Goal: Task Accomplishment & Management: Use online tool/utility

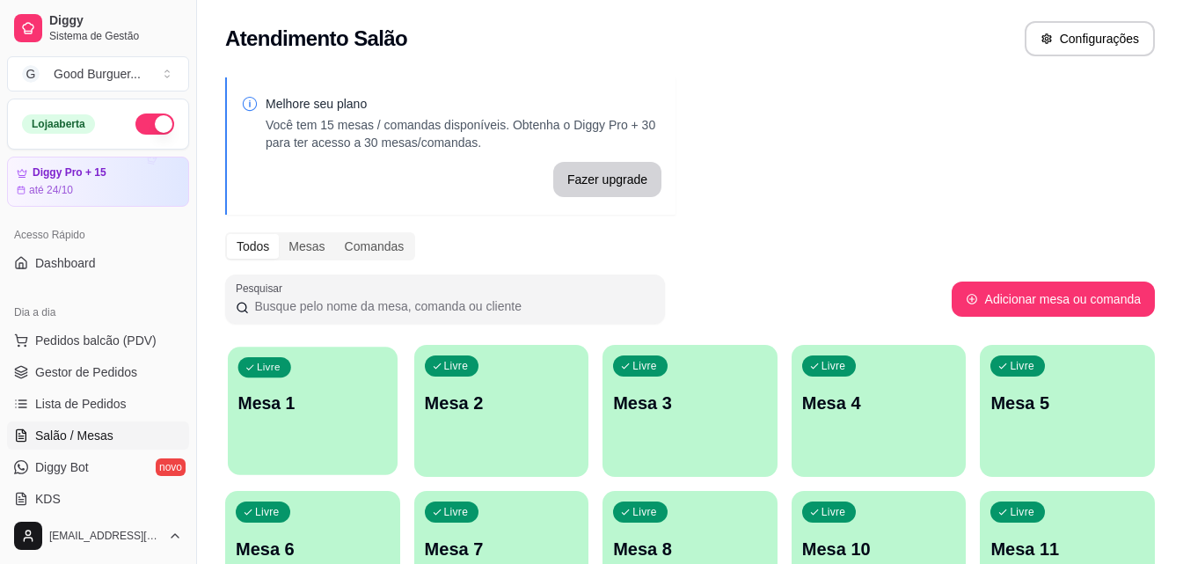
click at [365, 378] on div "Livre Mesa 1" at bounding box center [313, 400] width 170 height 107
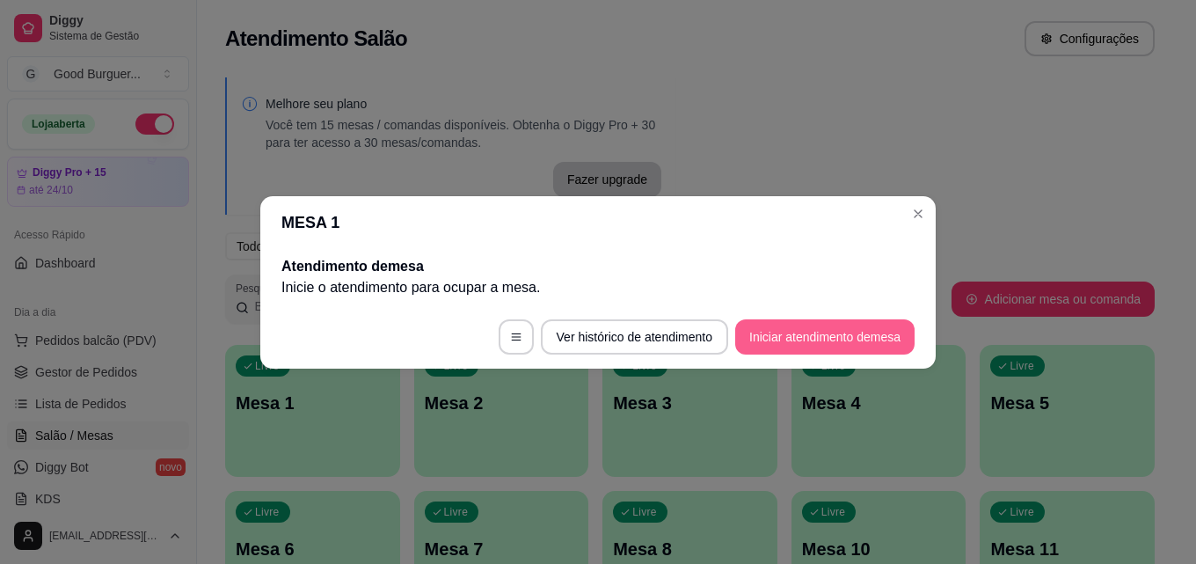
click at [780, 341] on button "Iniciar atendimento de mesa" at bounding box center [824, 336] width 179 height 35
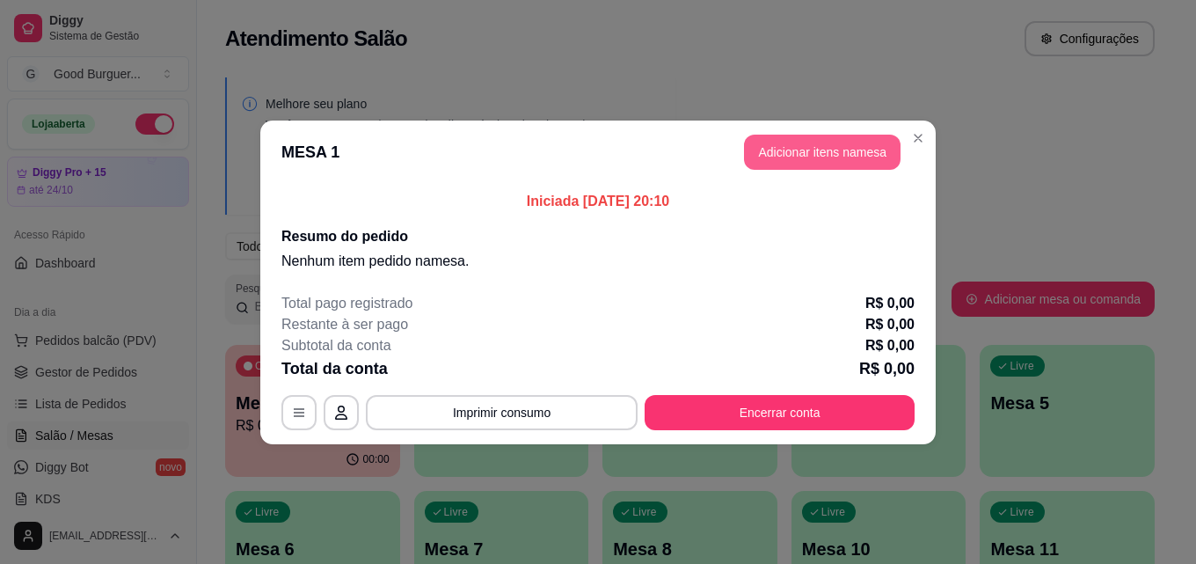
click at [793, 144] on button "Adicionar itens na mesa" at bounding box center [822, 152] width 157 height 35
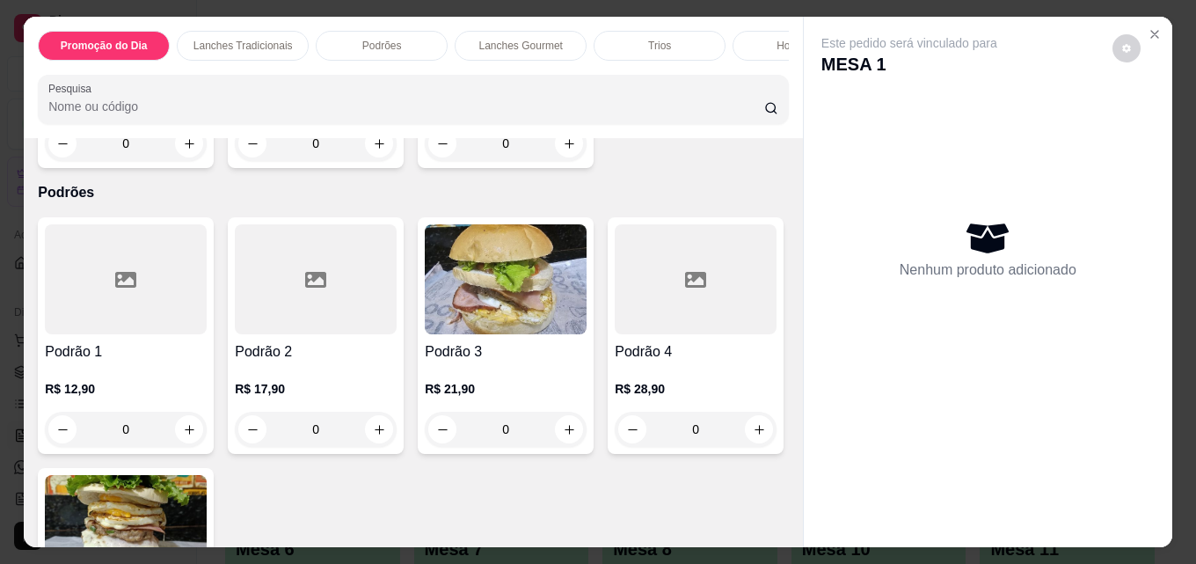
scroll to position [1407, 0]
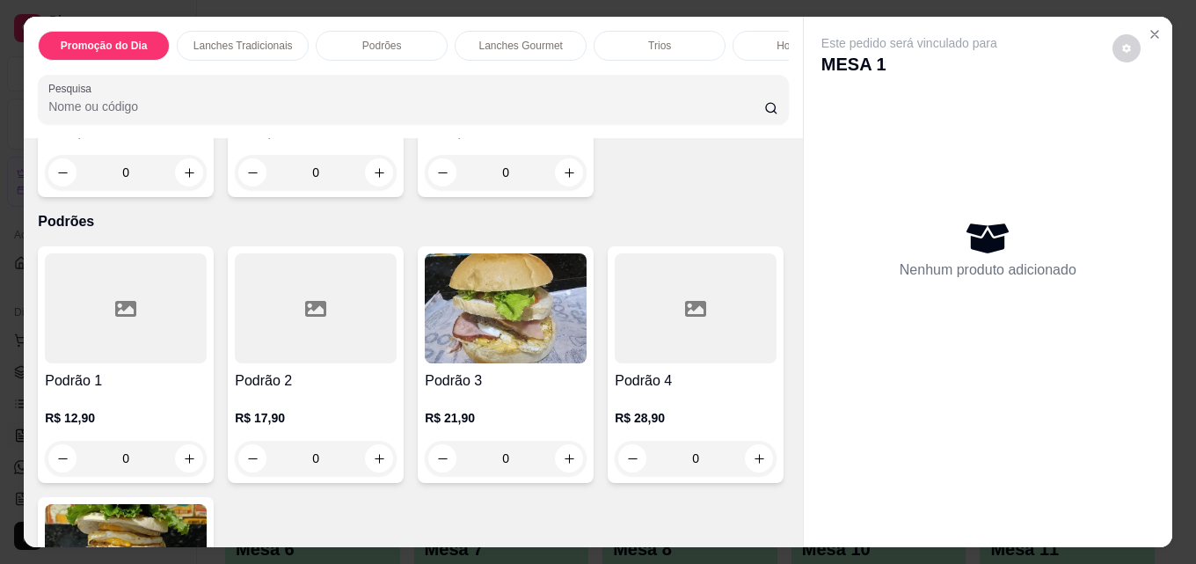
click at [397, 77] on img at bounding box center [316, 22] width 162 height 110
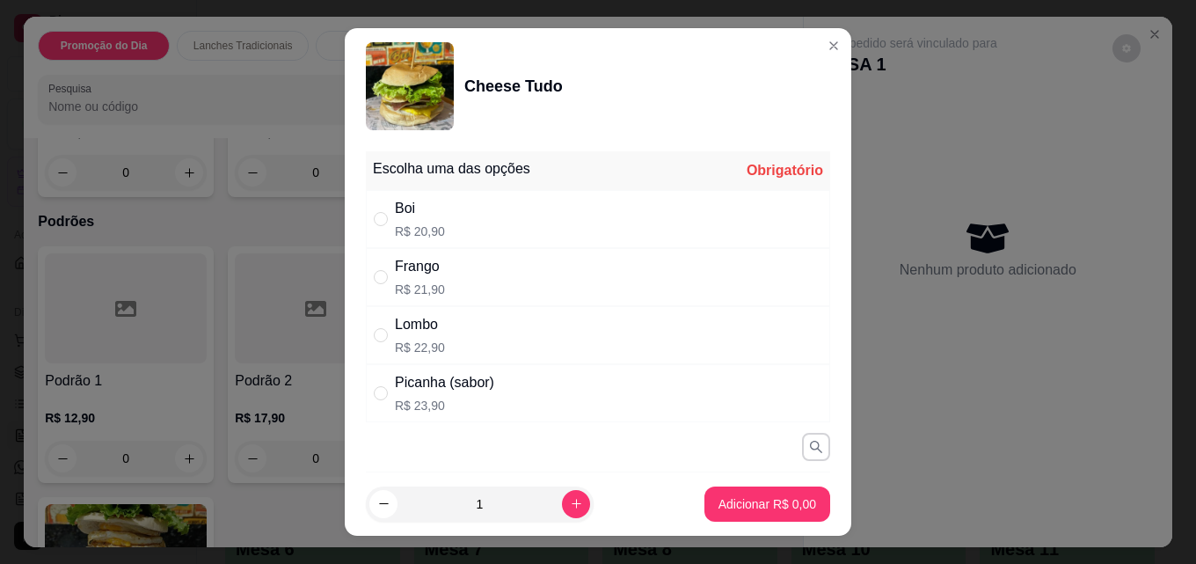
click at [453, 226] on div "Boi R$ 20,90" at bounding box center [598, 219] width 464 height 58
radio input "true"
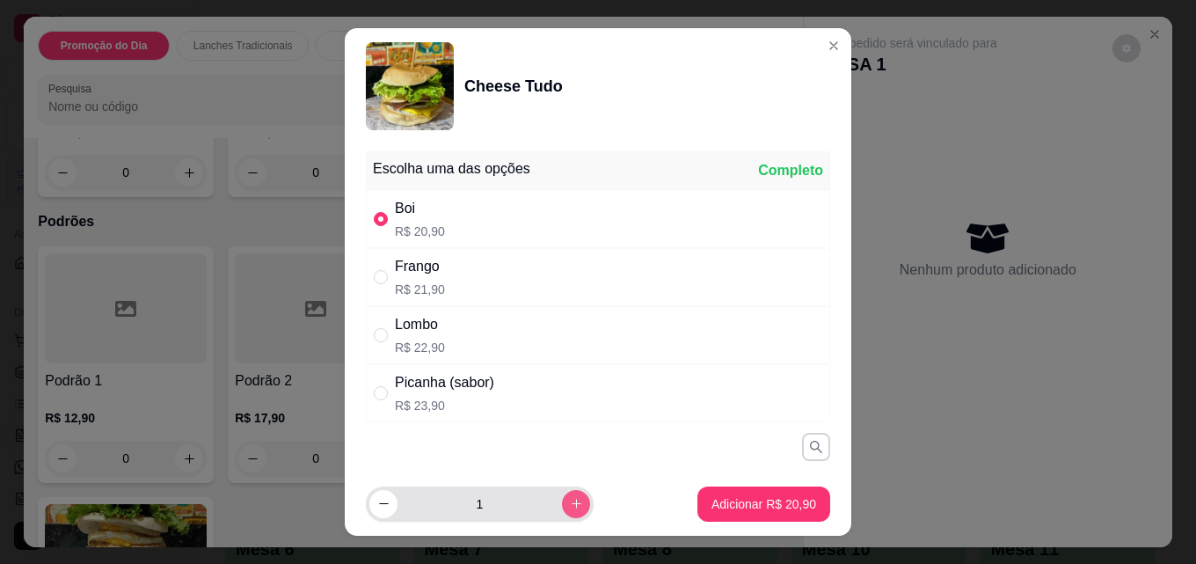
click at [570, 499] on icon "increase-product-quantity" at bounding box center [576, 503] width 13 height 13
type input "2"
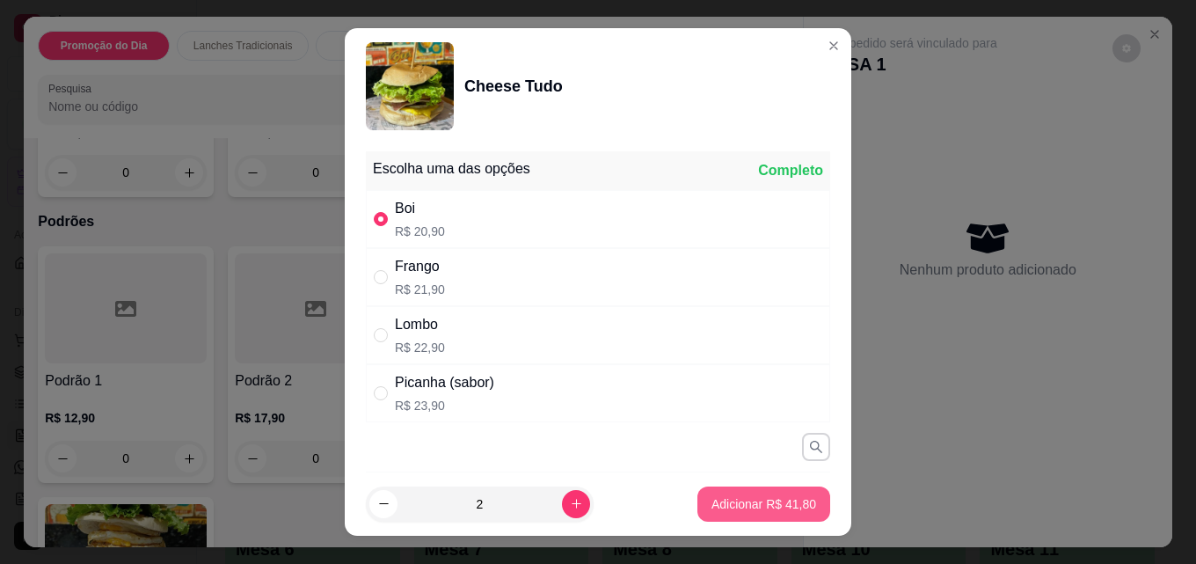
click at [757, 497] on p "Adicionar R$ 41,80" at bounding box center [764, 504] width 105 height 18
type input "2"
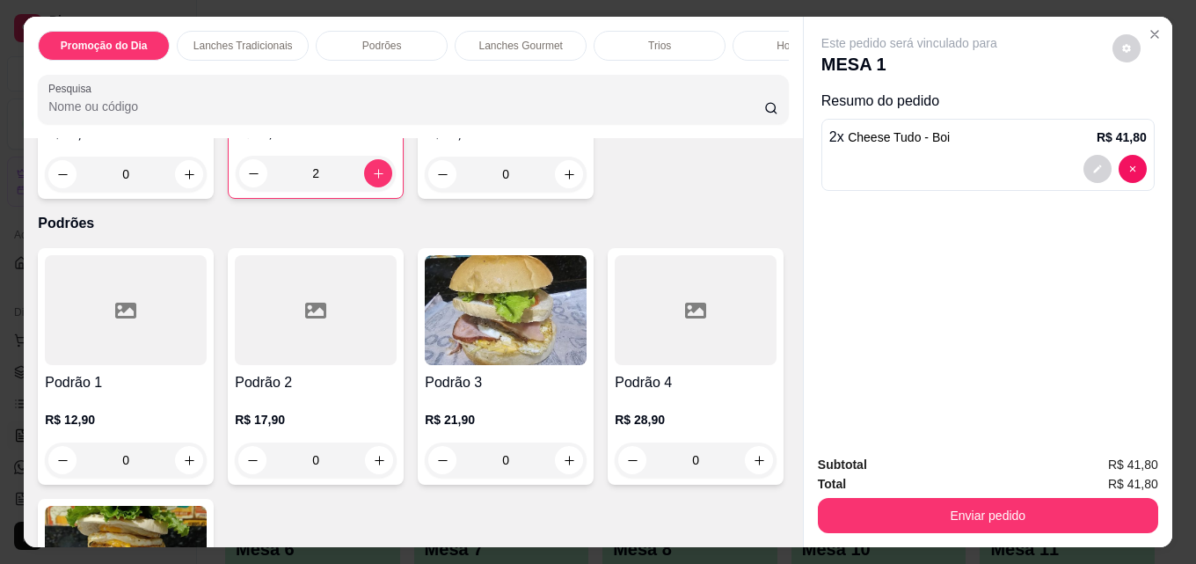
click at [207, 77] on img at bounding box center [126, 22] width 162 height 110
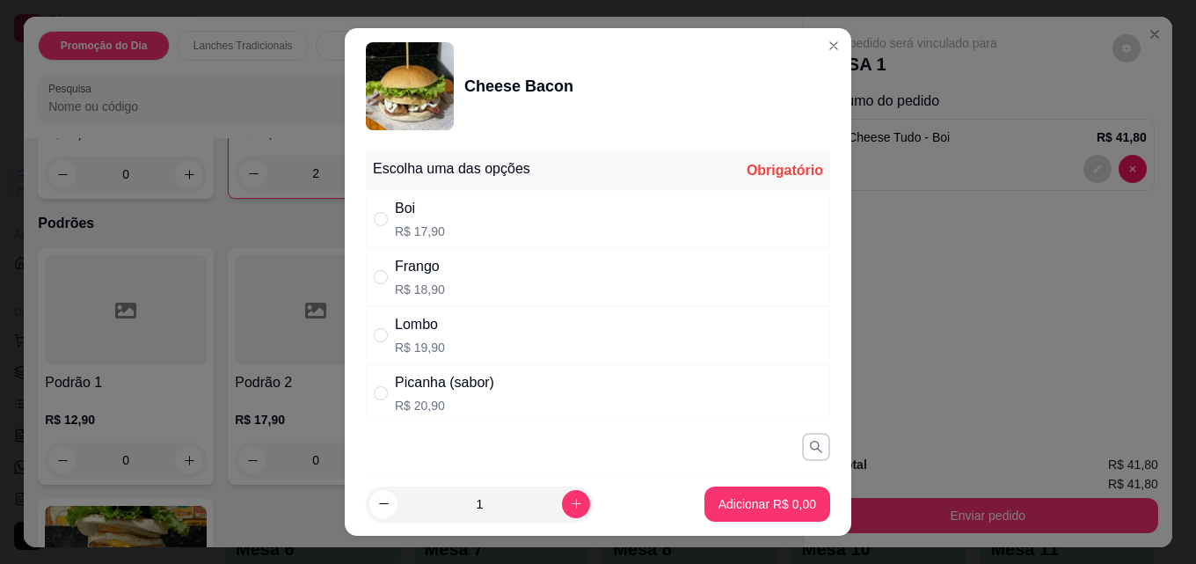
click at [461, 223] on div "Boi R$ 17,90" at bounding box center [598, 219] width 464 height 58
radio input "true"
click at [737, 501] on p "Adicionar R$ 17,90" at bounding box center [764, 504] width 105 height 18
type input "1"
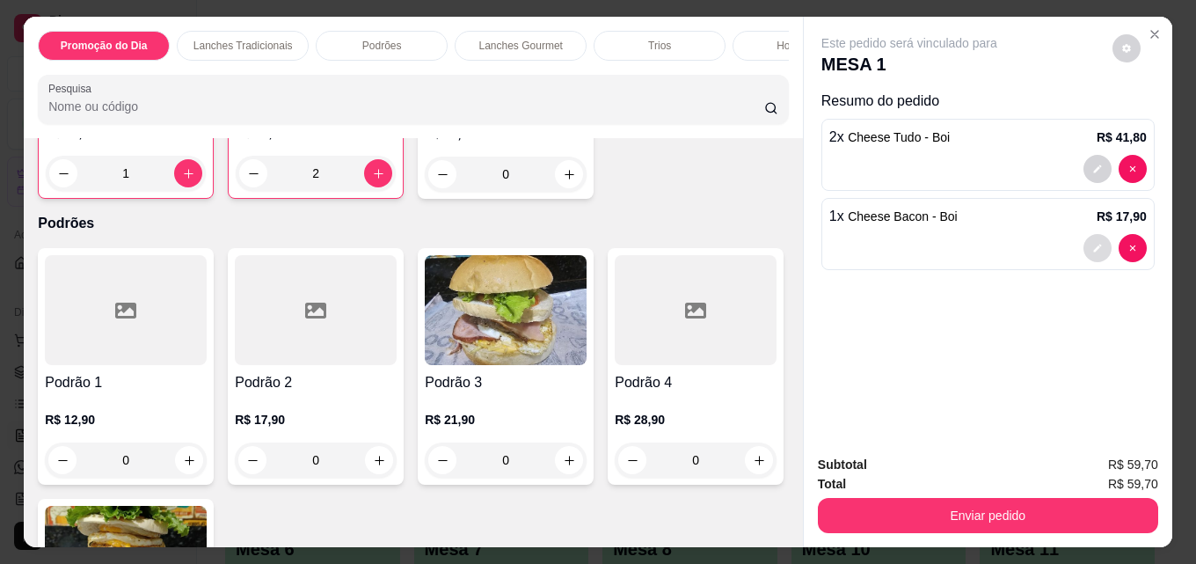
click at [1084, 244] on button "decrease-product-quantity" at bounding box center [1098, 248] width 28 height 28
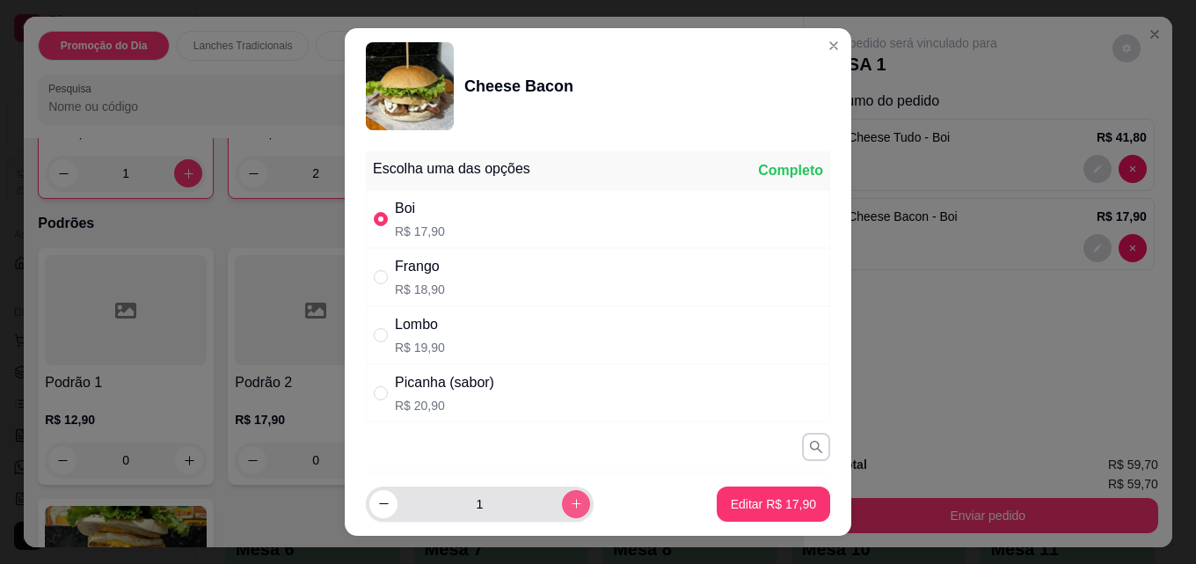
click at [570, 497] on icon "increase-product-quantity" at bounding box center [576, 503] width 13 height 13
type input "2"
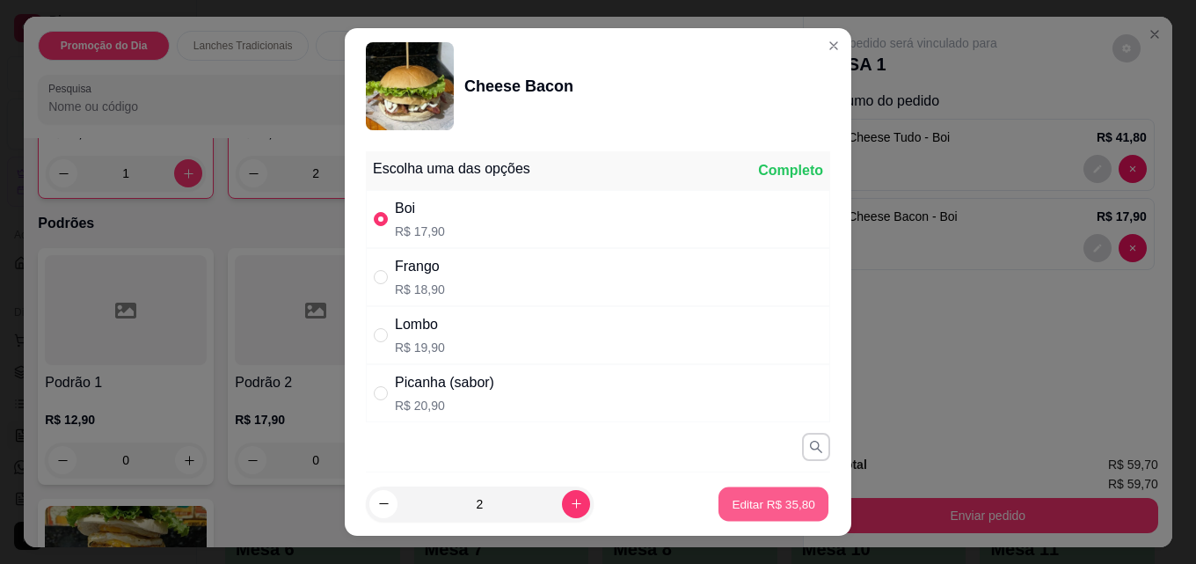
click at [732, 500] on p "Editar R$ 35,80" at bounding box center [773, 503] width 83 height 17
type input "2"
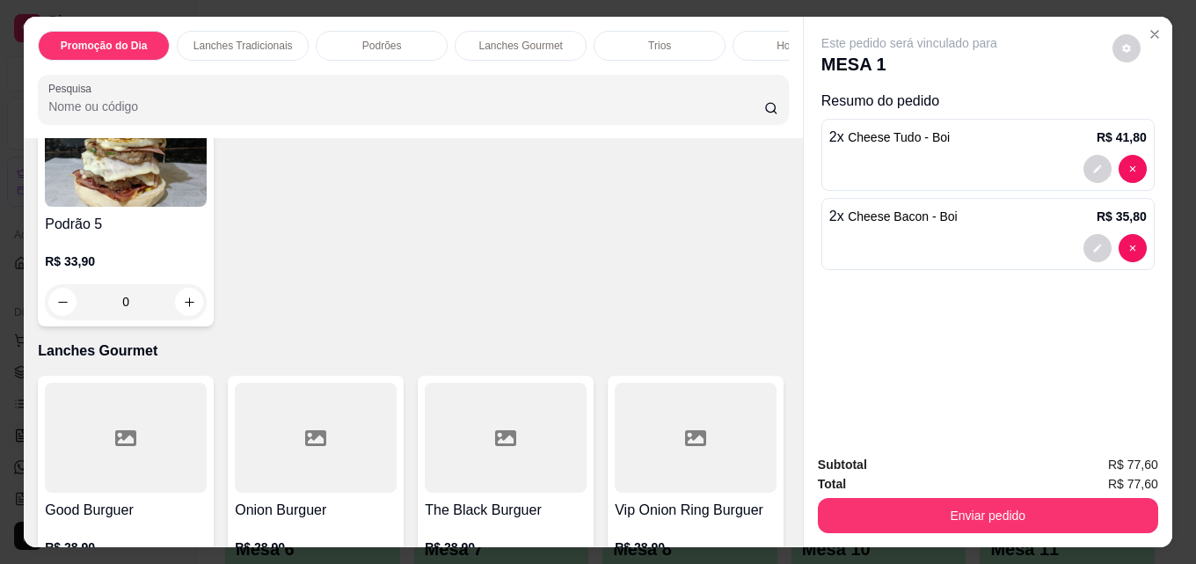
scroll to position [2023, 0]
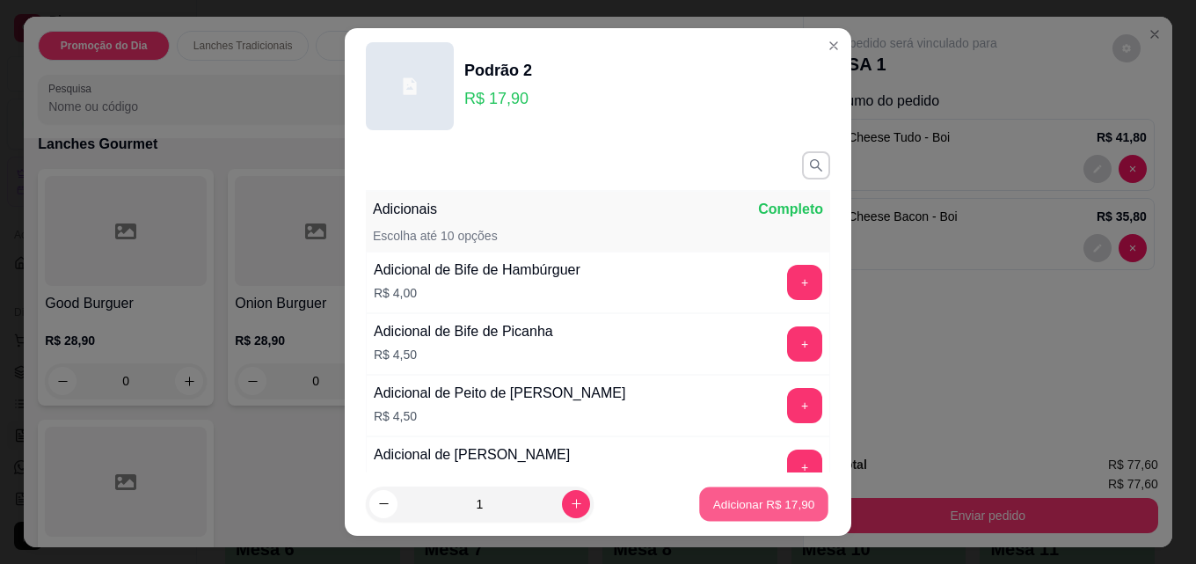
click at [777, 504] on p "Adicionar R$ 17,90" at bounding box center [764, 503] width 102 height 17
type input "1"
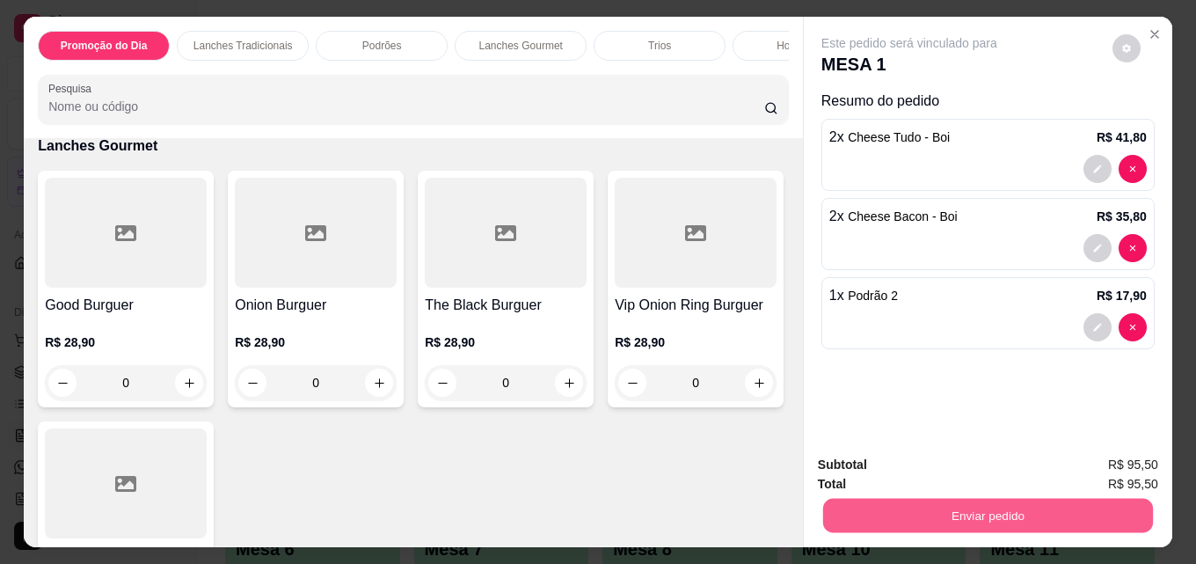
click at [976, 508] on button "Enviar pedido" at bounding box center [988, 515] width 330 height 34
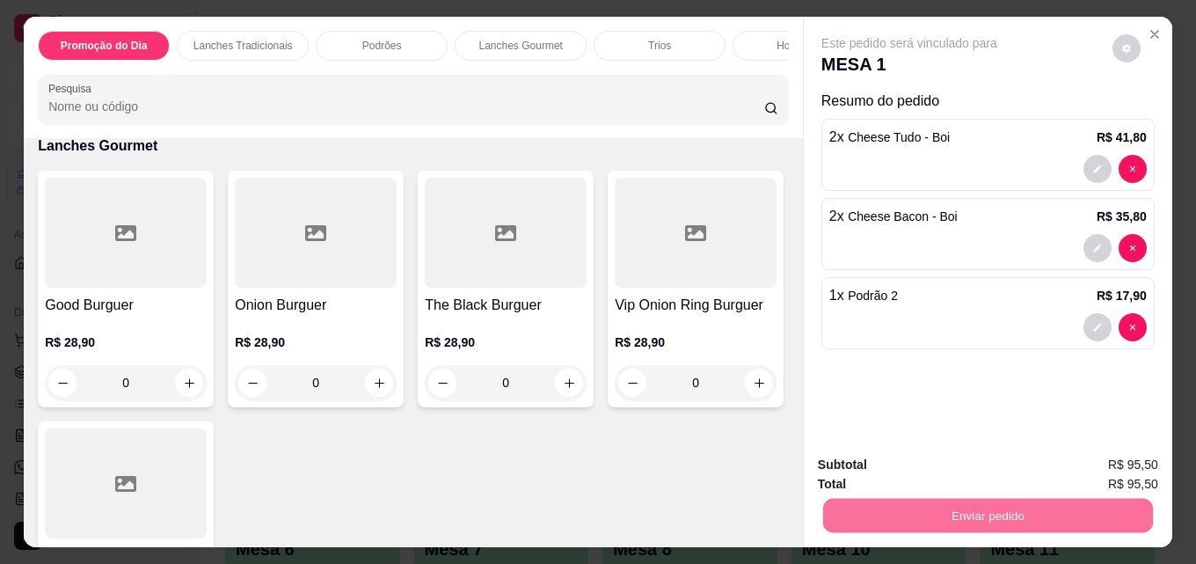
click at [1096, 467] on button "Enviar pedido" at bounding box center [1112, 465] width 99 height 33
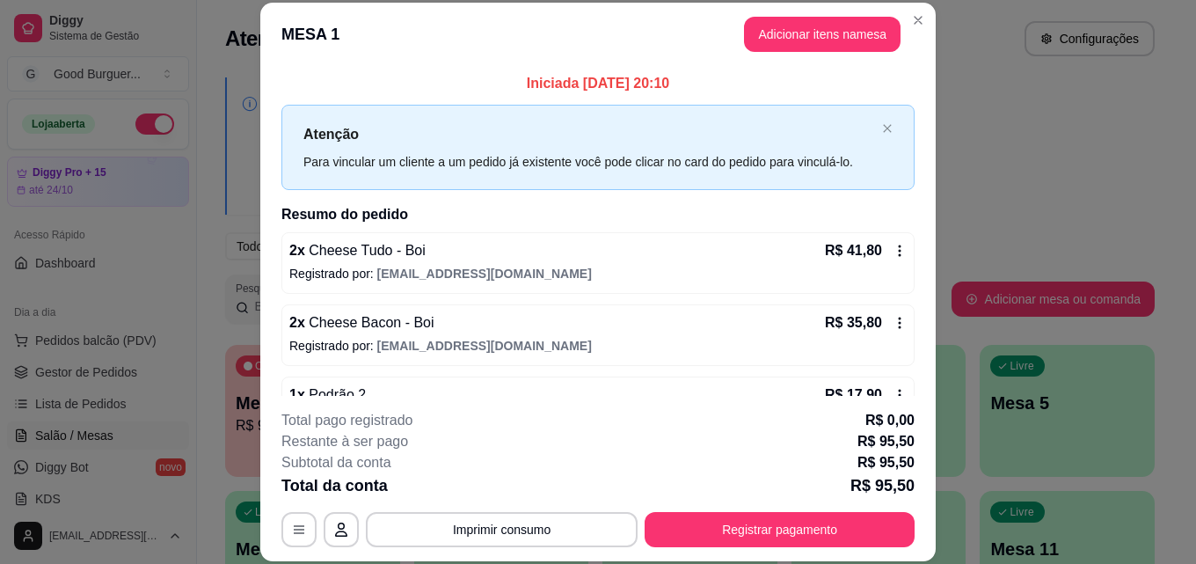
scroll to position [49, 0]
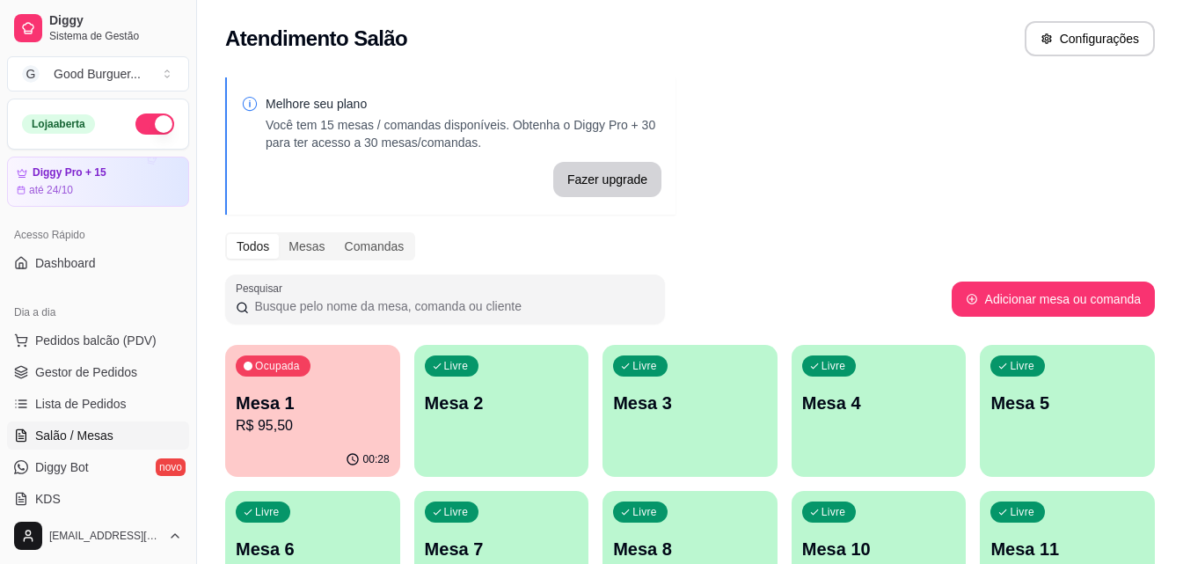
click at [512, 391] on p "Mesa 2" at bounding box center [502, 403] width 154 height 25
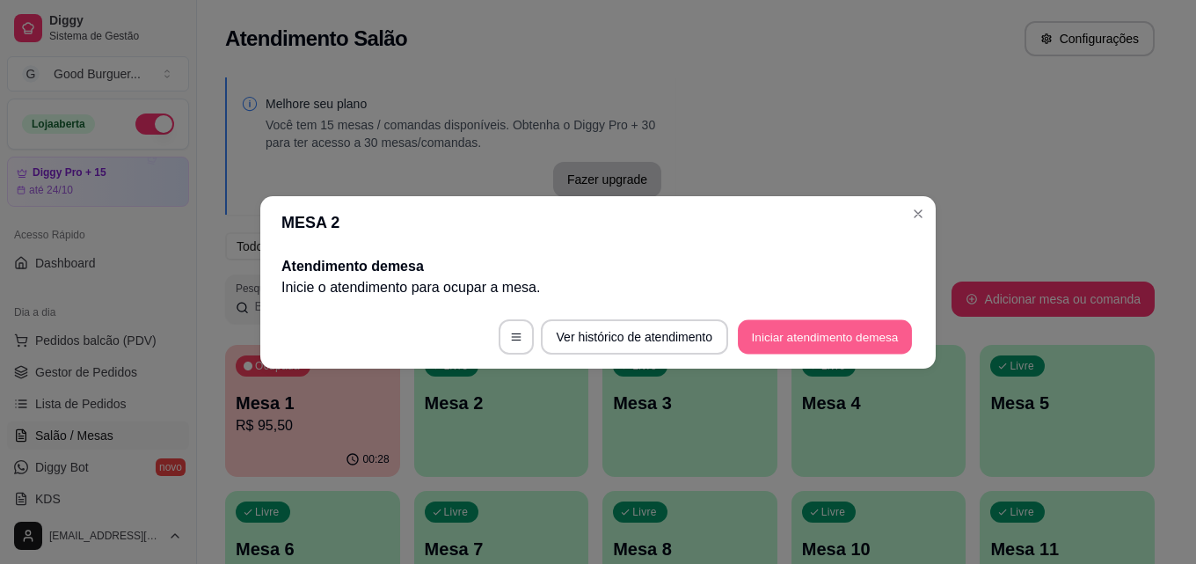
click at [820, 340] on button "Iniciar atendimento de mesa" at bounding box center [825, 336] width 174 height 34
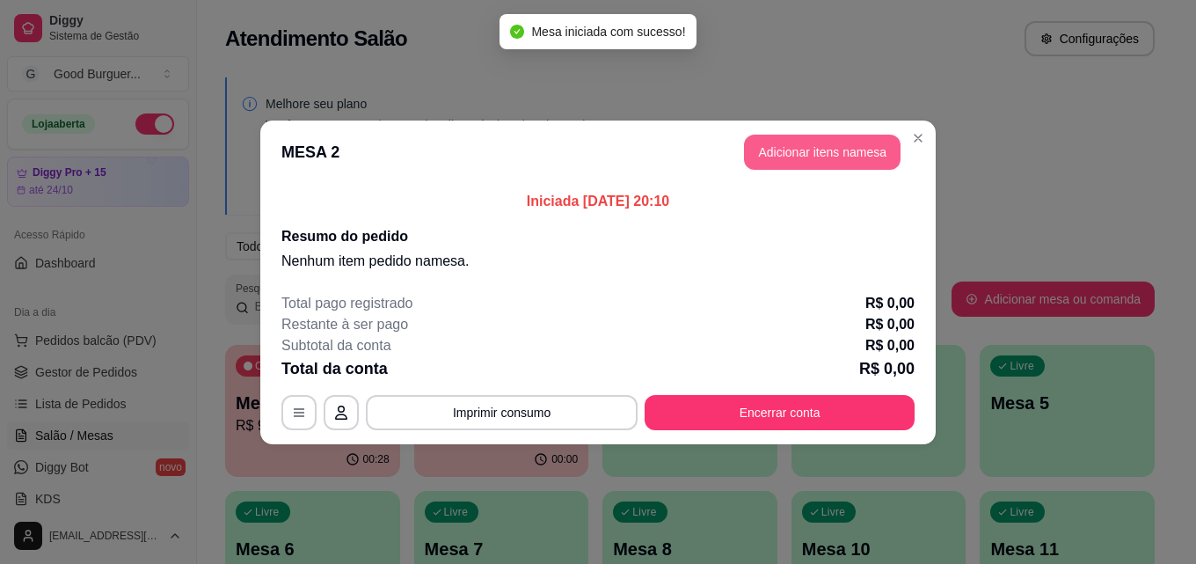
click at [840, 154] on button "Adicionar itens na mesa" at bounding box center [822, 152] width 157 height 35
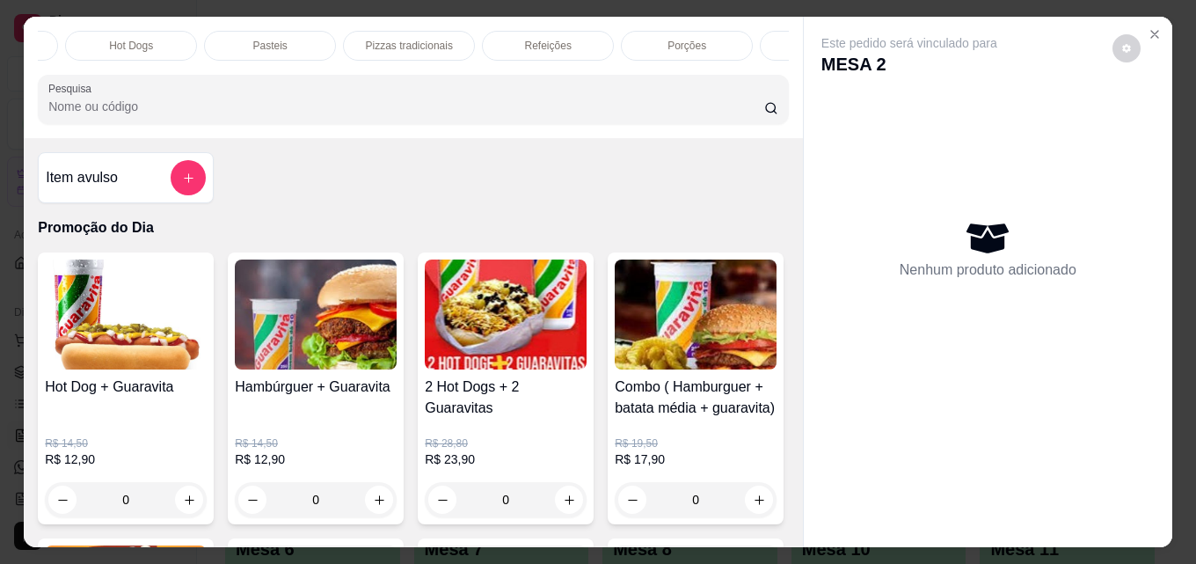
scroll to position [0, 669]
click at [669, 39] on p "Porções" at bounding box center [686, 46] width 39 height 14
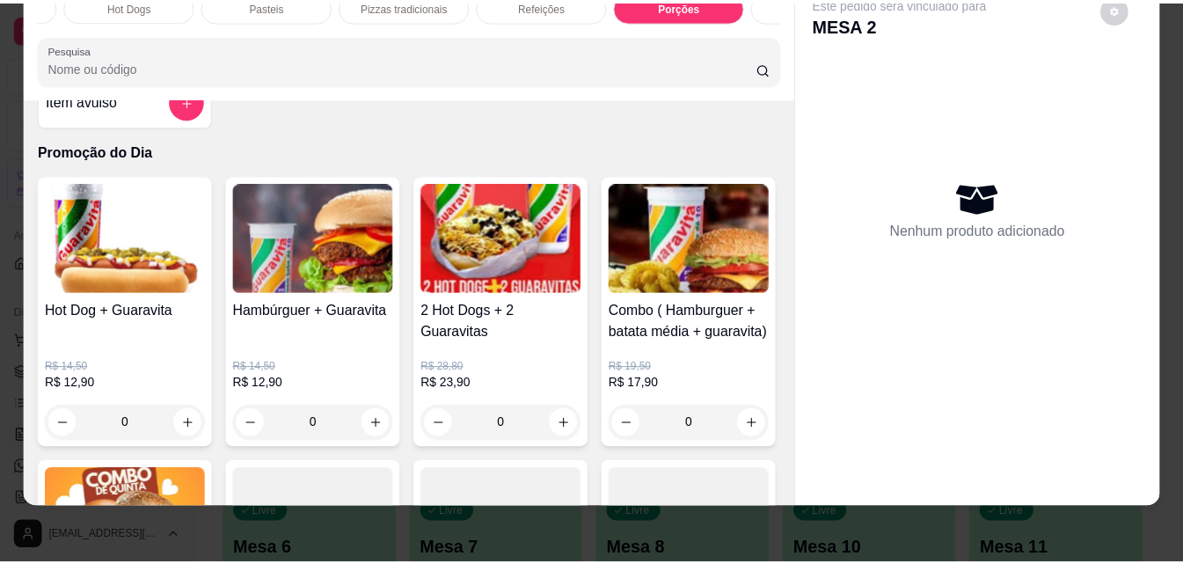
scroll to position [0, 0]
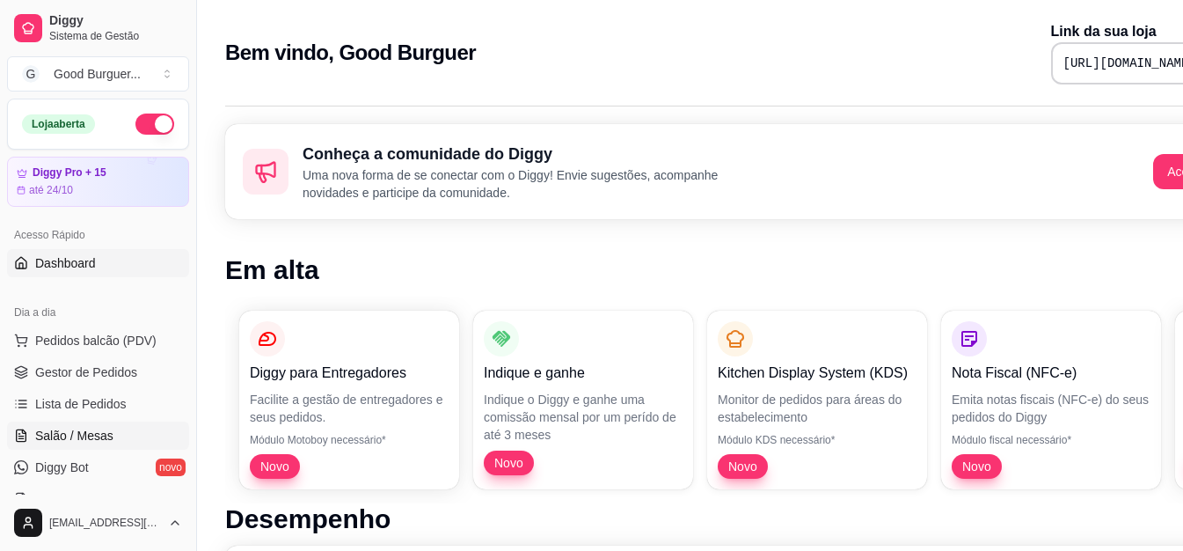
click at [63, 430] on span "Salão / Mesas" at bounding box center [74, 436] width 78 height 18
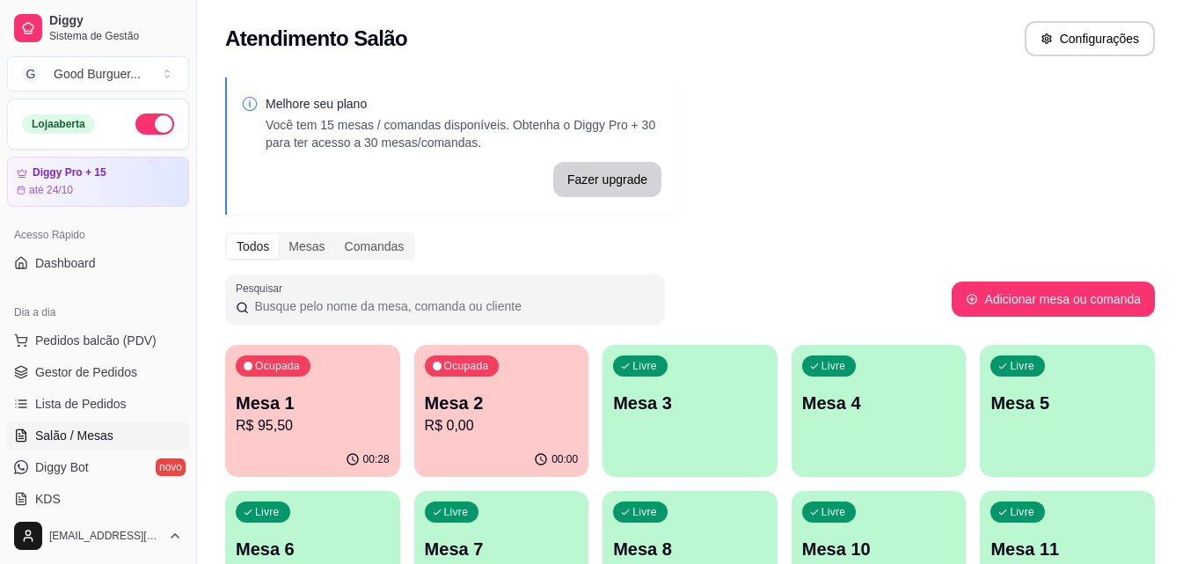
click at [568, 402] on p "Mesa 2" at bounding box center [502, 403] width 154 height 25
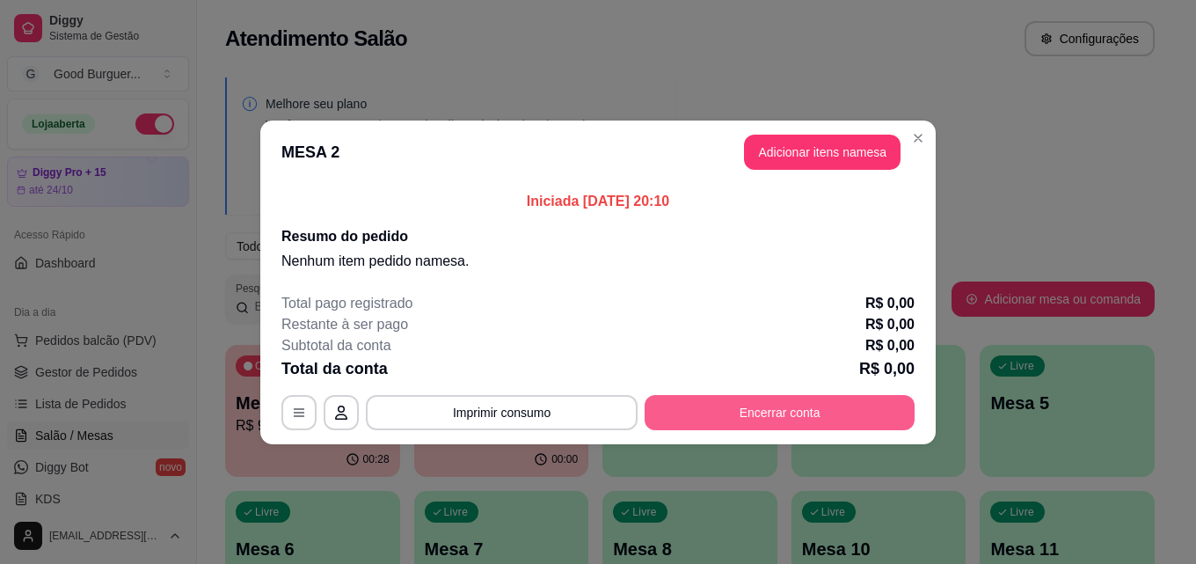
click at [765, 406] on button "Encerrar conta" at bounding box center [780, 412] width 270 height 35
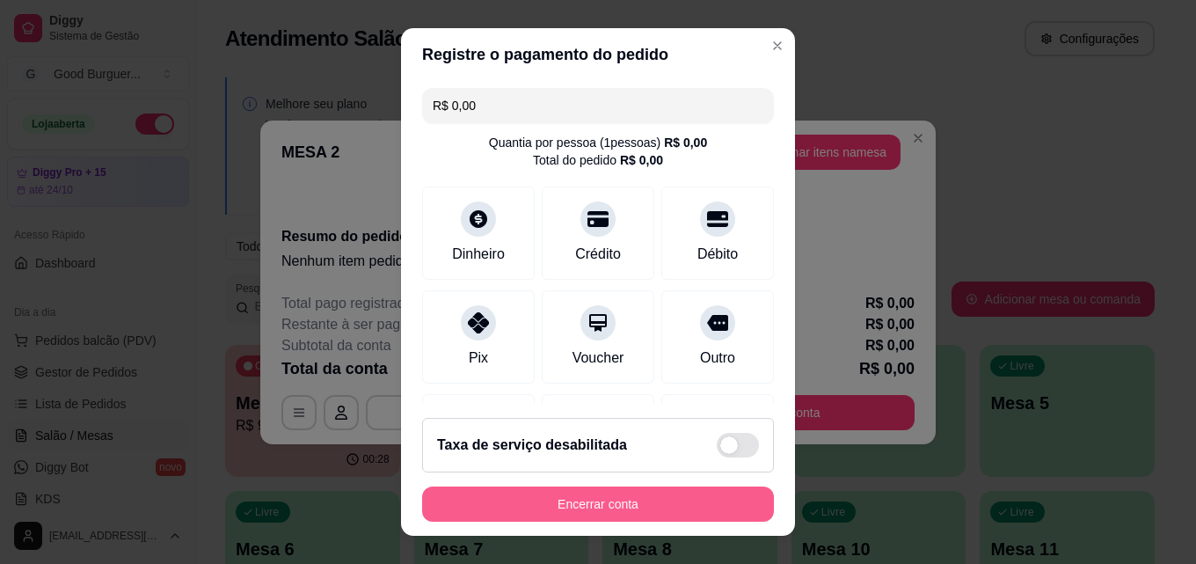
click at [682, 501] on button "Encerrar conta" at bounding box center [598, 503] width 352 height 35
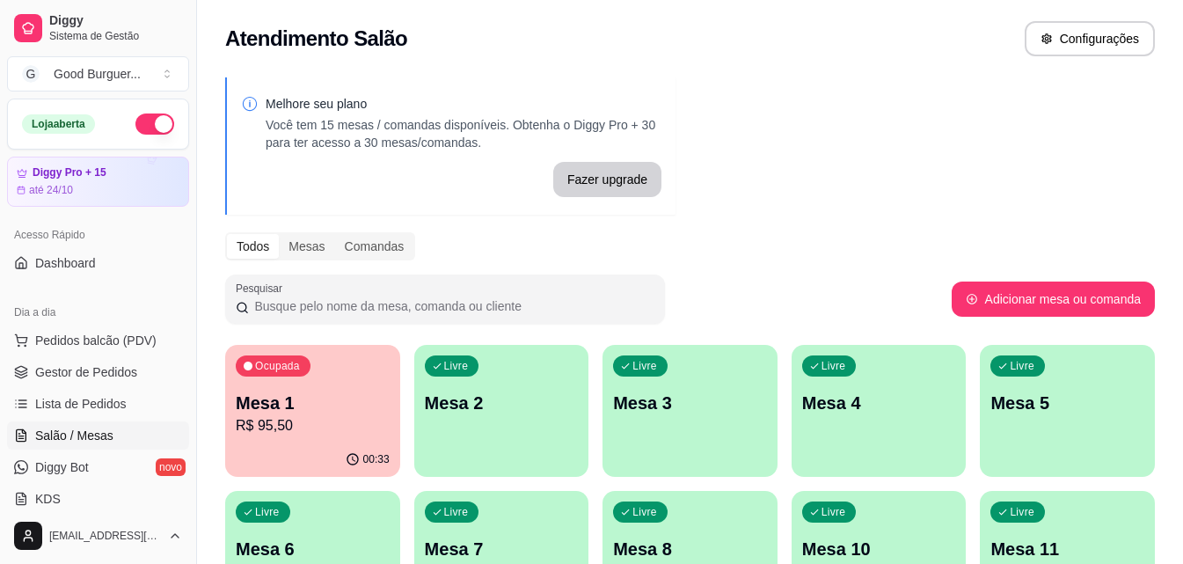
click at [322, 431] on p "R$ 95,50" at bounding box center [313, 425] width 154 height 21
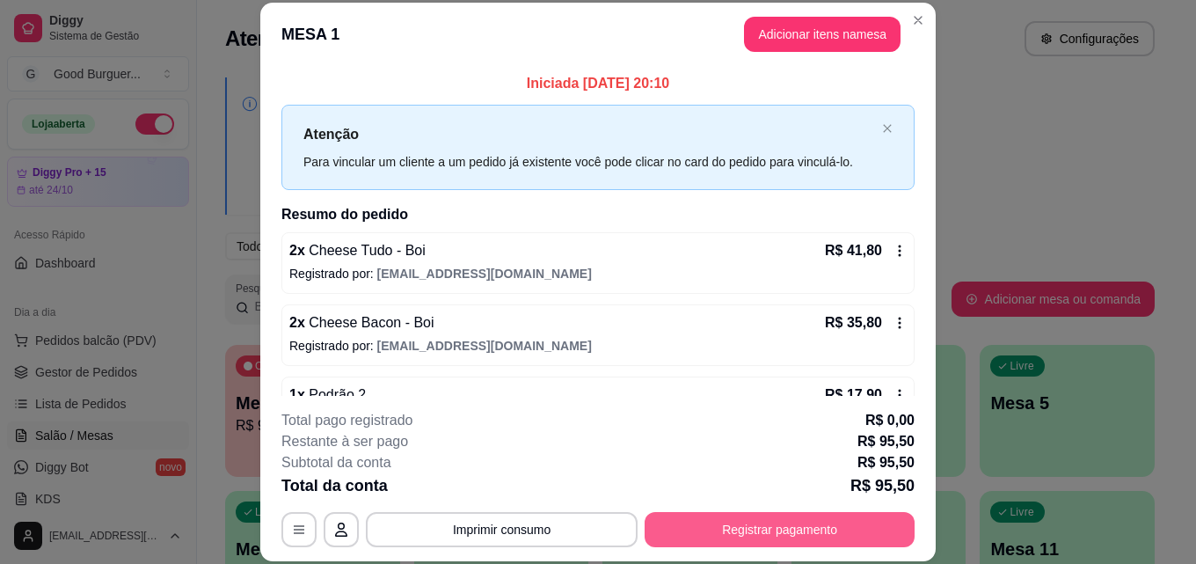
click at [747, 525] on button "Registrar pagamento" at bounding box center [780, 529] width 270 height 35
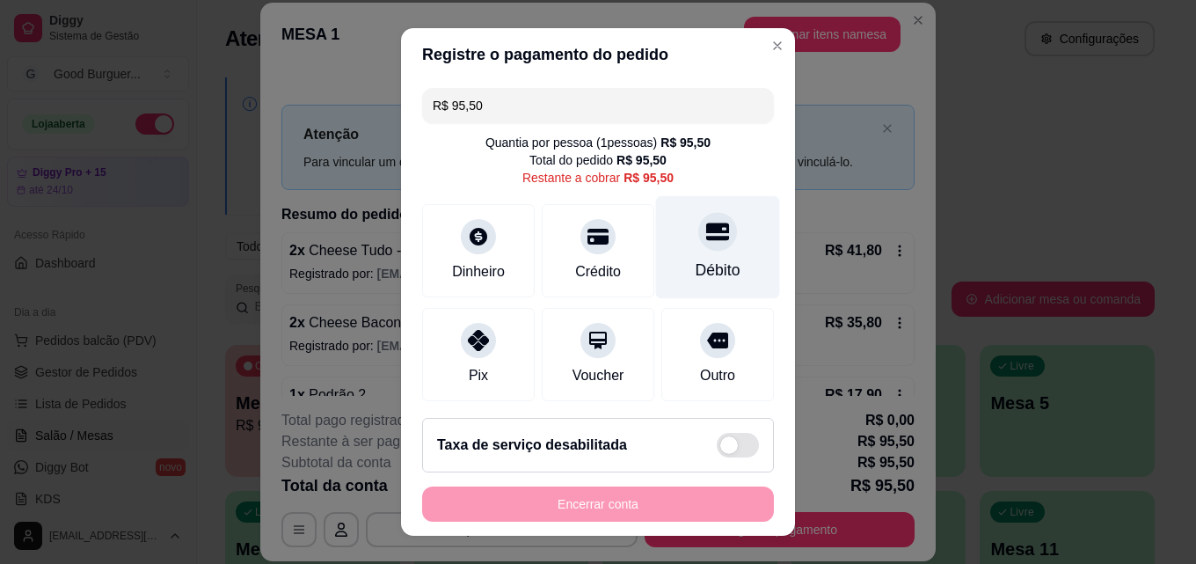
click at [706, 230] on icon at bounding box center [717, 232] width 23 height 18
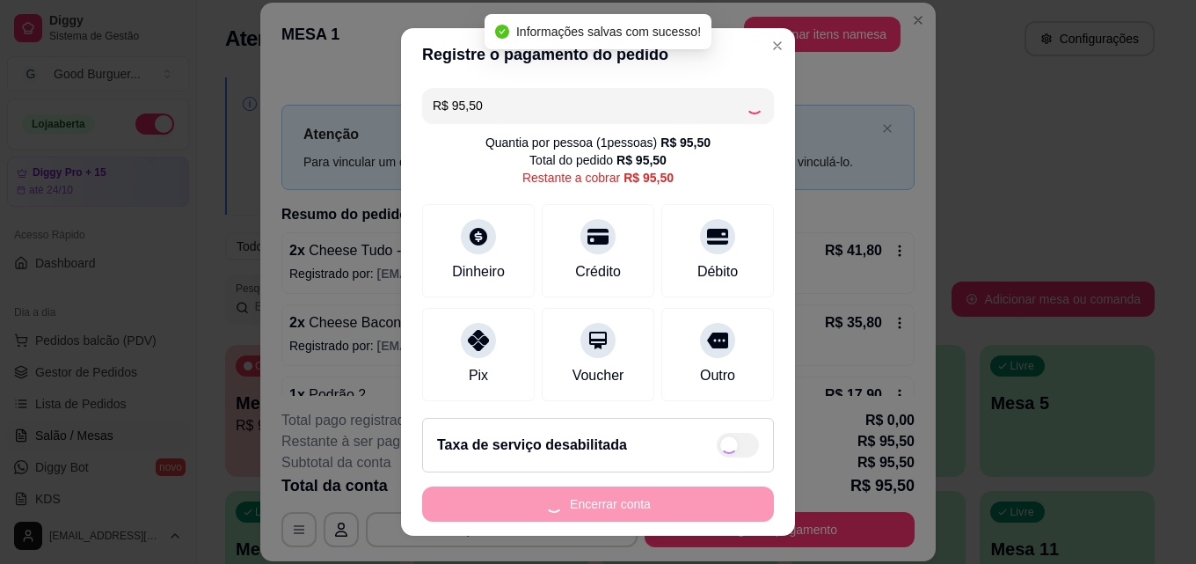
type input "R$ 0,00"
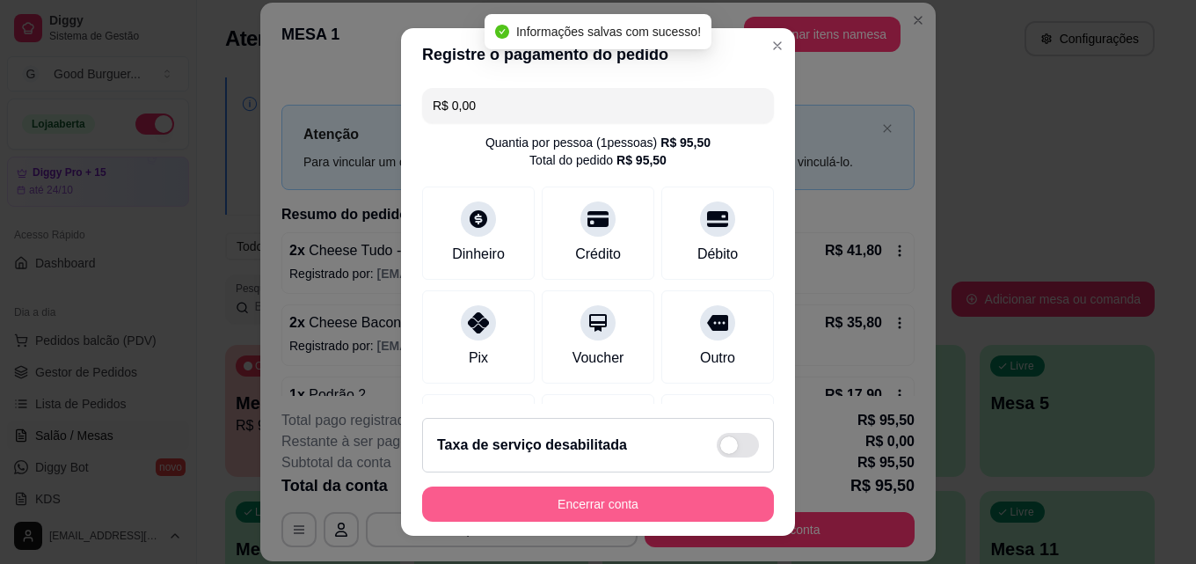
click at [625, 491] on button "Encerrar conta" at bounding box center [598, 503] width 352 height 35
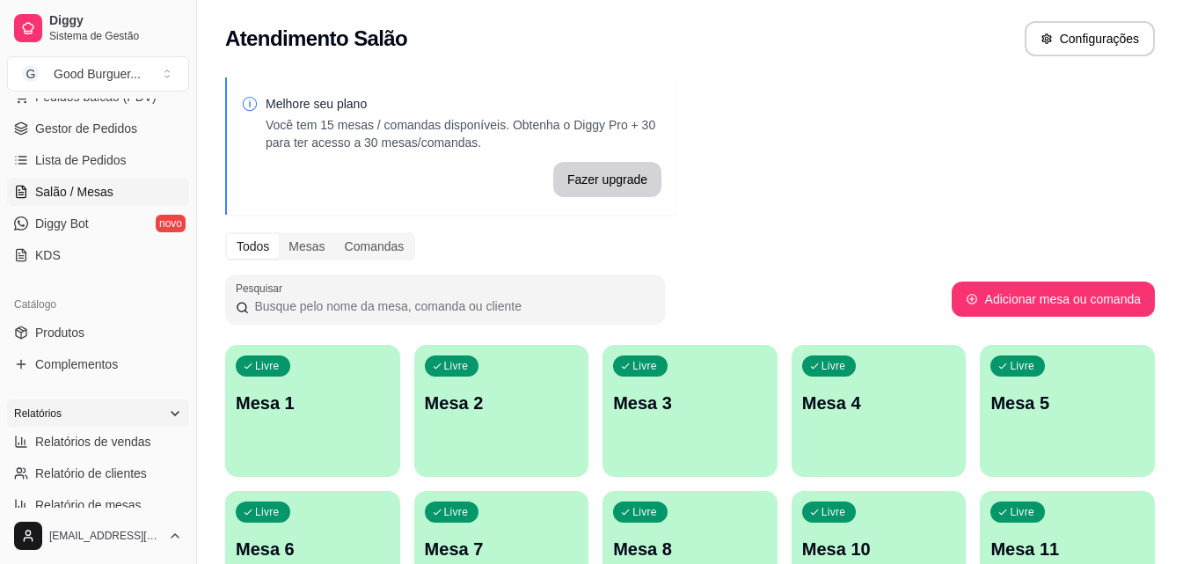
scroll to position [264, 0]
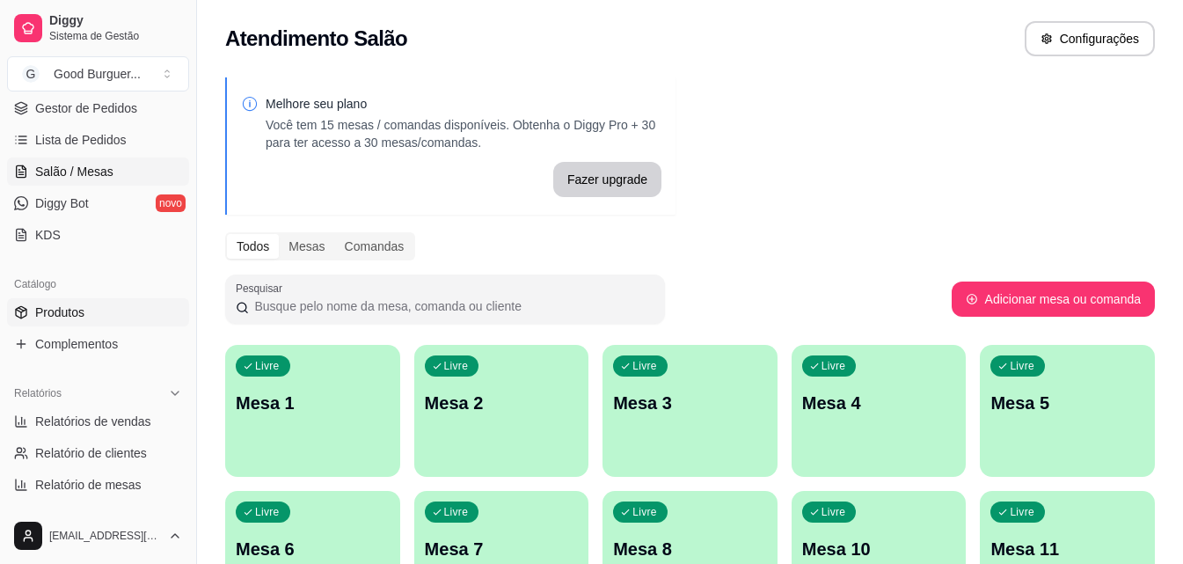
click at [79, 311] on span "Produtos" at bounding box center [59, 312] width 49 height 18
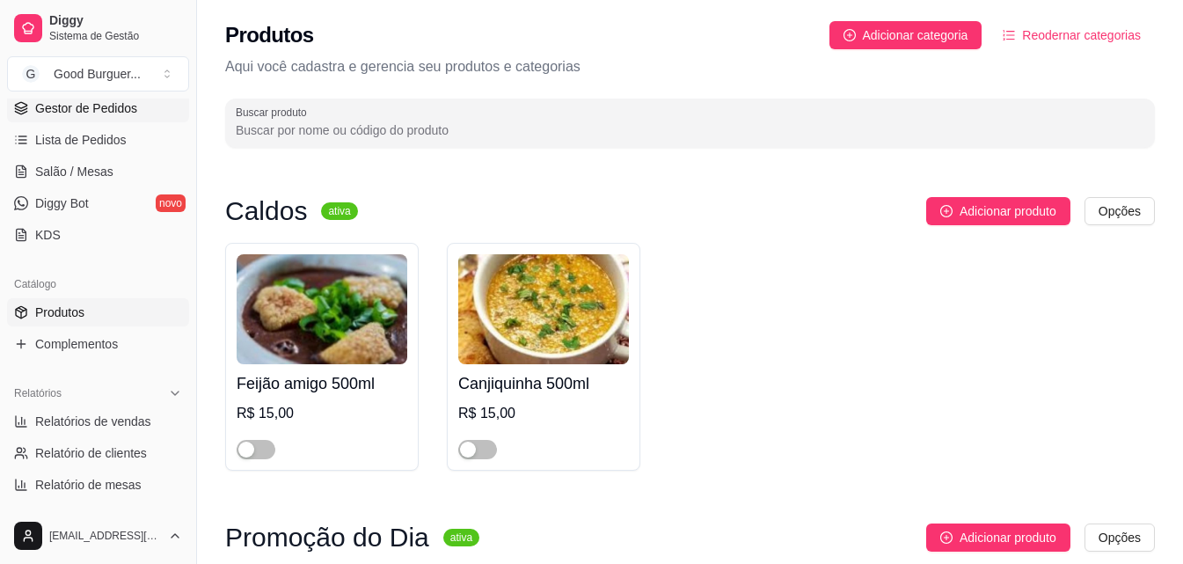
click at [59, 113] on span "Gestor de Pedidos" at bounding box center [86, 108] width 102 height 18
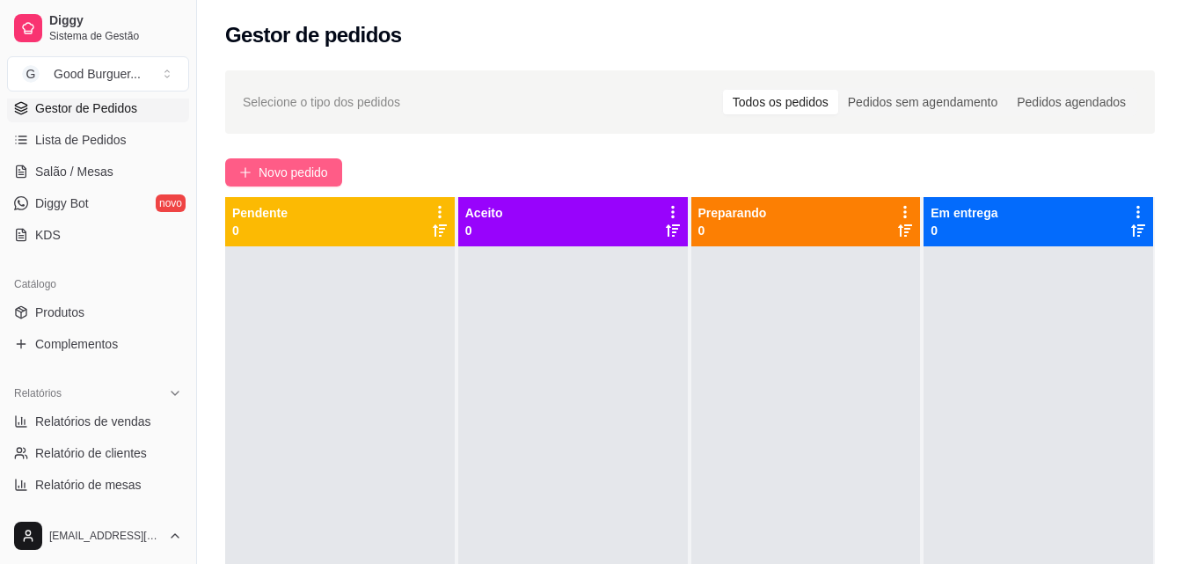
click at [334, 175] on button "Novo pedido" at bounding box center [283, 172] width 117 height 28
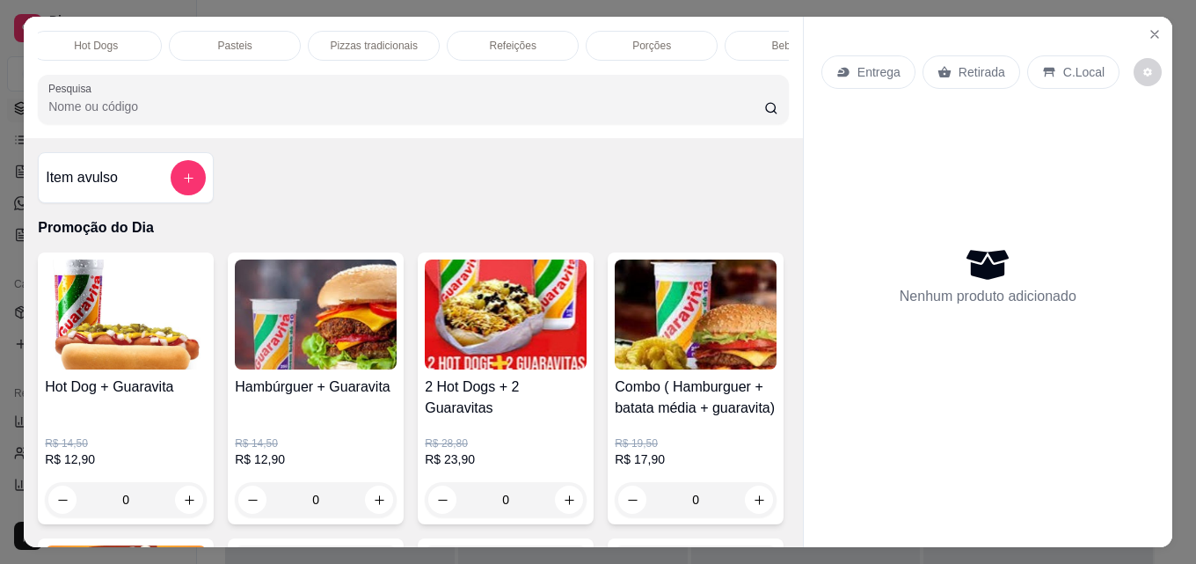
scroll to position [0, 704]
click at [217, 40] on p "Pasteis" at bounding box center [234, 46] width 34 height 14
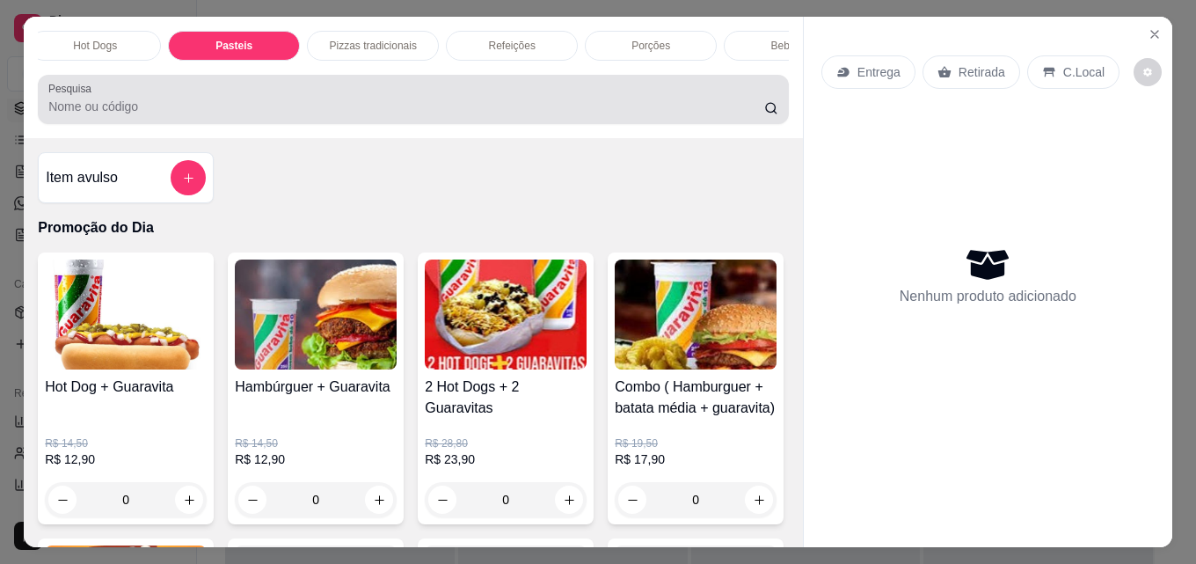
scroll to position [46, 0]
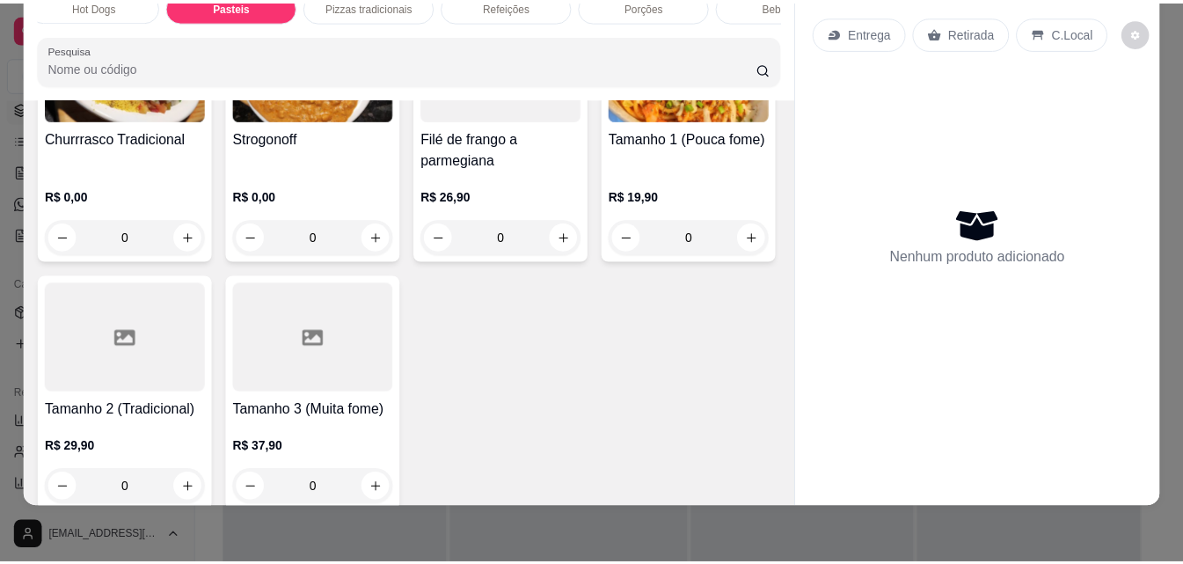
scroll to position [4008, 0]
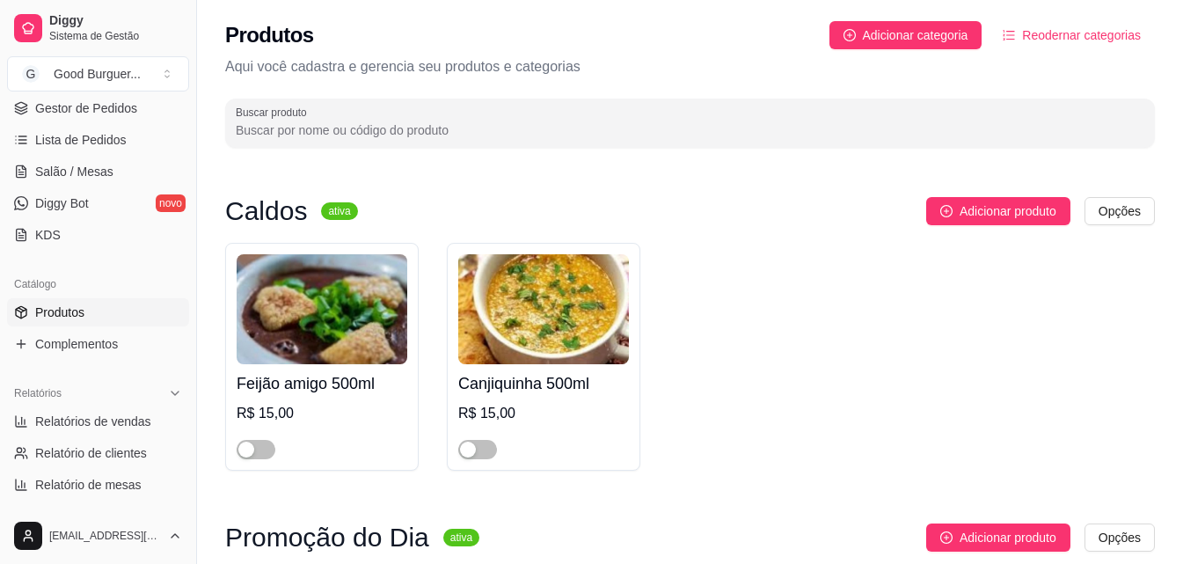
click at [64, 311] on span "Produtos" at bounding box center [59, 312] width 49 height 18
click at [62, 101] on span "Gestor de Pedidos" at bounding box center [86, 108] width 102 height 18
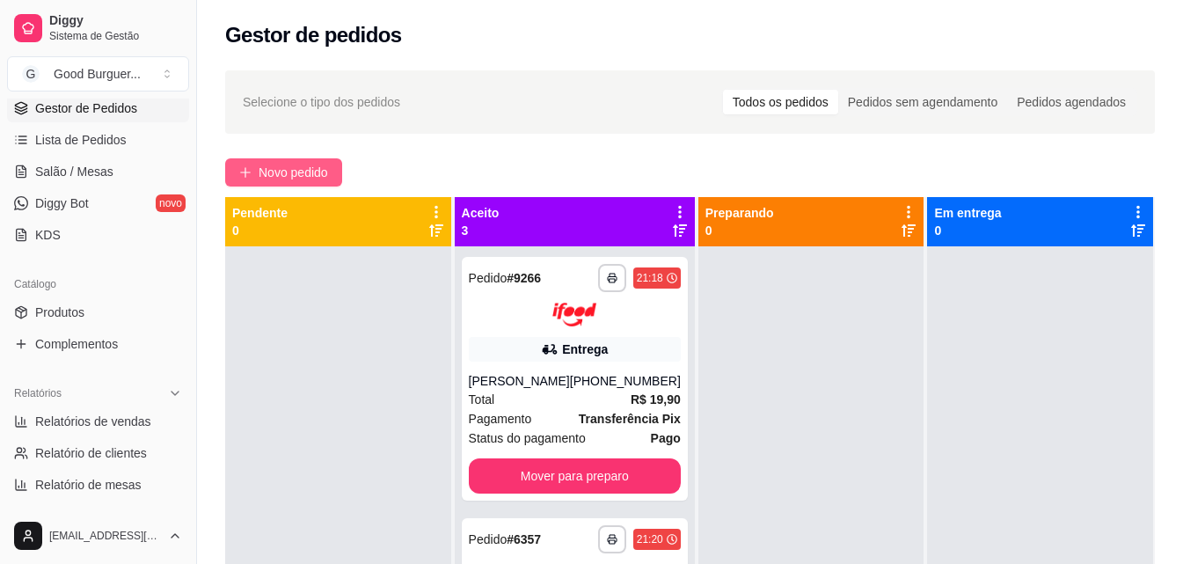
click at [267, 164] on span "Novo pedido" at bounding box center [293, 172] width 69 height 19
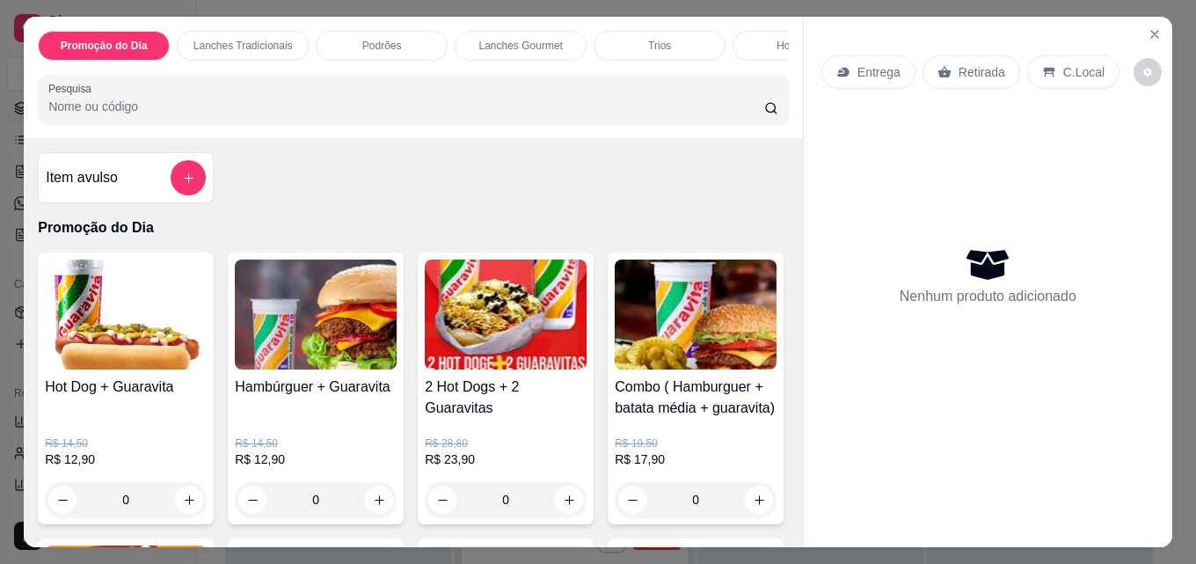
click at [789, 60] on div "Promoção do Dia Lanches Tradicionais Podrões Lanches Gourmet Trios Hot Dogs Pas…" at bounding box center [413, 77] width 779 height 121
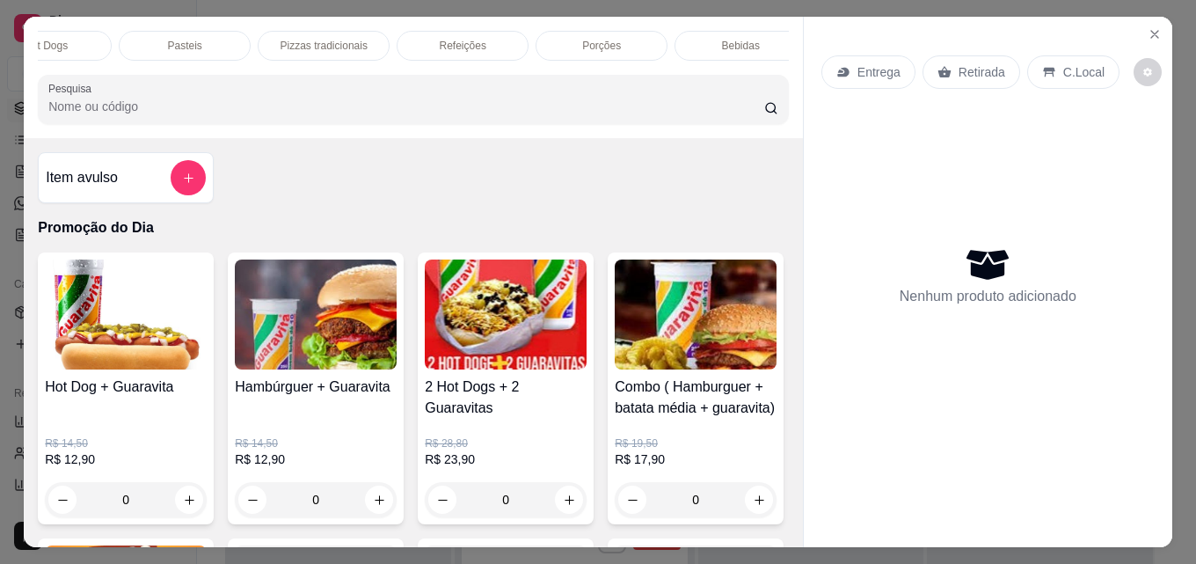
scroll to position [0, 771]
click at [184, 31] on div "Pasteis" at bounding box center [167, 46] width 132 height 30
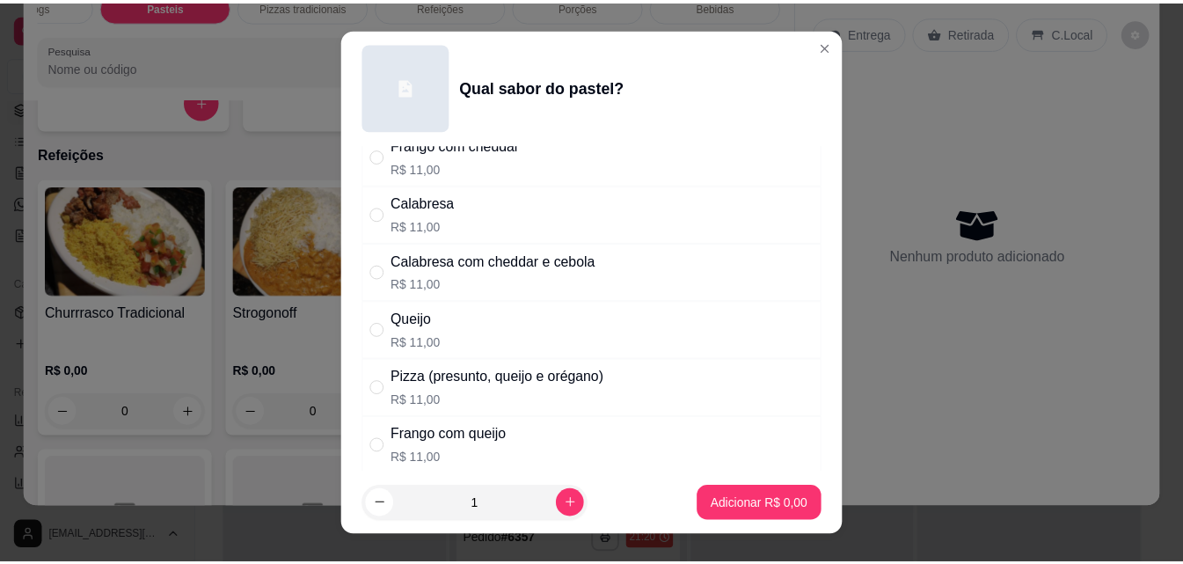
scroll to position [440, 0]
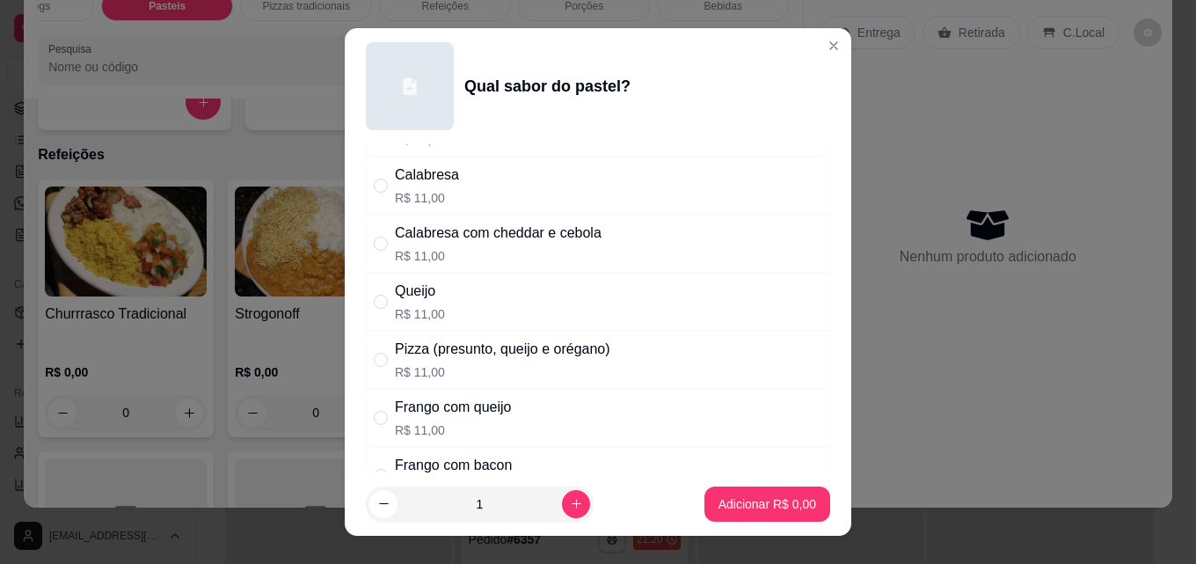
click at [424, 295] on div "Queijo" at bounding box center [420, 291] width 50 height 21
radio input "true"
click at [778, 504] on p "Adicionar R$ 11,00" at bounding box center [764, 503] width 102 height 17
type input "1"
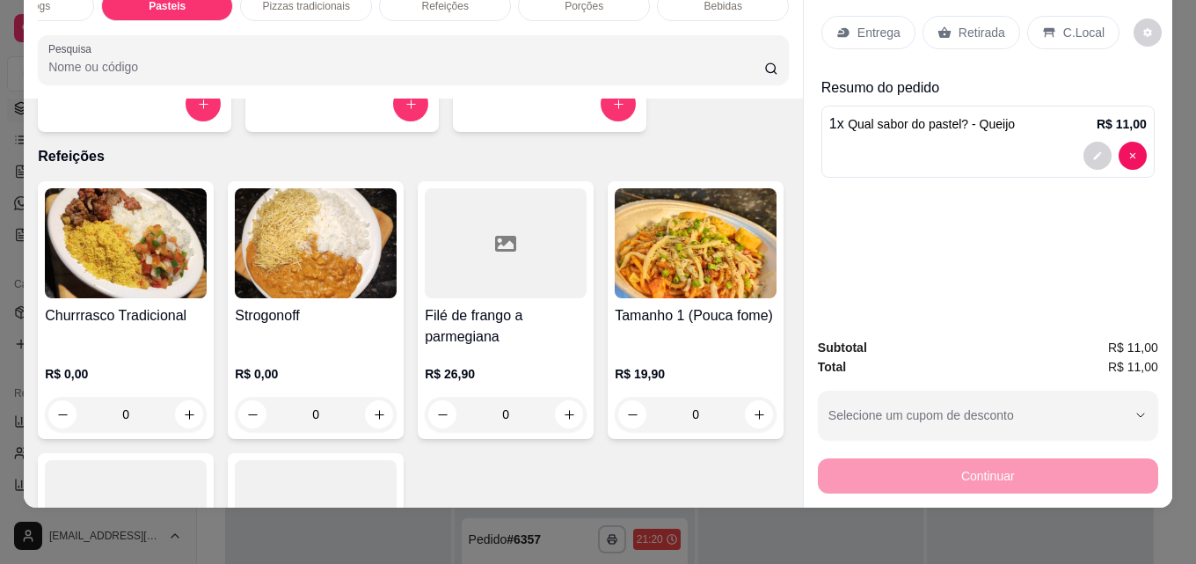
click at [859, 24] on p "Entrega" at bounding box center [879, 33] width 43 height 18
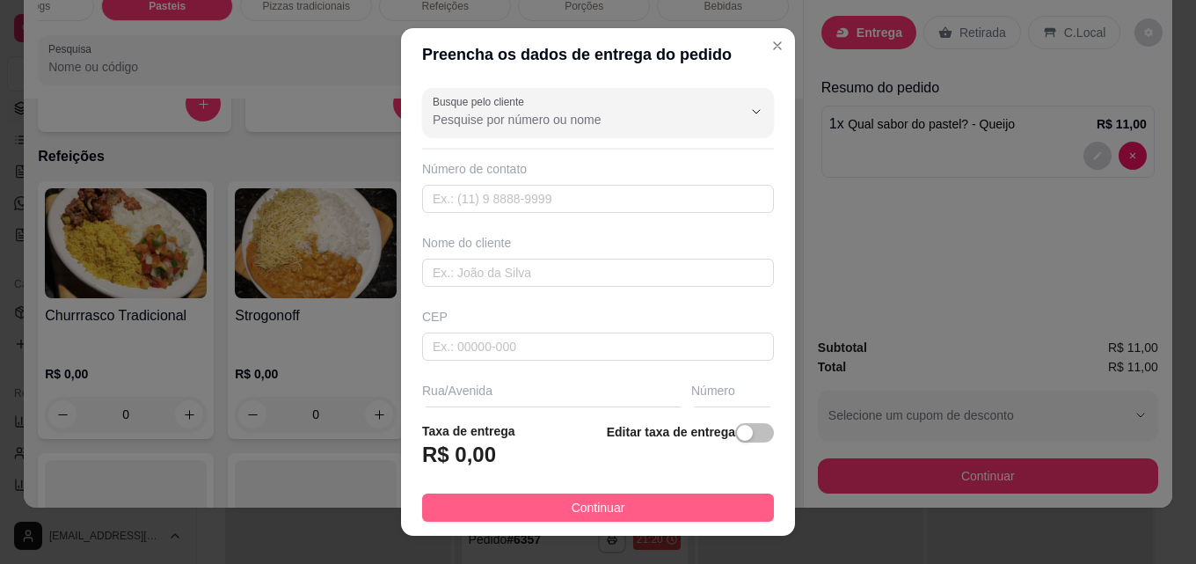
click at [684, 503] on button "Continuar" at bounding box center [598, 507] width 352 height 28
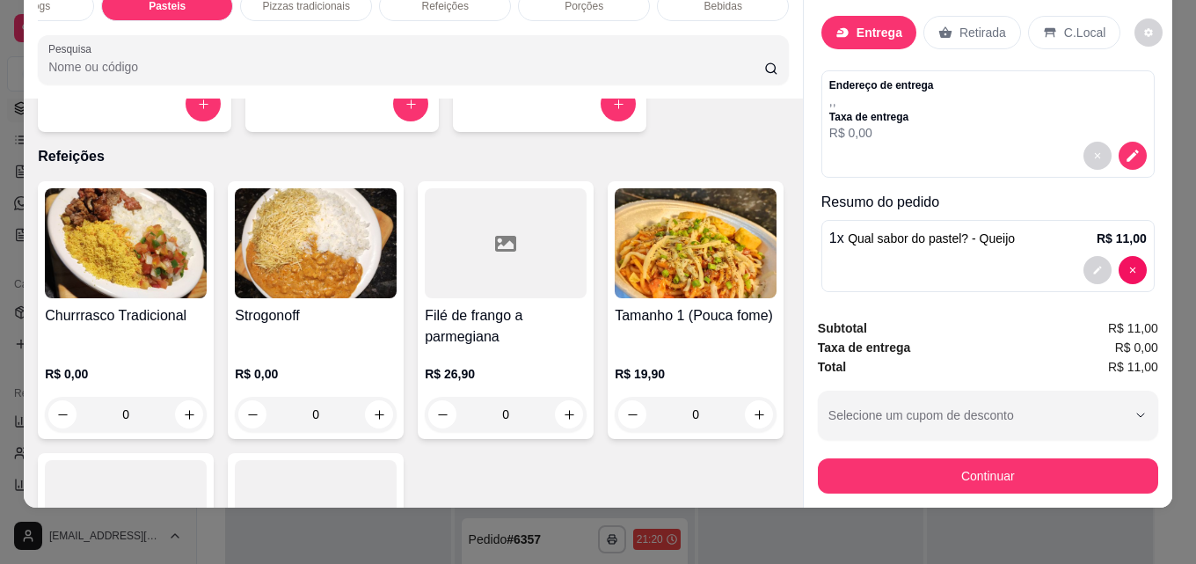
click at [853, 484] on div "Subtotal R$ 11,00 Taxa de entrega R$ 0,00 Total R$ 11,00 Selecione um cupom de …" at bounding box center [988, 405] width 369 height 203
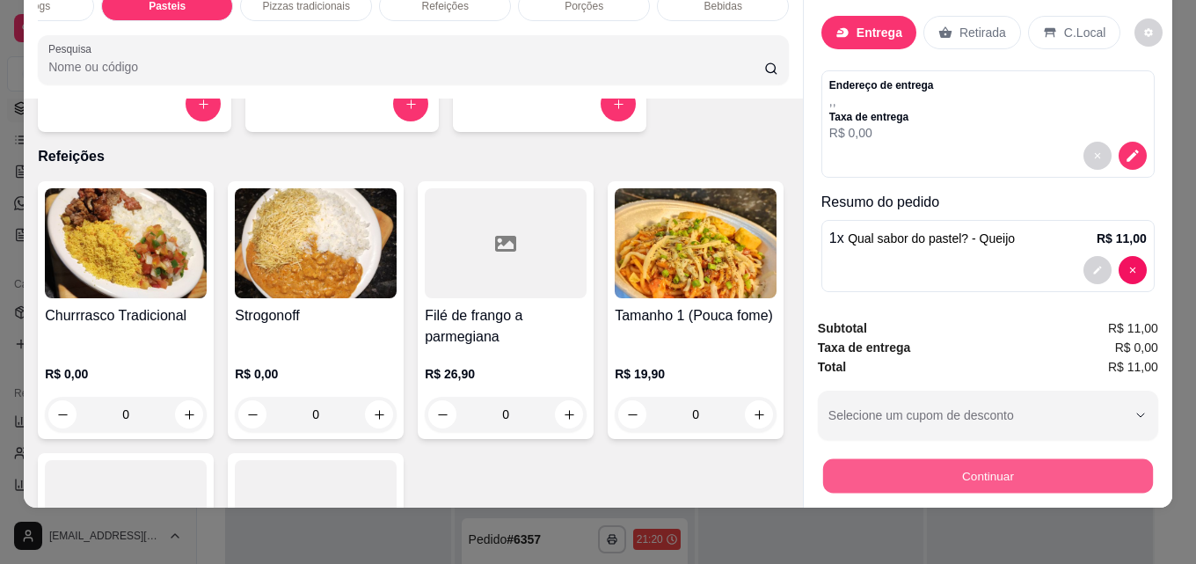
click at [869, 464] on button "Continuar" at bounding box center [988, 475] width 330 height 34
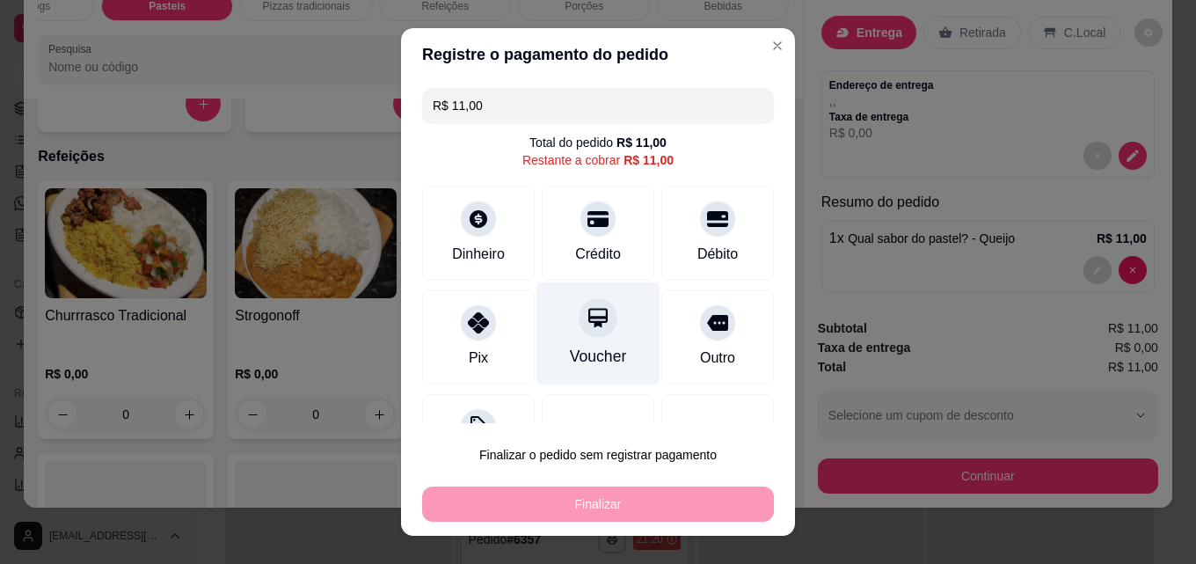
drag, startPoint x: 665, startPoint y: 318, endPoint x: 628, endPoint y: 354, distance: 52.2
click at [664, 319] on div "Outro" at bounding box center [717, 336] width 113 height 93
type input "R$ 0,00"
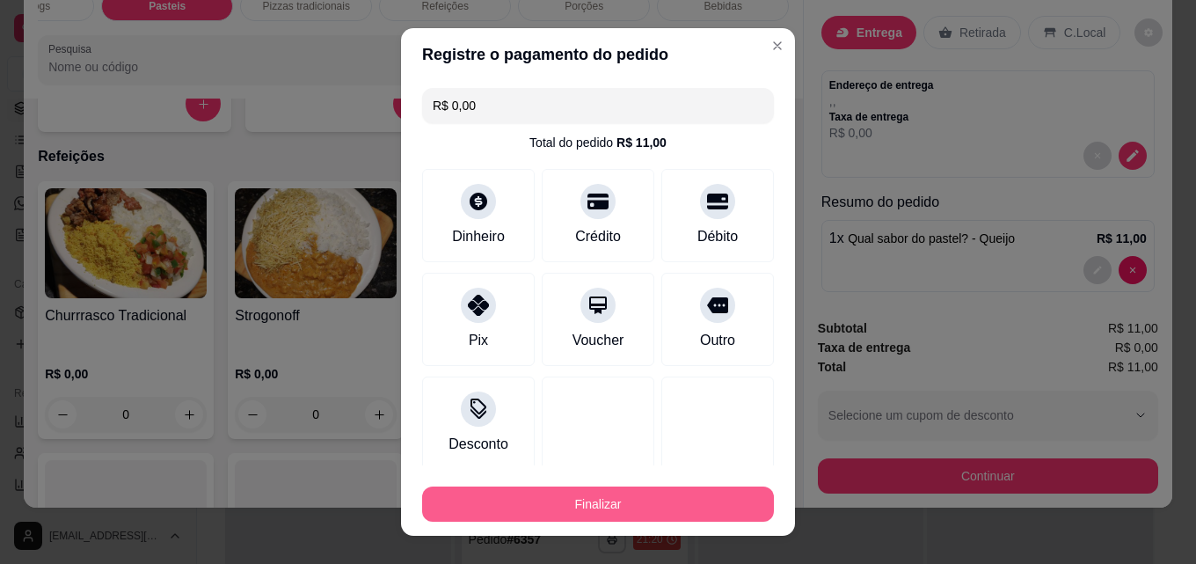
click at [627, 500] on button "Finalizar" at bounding box center [598, 503] width 352 height 35
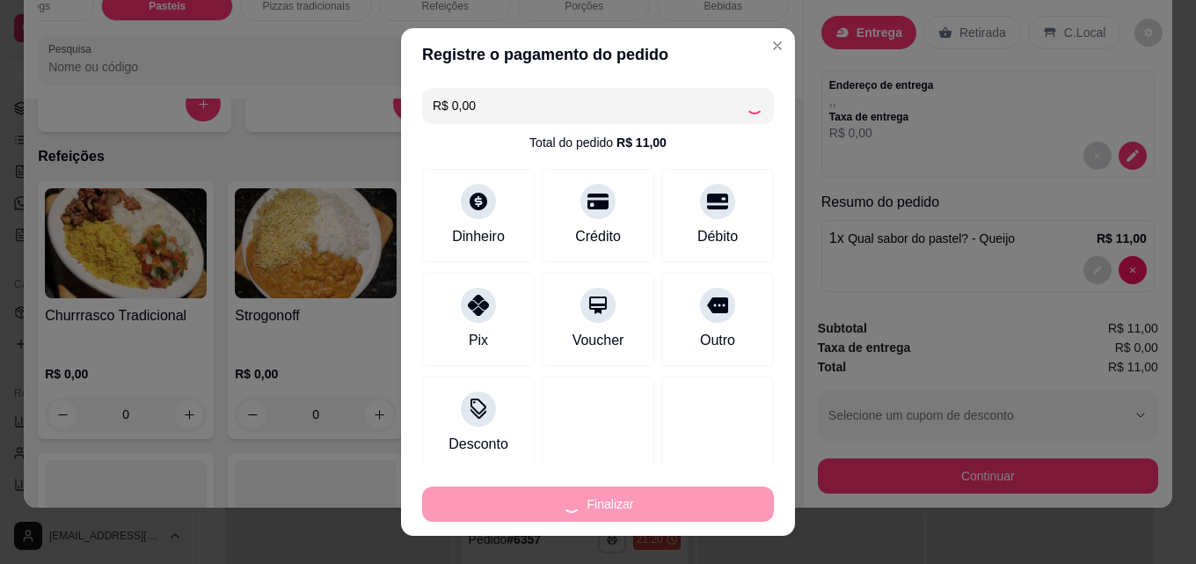
type input "0"
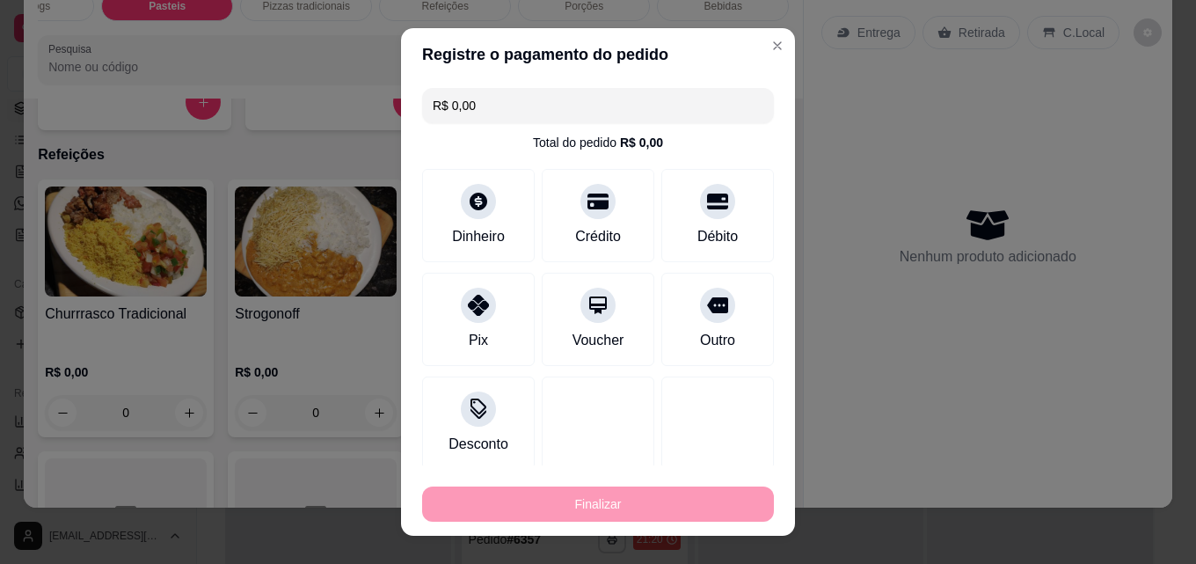
type input "-R$ 11,00"
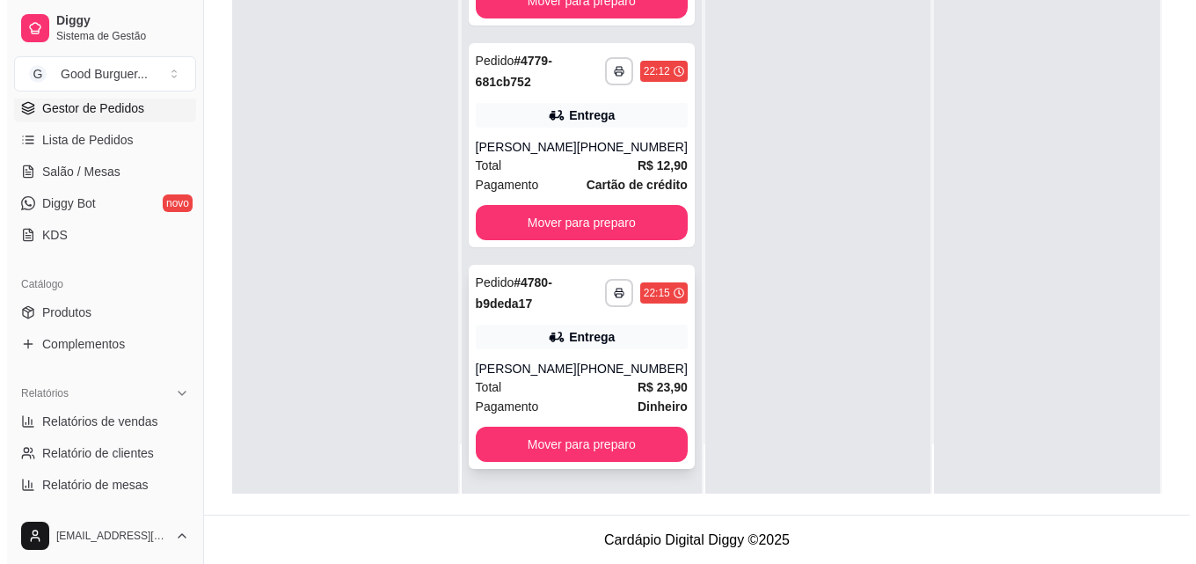
scroll to position [268, 0]
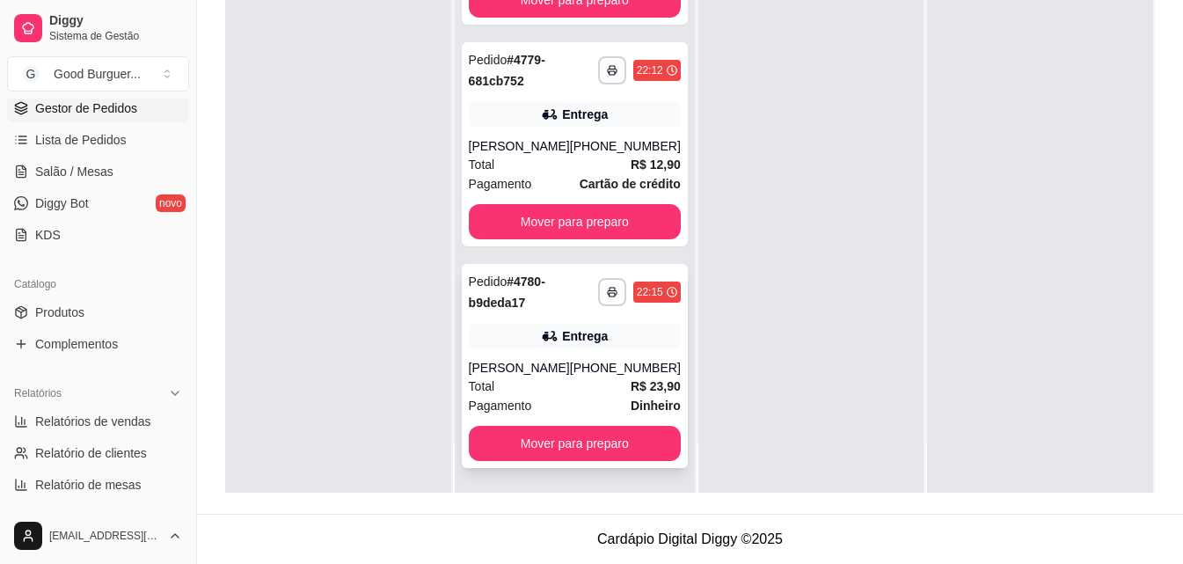
click at [593, 351] on div "**********" at bounding box center [575, 366] width 226 height 204
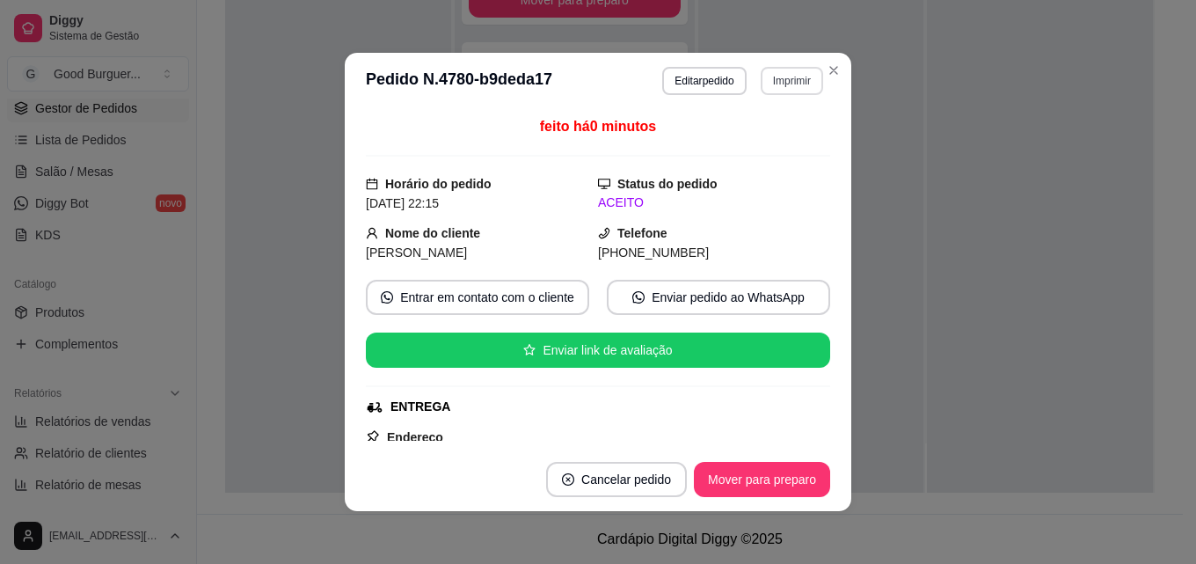
click at [775, 83] on button "Imprimir" at bounding box center [792, 81] width 62 height 28
click at [756, 138] on button "IMPRESSORA" at bounding box center [755, 142] width 128 height 28
click at [710, 80] on button "Editar pedido" at bounding box center [705, 80] width 82 height 27
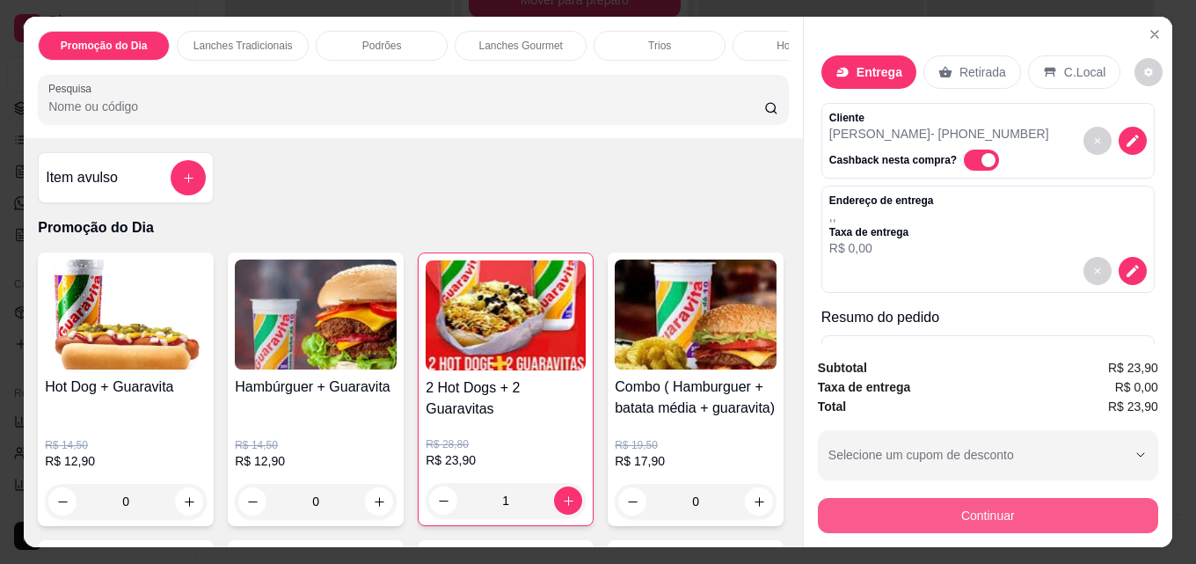
click at [934, 518] on button "Continuar" at bounding box center [988, 515] width 340 height 35
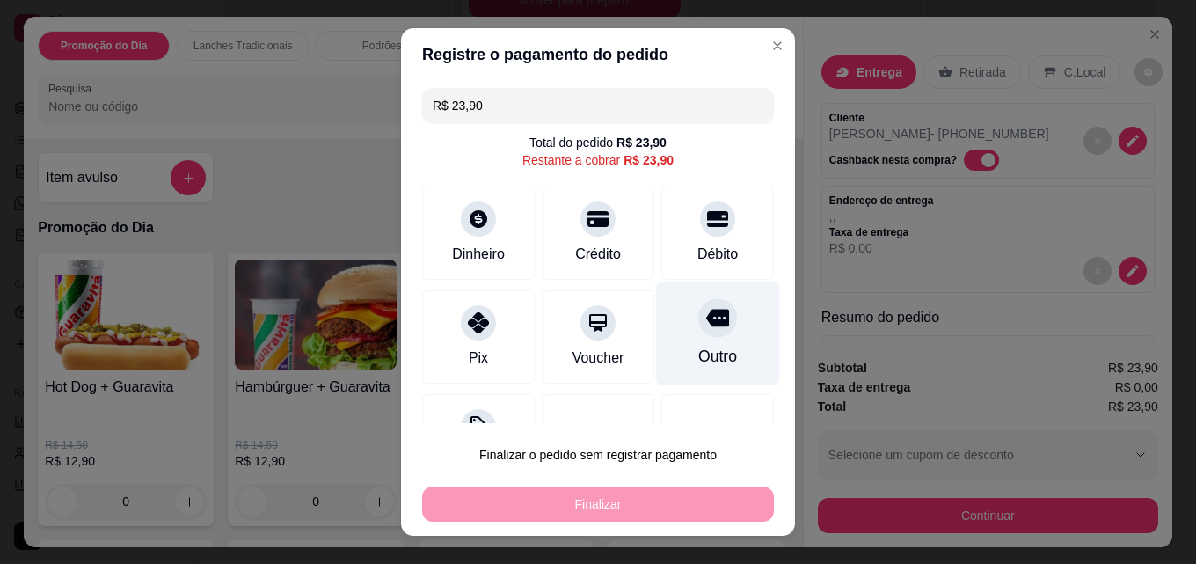
click at [698, 354] on div "Outro" at bounding box center [717, 356] width 39 height 23
type input "R$ 0,00"
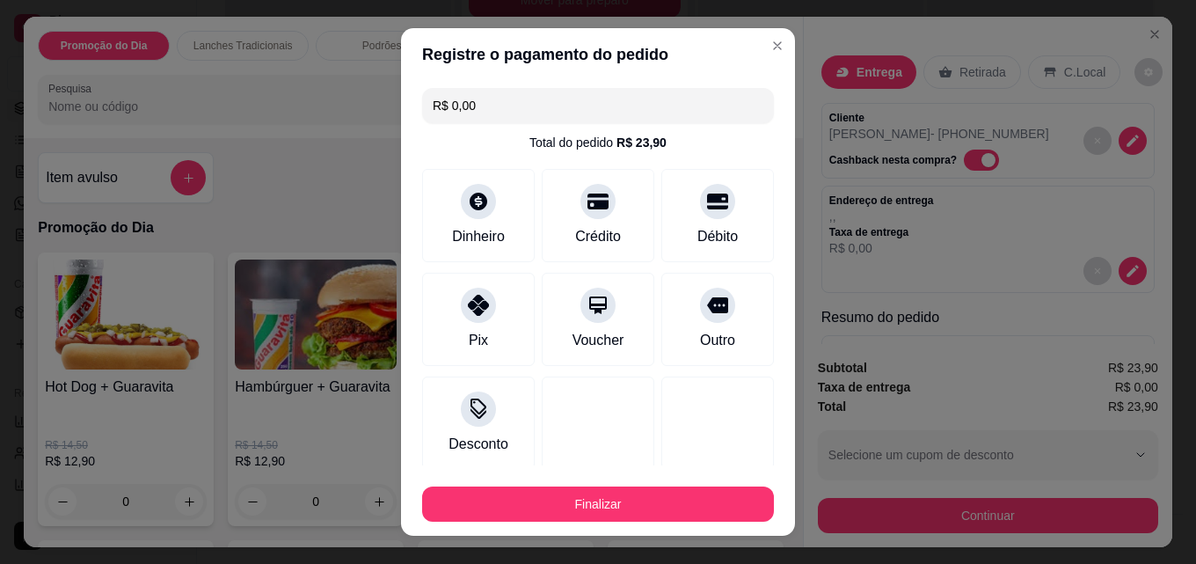
click at [642, 483] on div "Finalizar" at bounding box center [598, 500] width 352 height 42
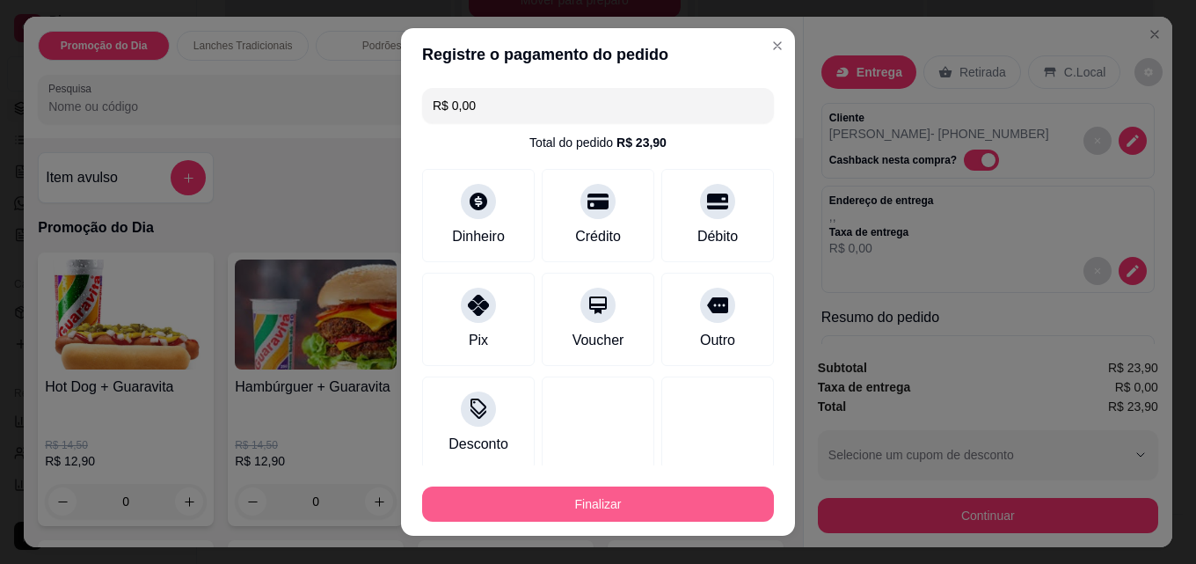
click at [640, 487] on button "Finalizar" at bounding box center [598, 503] width 352 height 35
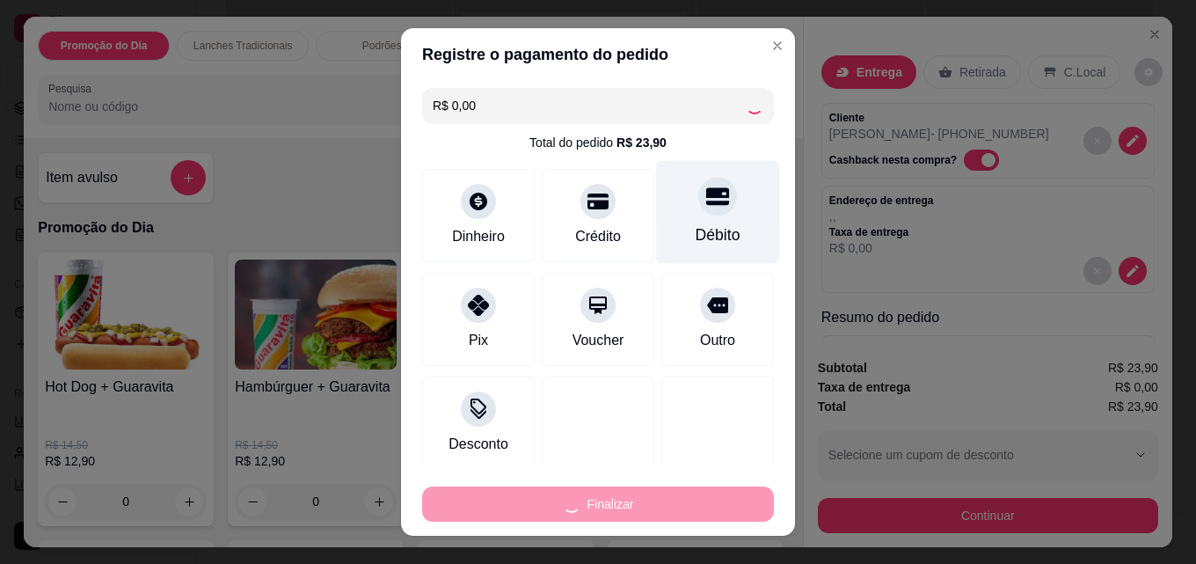
type input "0"
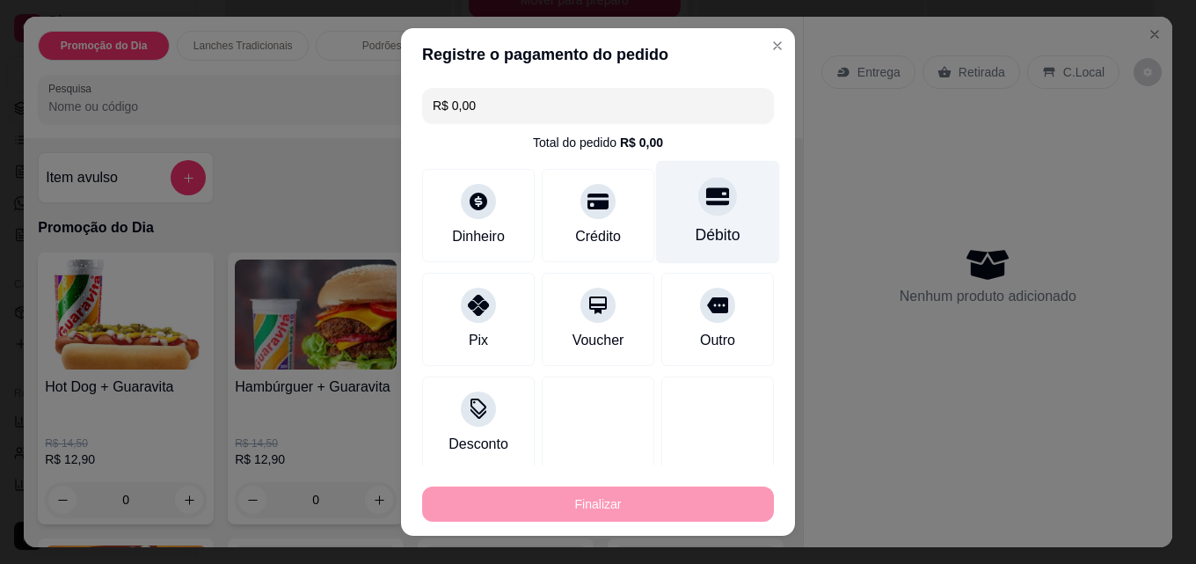
type input "-R$ 23,90"
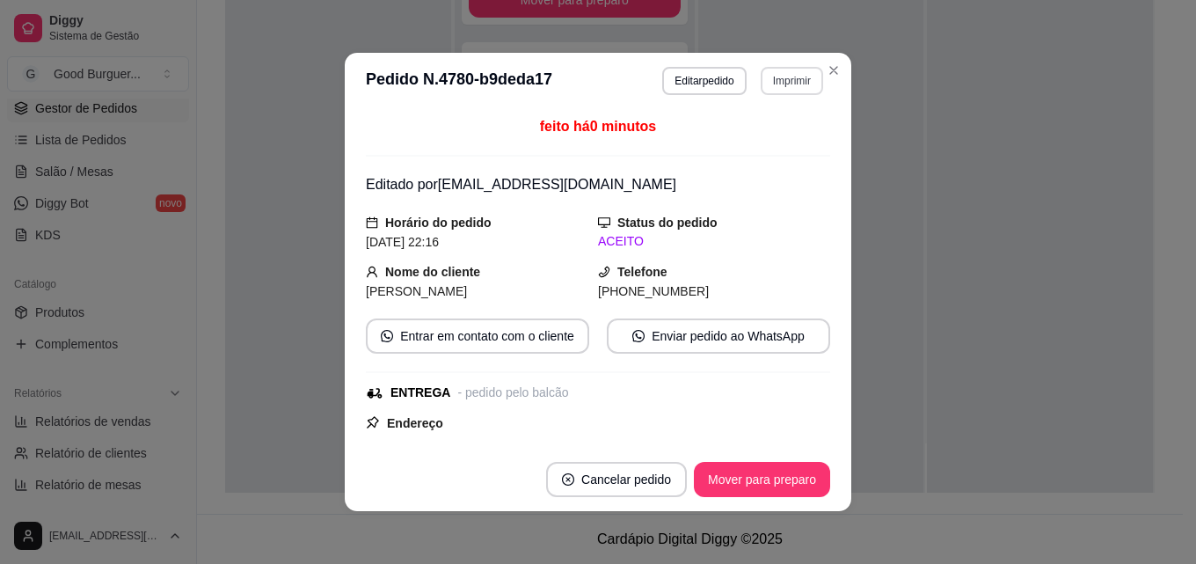
click at [793, 76] on button "Imprimir" at bounding box center [792, 81] width 62 height 28
click at [771, 138] on button "IMPRESSORA" at bounding box center [755, 142] width 128 height 28
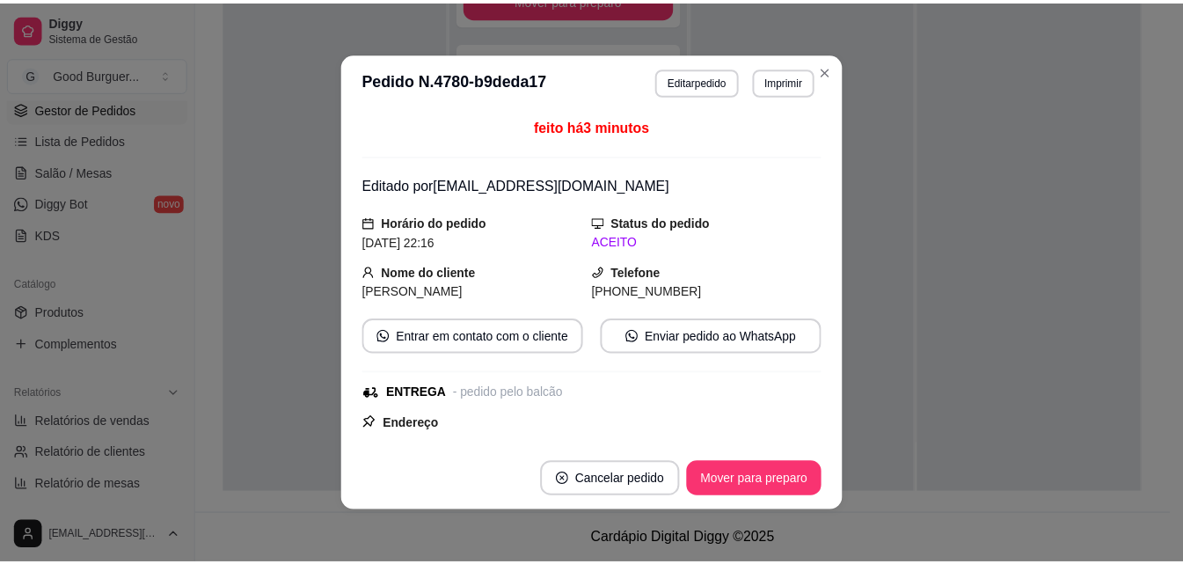
scroll to position [862, 0]
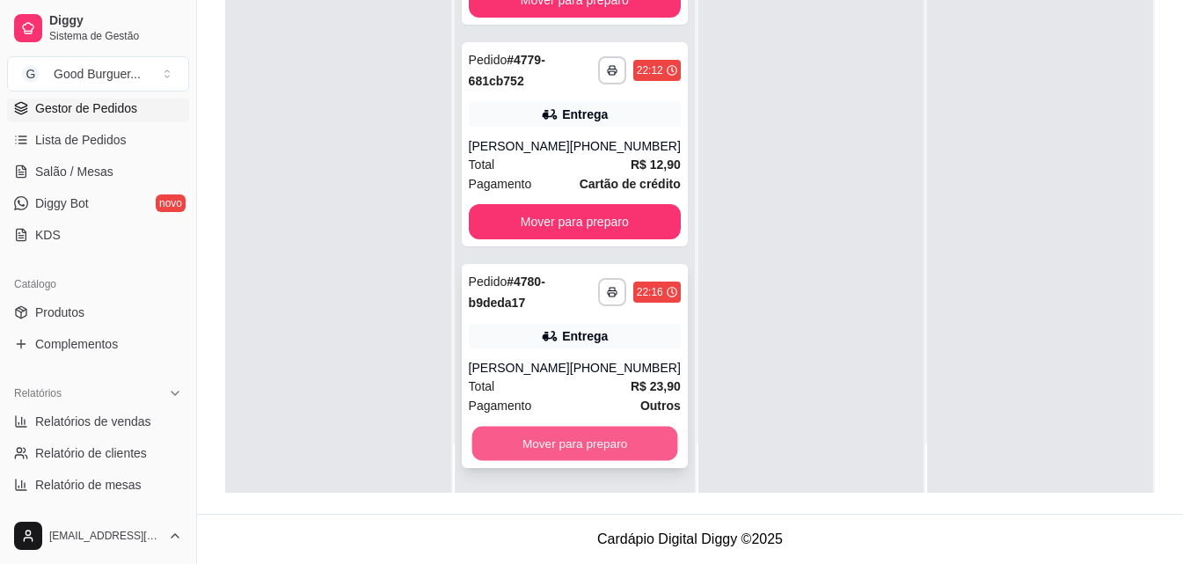
click at [552, 437] on button "Mover para preparo" at bounding box center [574, 444] width 206 height 34
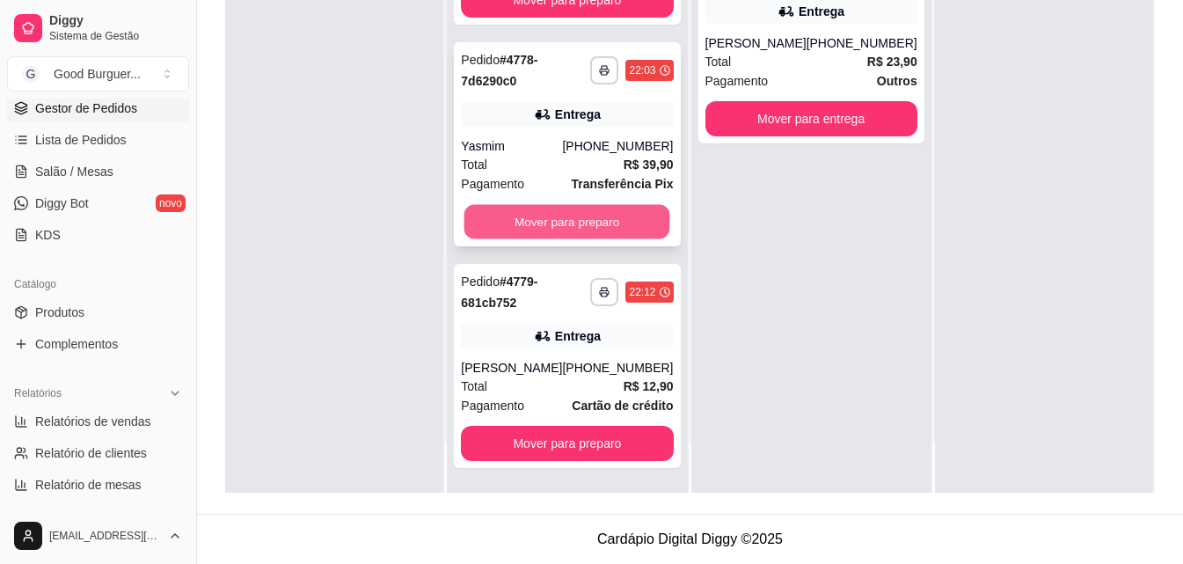
click at [531, 223] on button "Mover para preparo" at bounding box center [567, 222] width 206 height 34
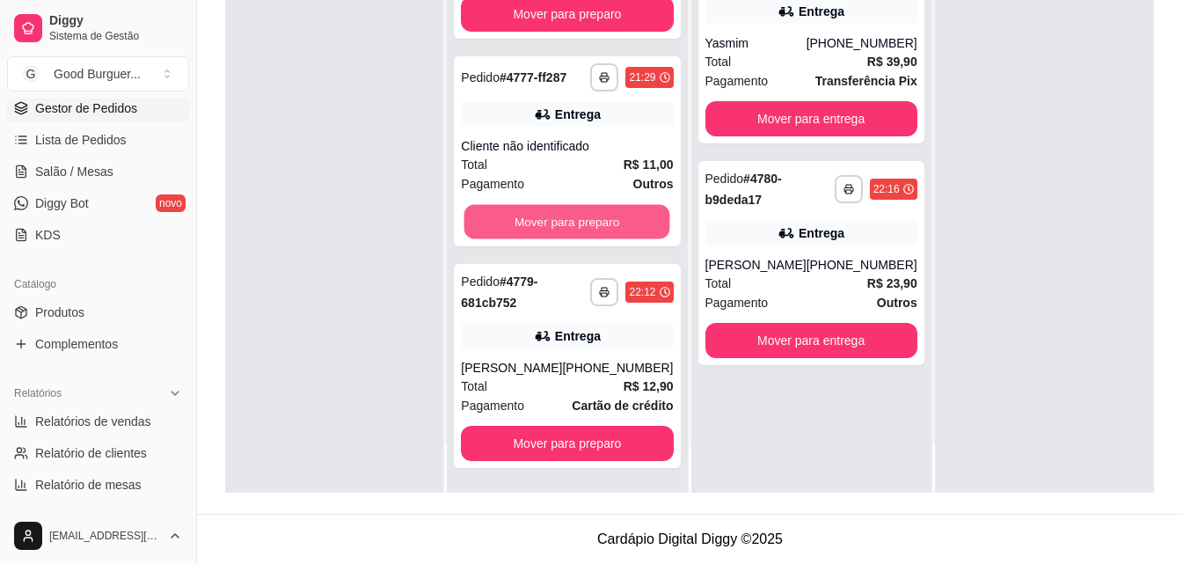
click at [531, 223] on button "Mover para preparo" at bounding box center [567, 222] width 206 height 34
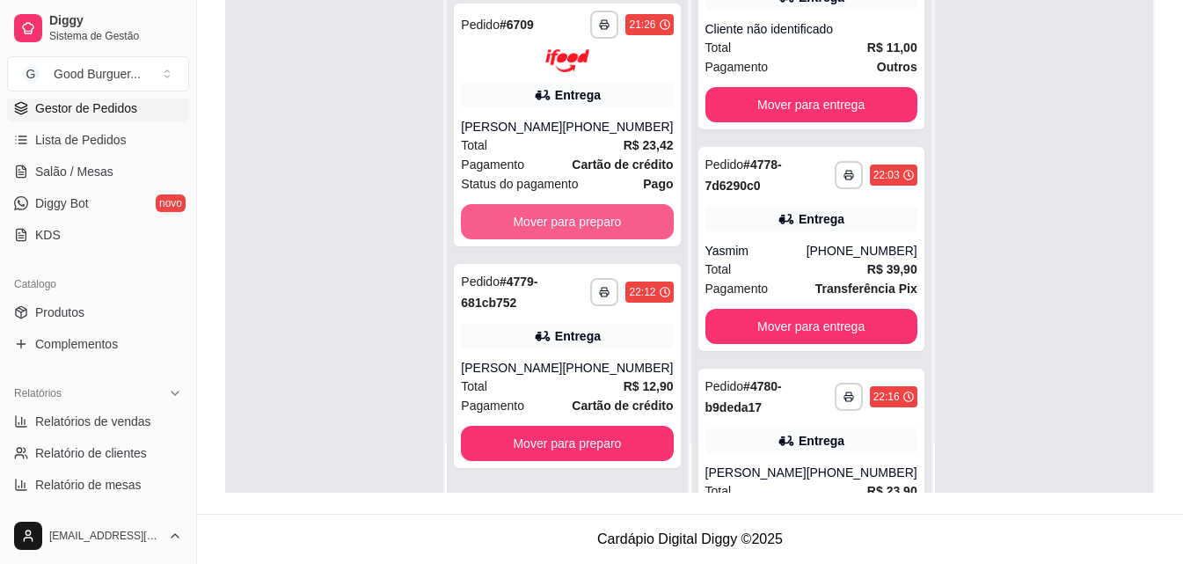
scroll to position [197, 0]
click at [531, 223] on button "Mover para preparo" at bounding box center [567, 221] width 212 height 35
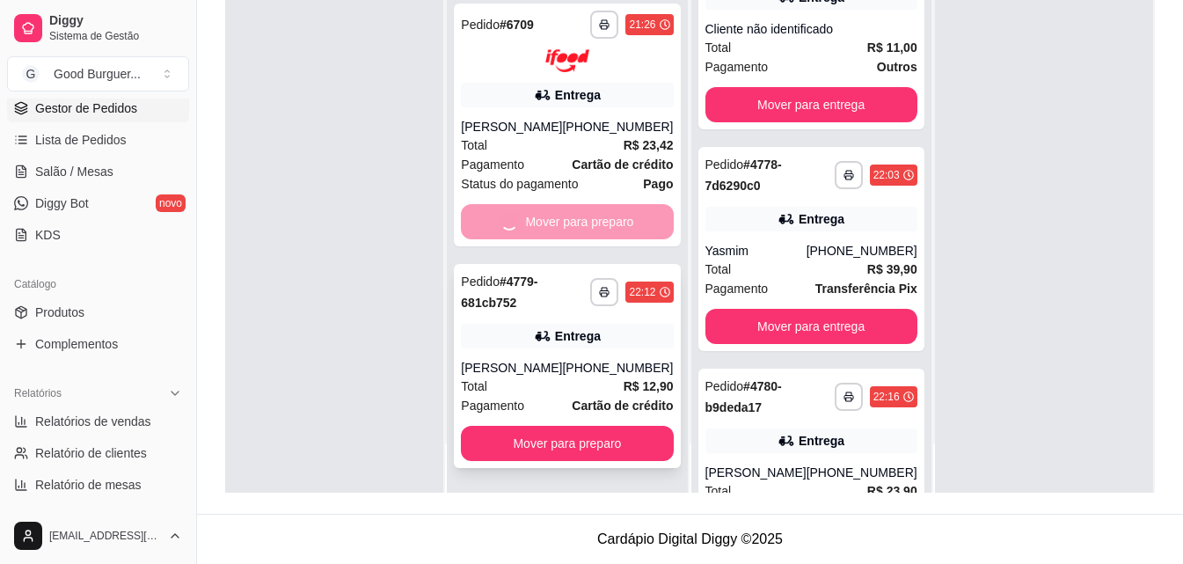
scroll to position [0, 0]
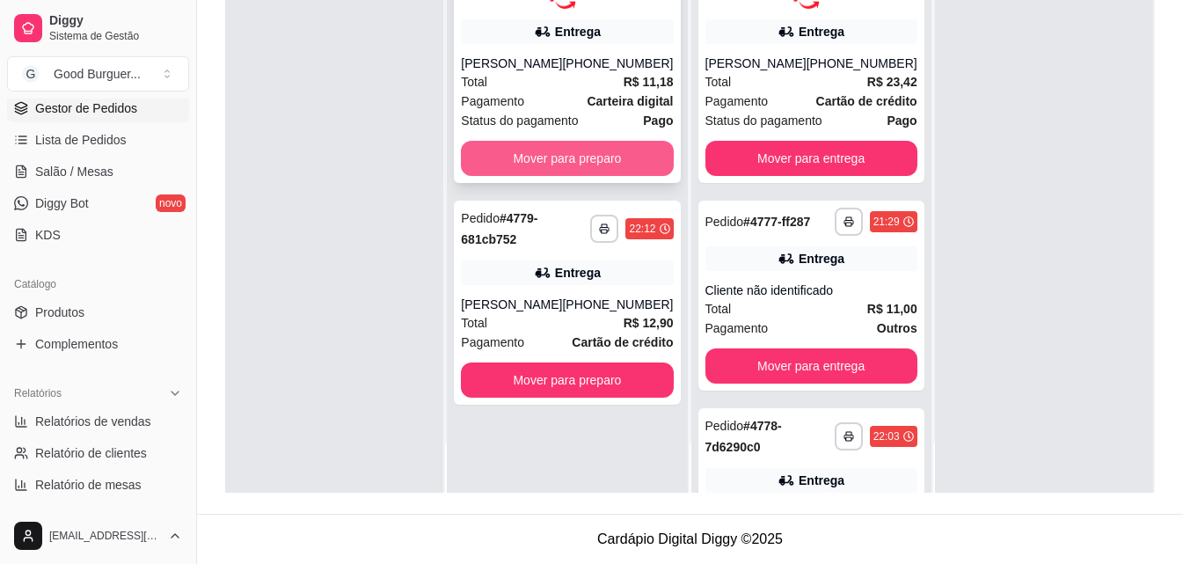
click at [564, 162] on button "Mover para preparo" at bounding box center [567, 158] width 212 height 35
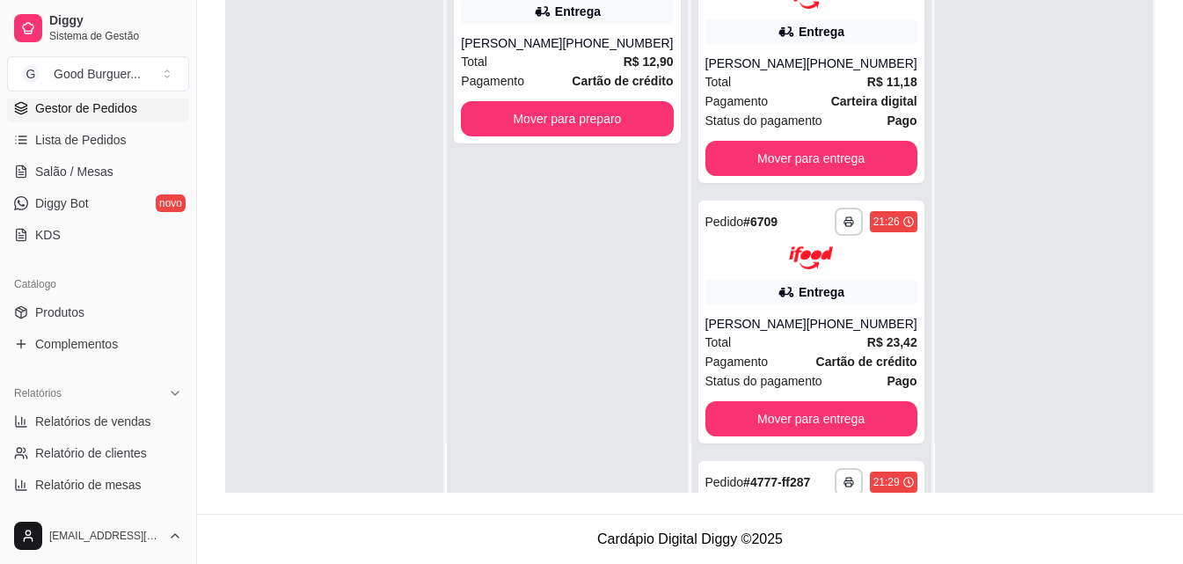
click at [565, 151] on div "**********" at bounding box center [567, 211] width 240 height 564
click at [569, 109] on button "Mover para preparo" at bounding box center [567, 118] width 212 height 35
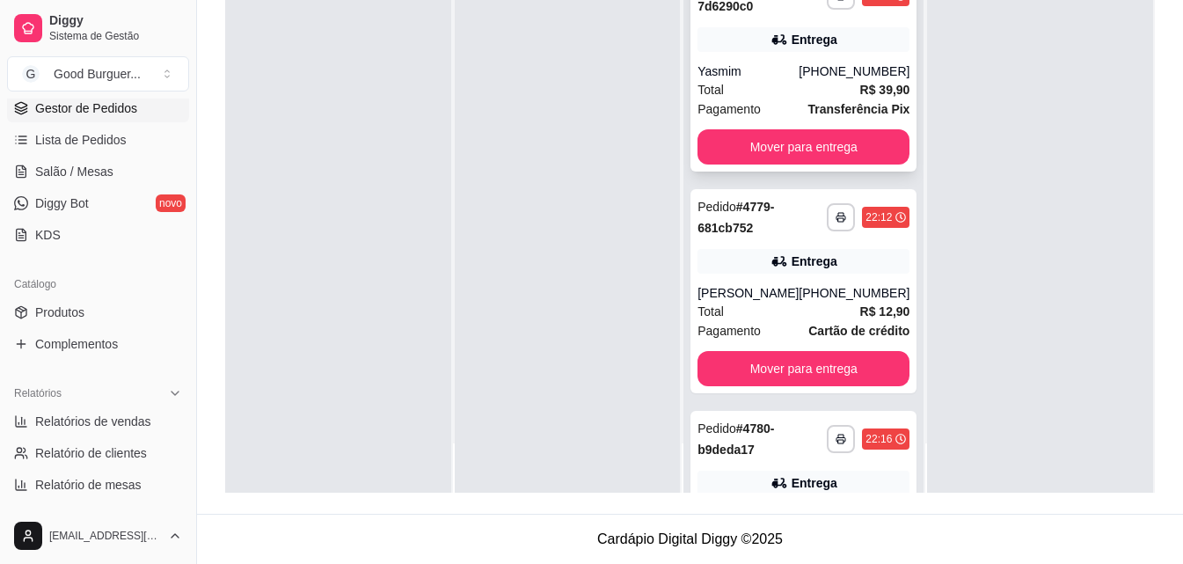
scroll to position [862, 0]
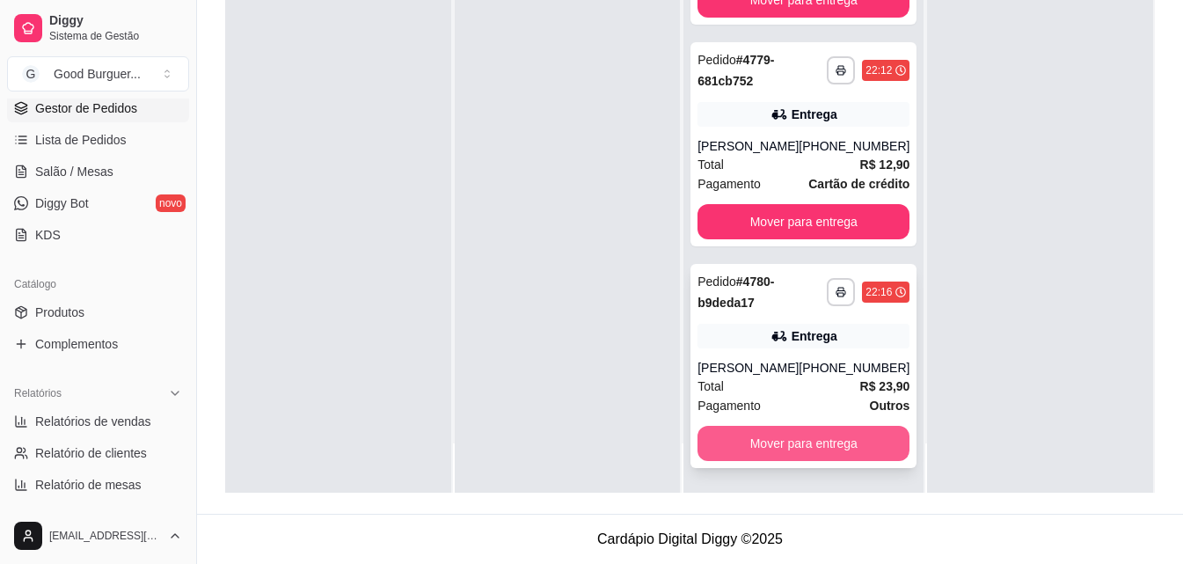
click at [776, 438] on button "Mover para entrega" at bounding box center [804, 443] width 212 height 35
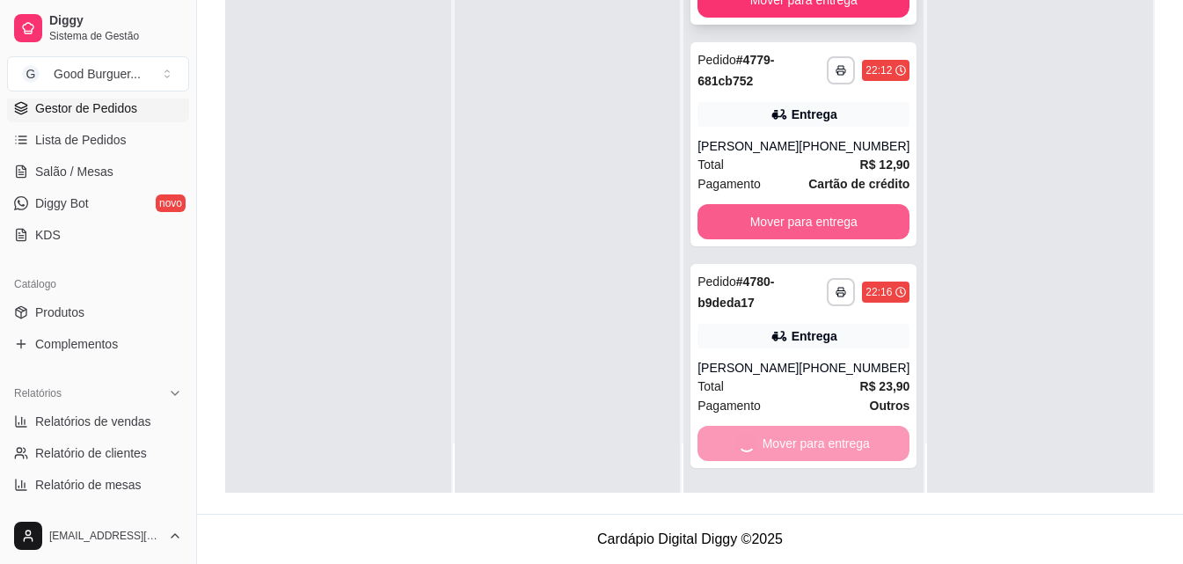
scroll to position [640, 0]
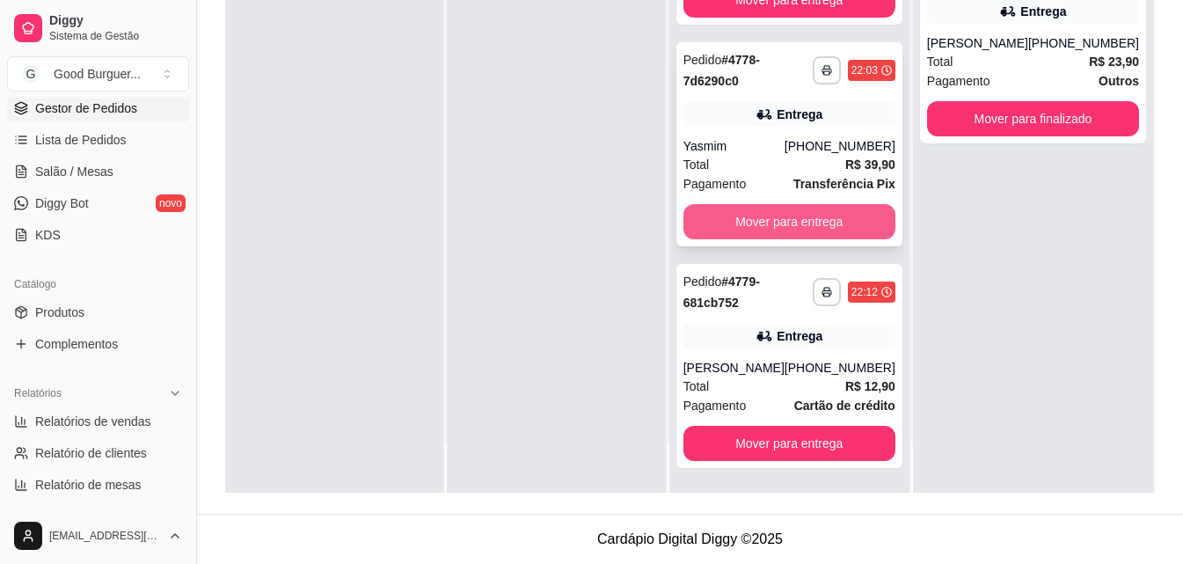
click at [765, 218] on button "Mover para entrega" at bounding box center [789, 221] width 212 height 35
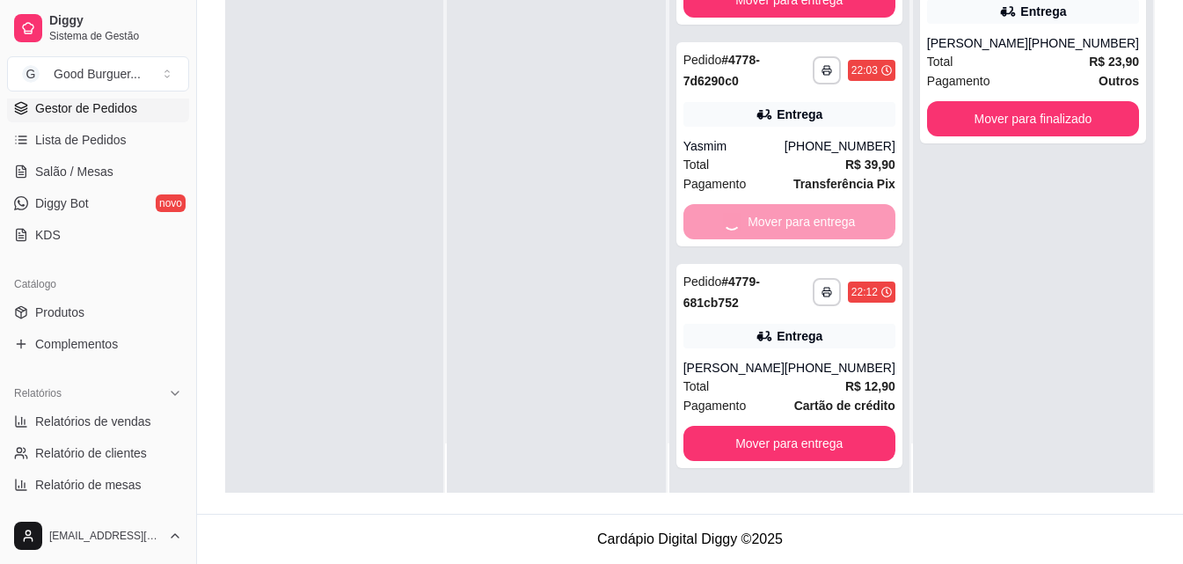
scroll to position [419, 0]
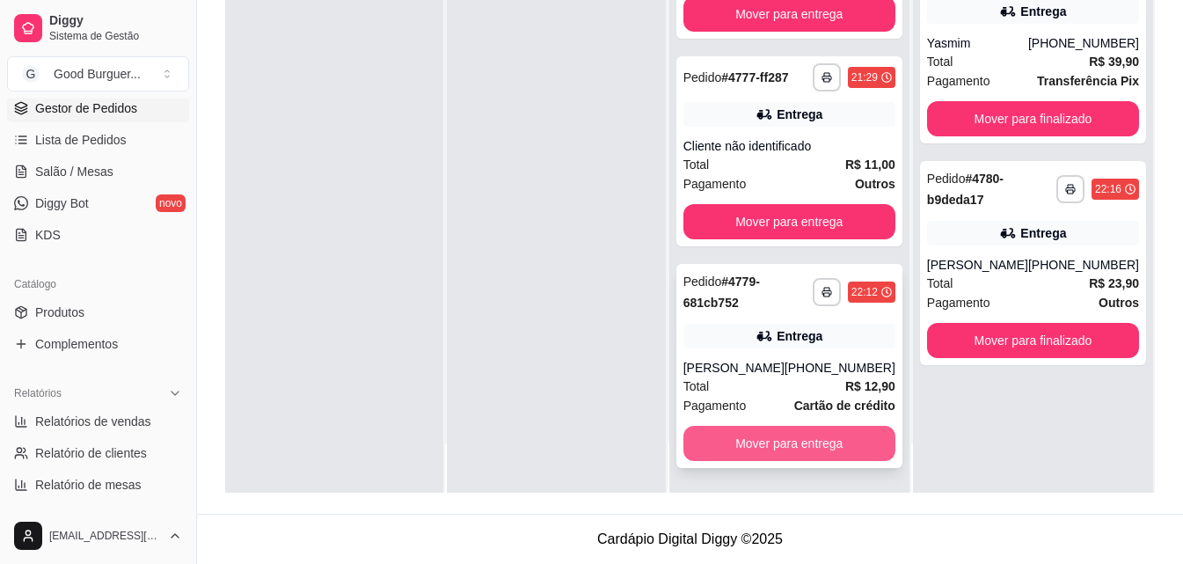
click at [781, 443] on button "Mover para entrega" at bounding box center [789, 443] width 212 height 35
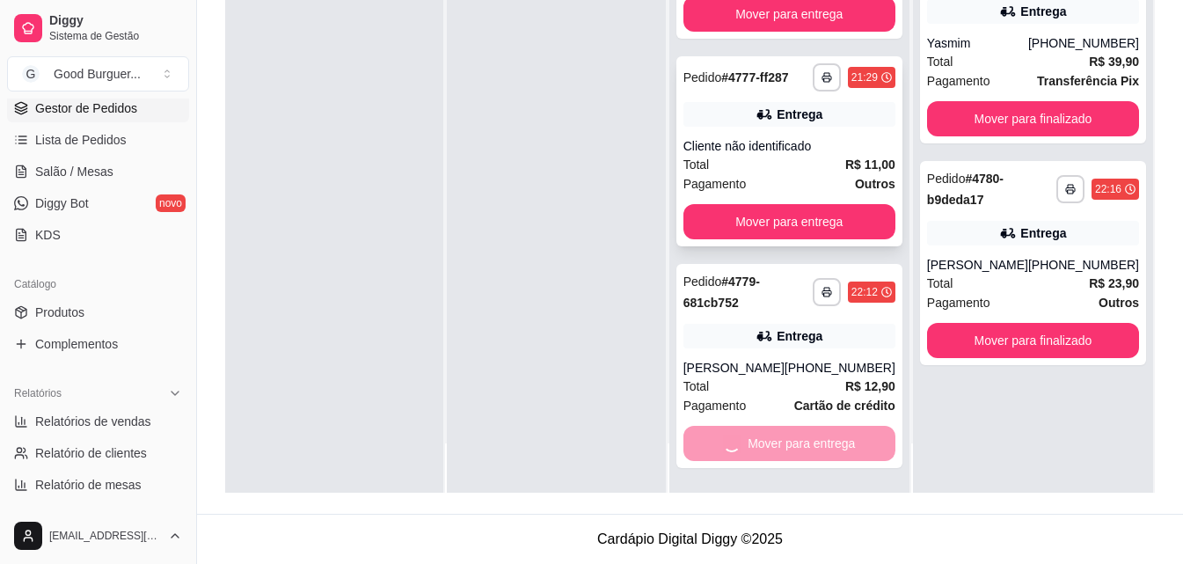
scroll to position [197, 0]
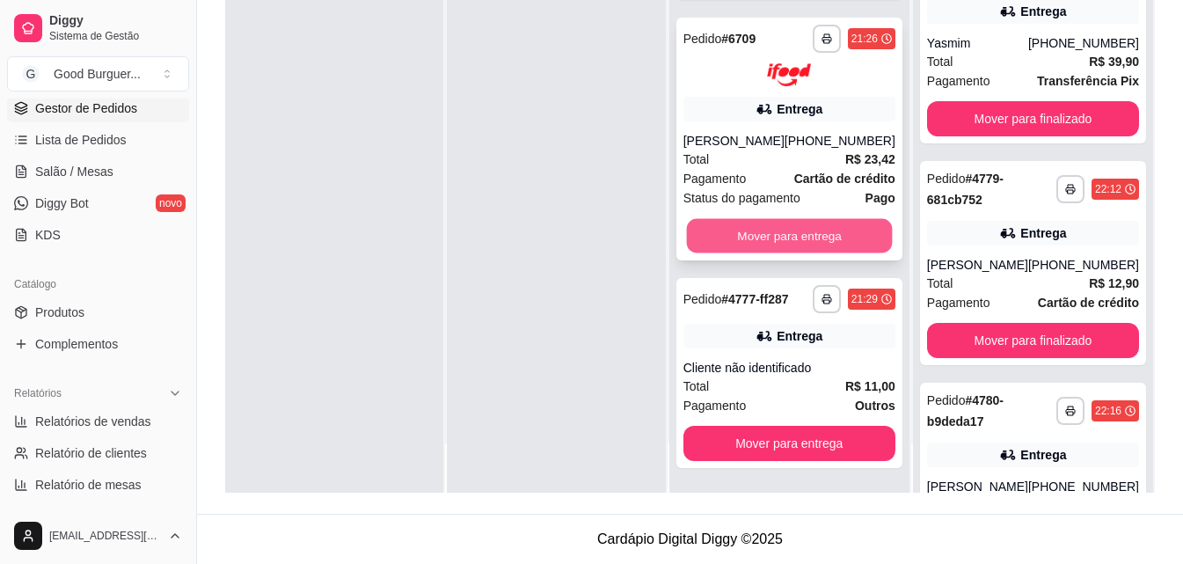
click at [770, 219] on button "Mover para entrega" at bounding box center [789, 236] width 206 height 34
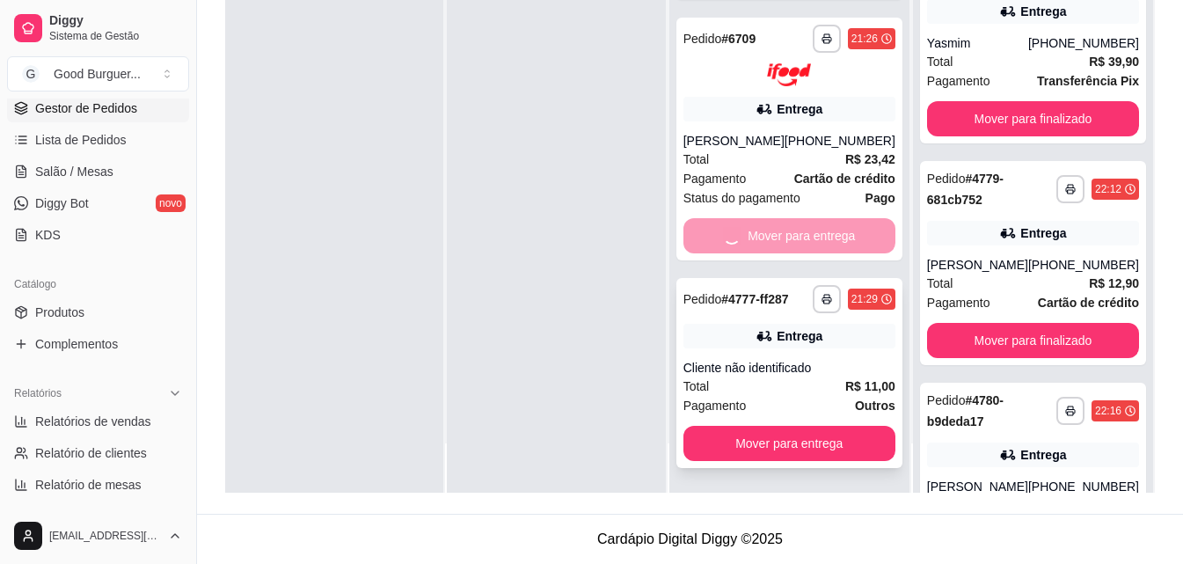
scroll to position [0, 0]
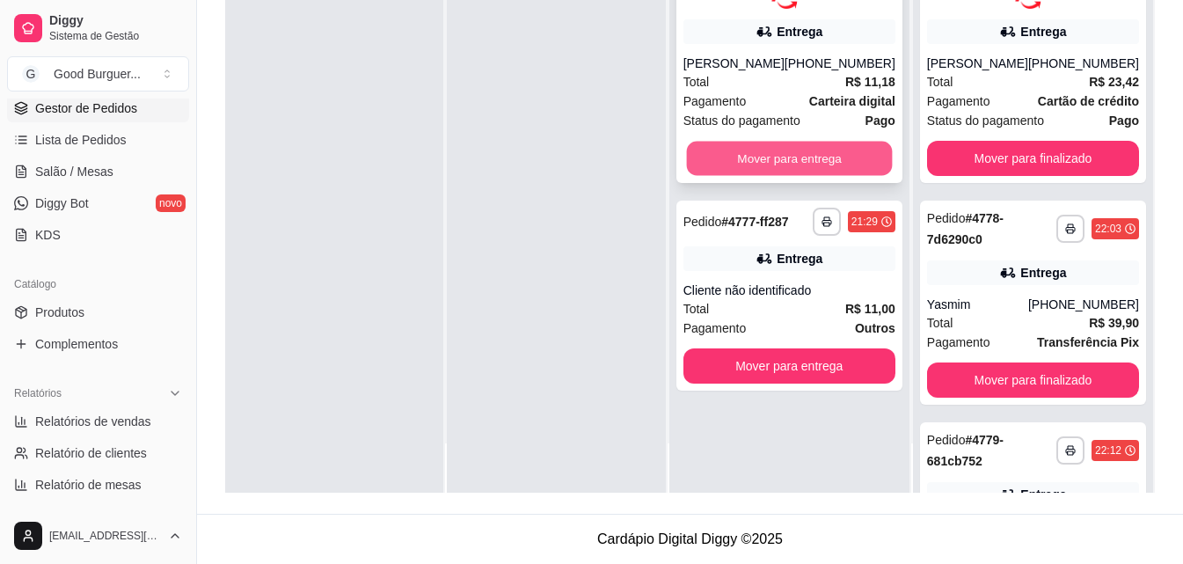
click at [770, 152] on button "Mover para entrega" at bounding box center [789, 158] width 206 height 34
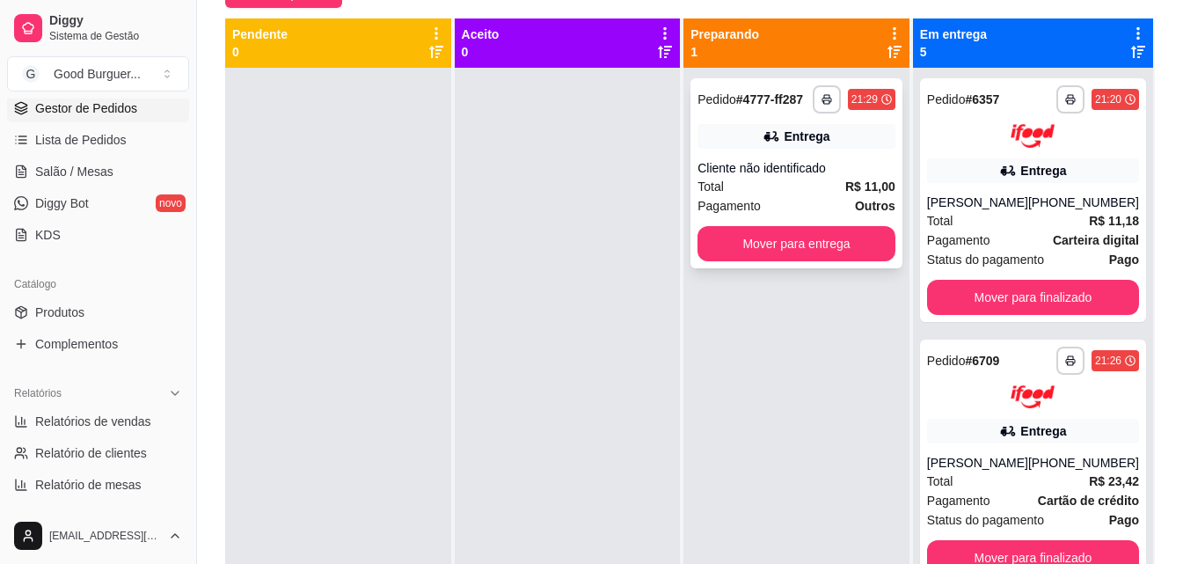
scroll to position [92, 0]
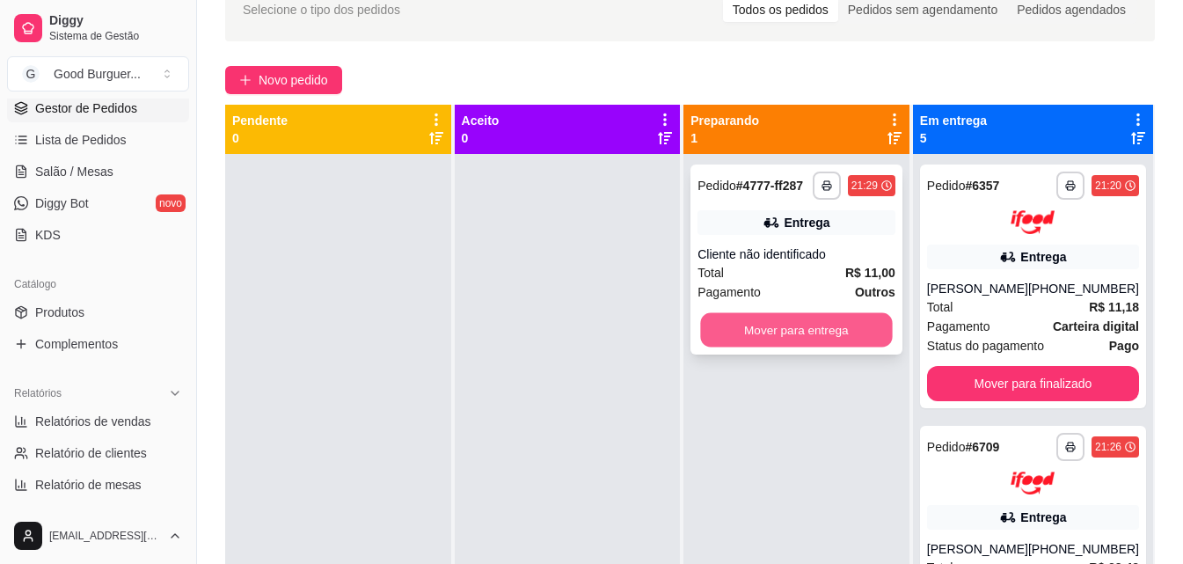
click at [797, 320] on button "Mover para entrega" at bounding box center [797, 330] width 192 height 34
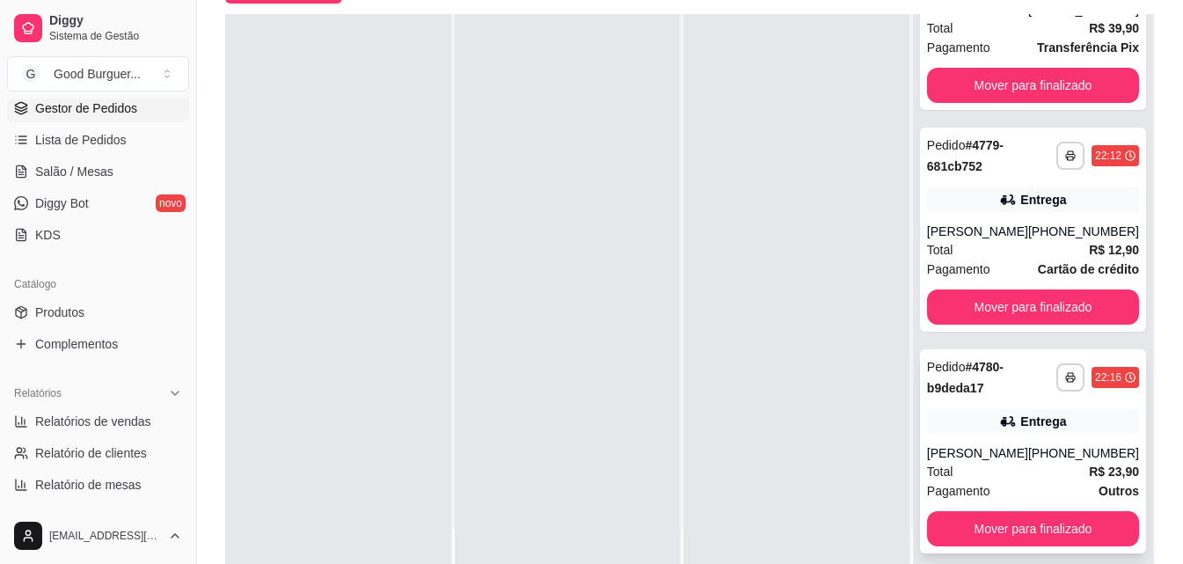
scroll to position [268, 0]
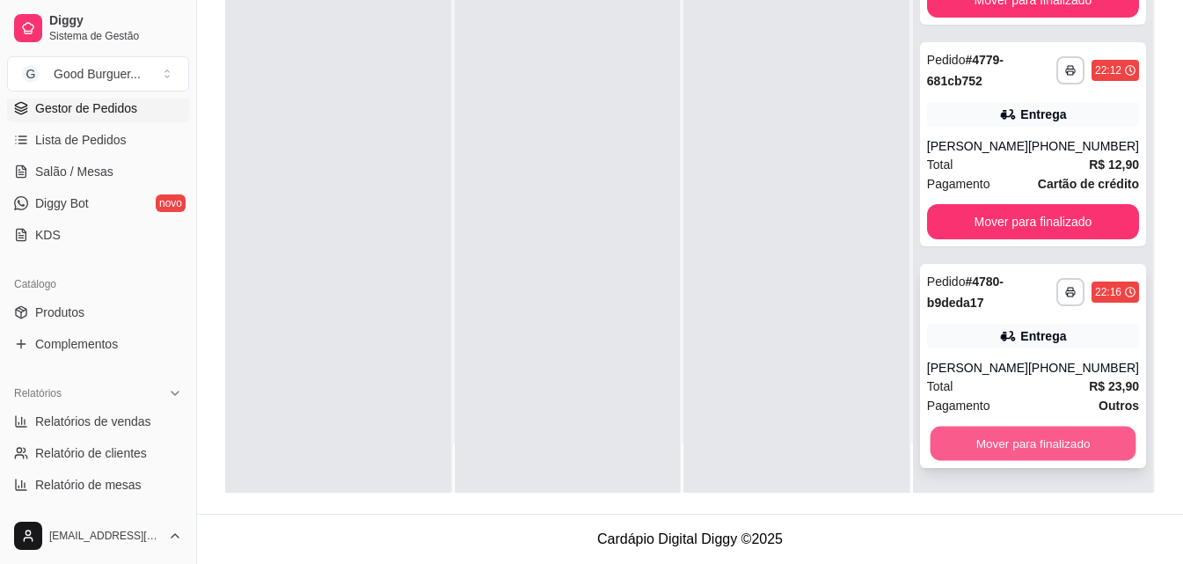
click at [1029, 450] on button "Mover para finalizado" at bounding box center [1033, 444] width 206 height 34
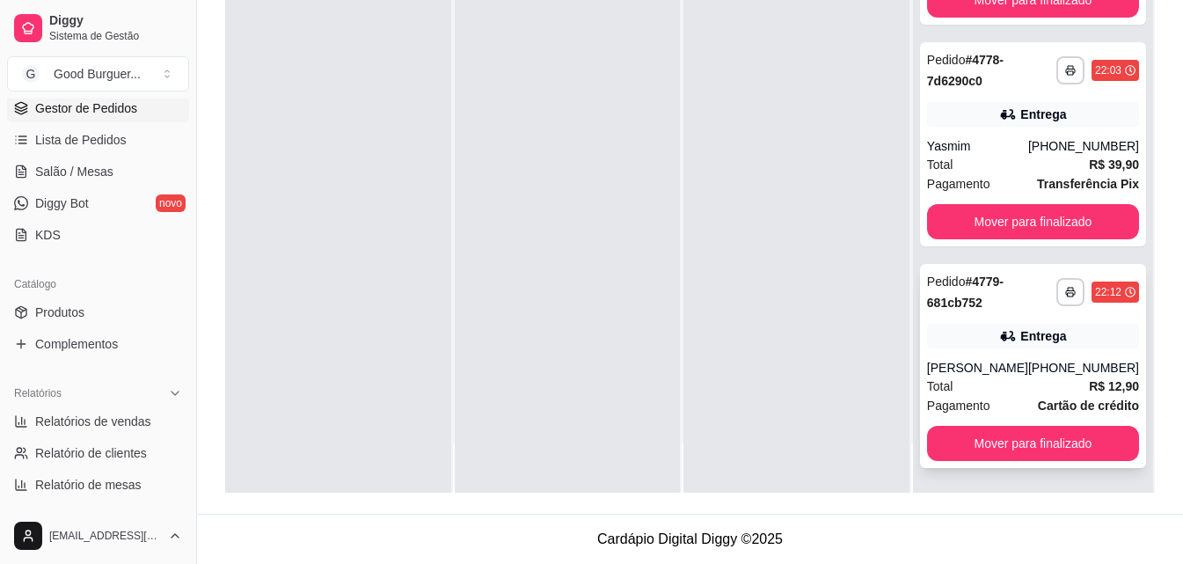
scroll to position [640, 0]
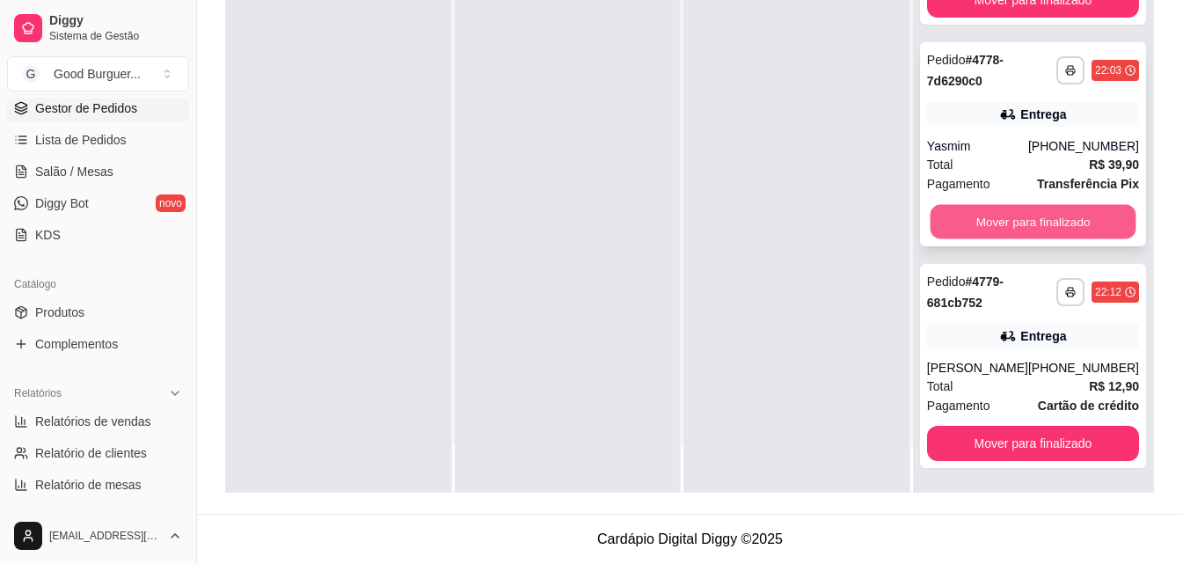
click at [1025, 216] on button "Mover para finalizado" at bounding box center [1033, 222] width 206 height 34
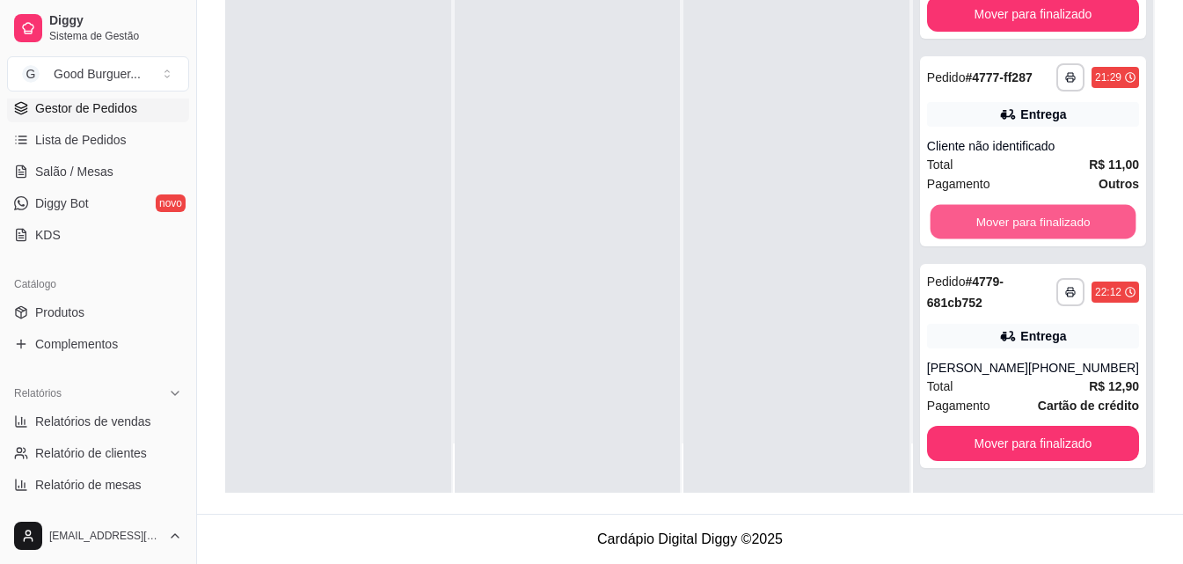
click at [1025, 216] on button "Mover para finalizado" at bounding box center [1033, 222] width 206 height 34
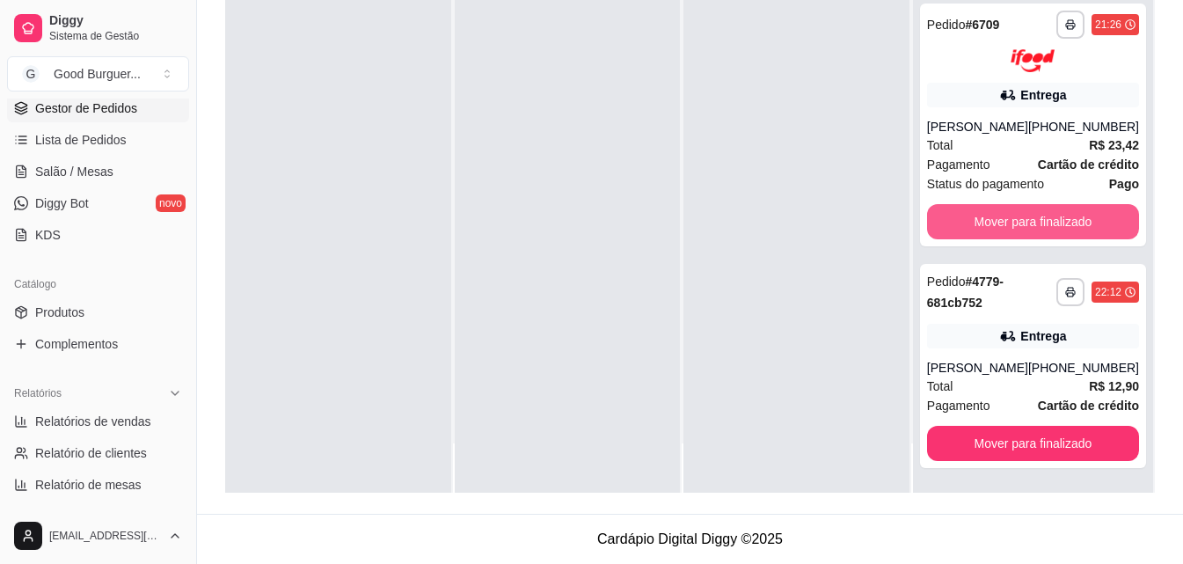
scroll to position [197, 0]
click at [1026, 216] on button "Mover para finalizado" at bounding box center [1033, 221] width 212 height 35
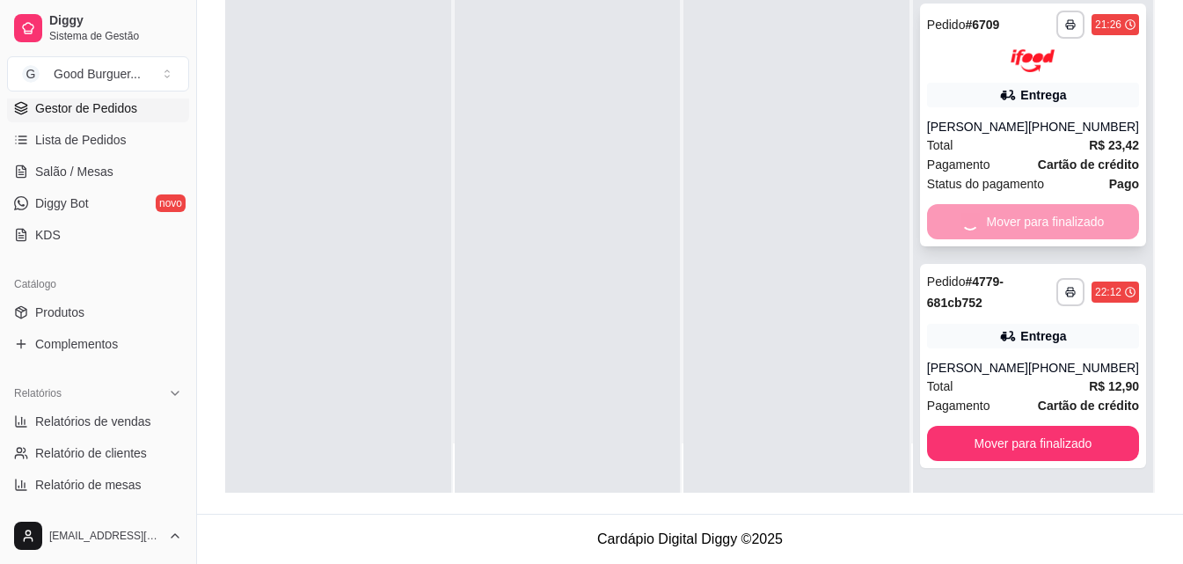
scroll to position [0, 0]
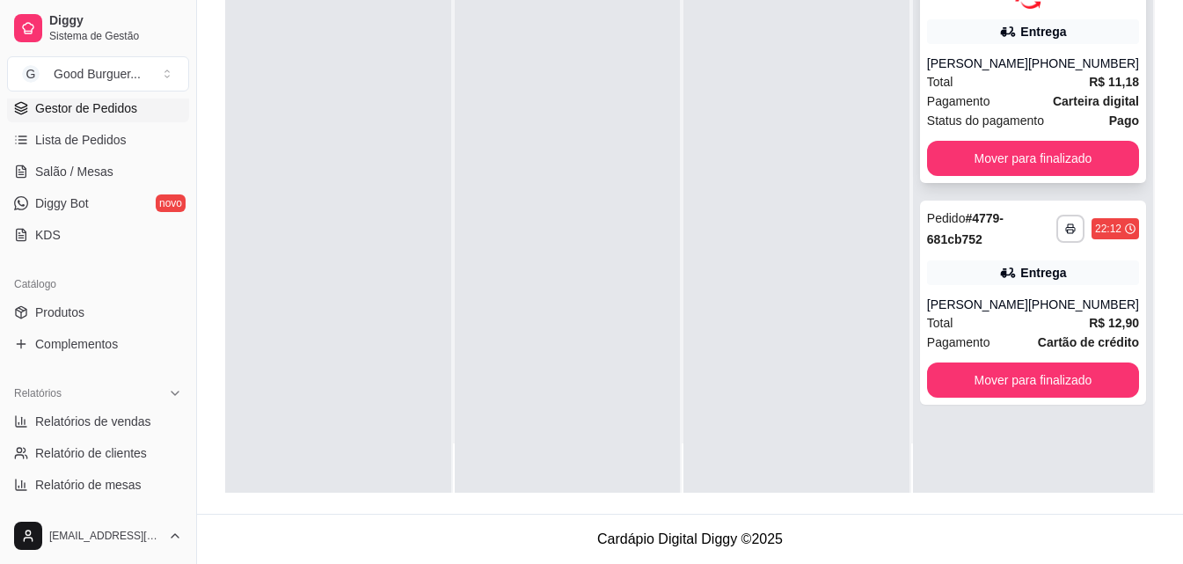
click at [1011, 139] on div "**********" at bounding box center [1033, 61] width 226 height 244
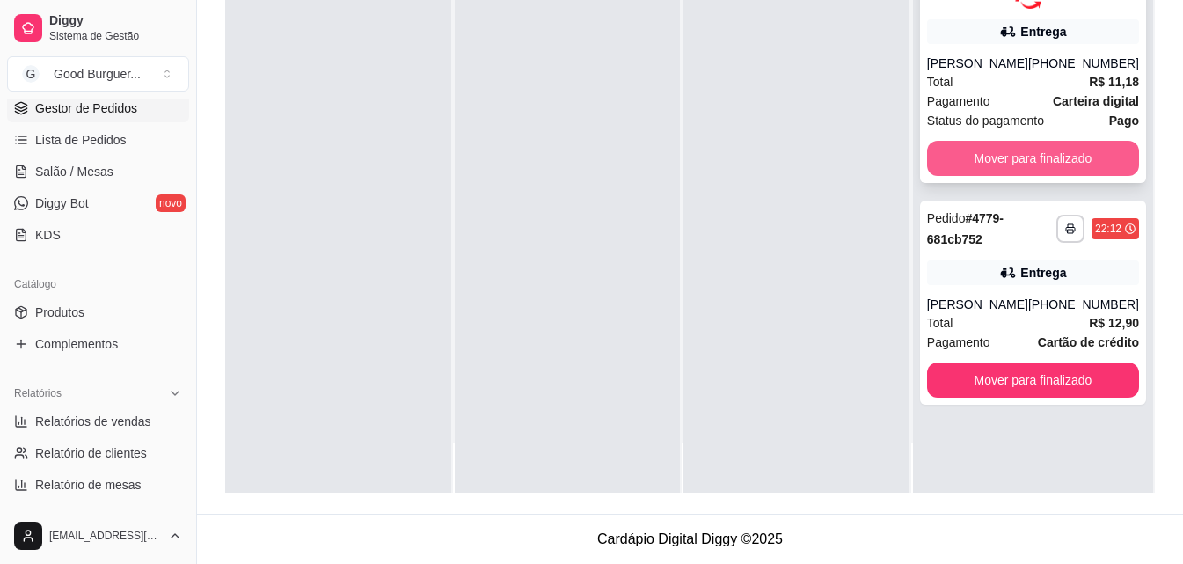
click at [1007, 156] on button "Mover para finalizado" at bounding box center [1033, 158] width 212 height 35
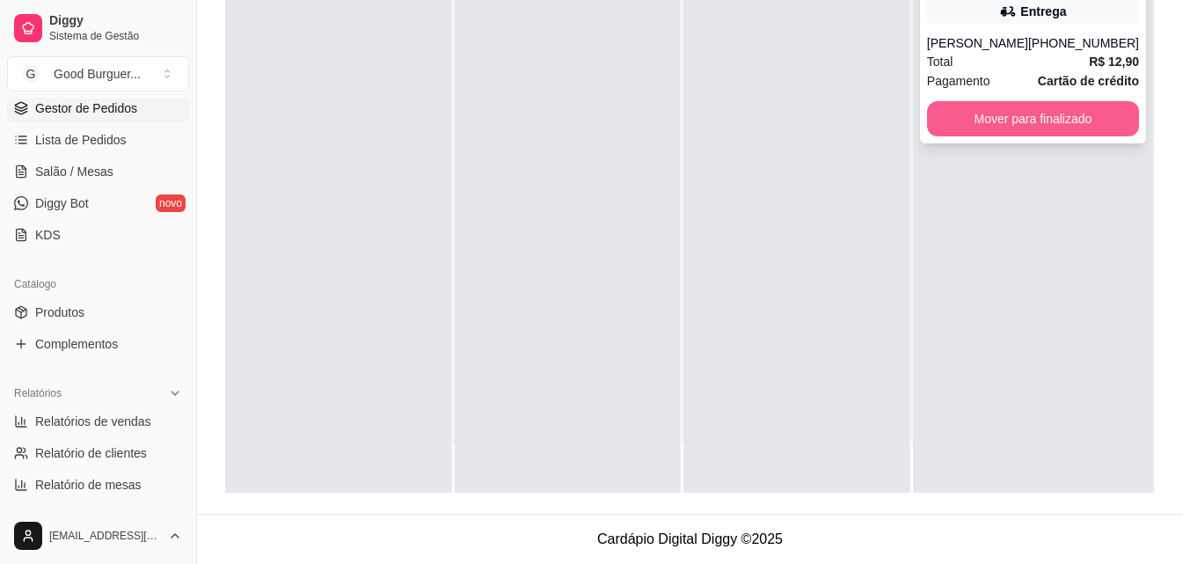
click at [992, 112] on button "Mover para finalizado" at bounding box center [1033, 118] width 212 height 35
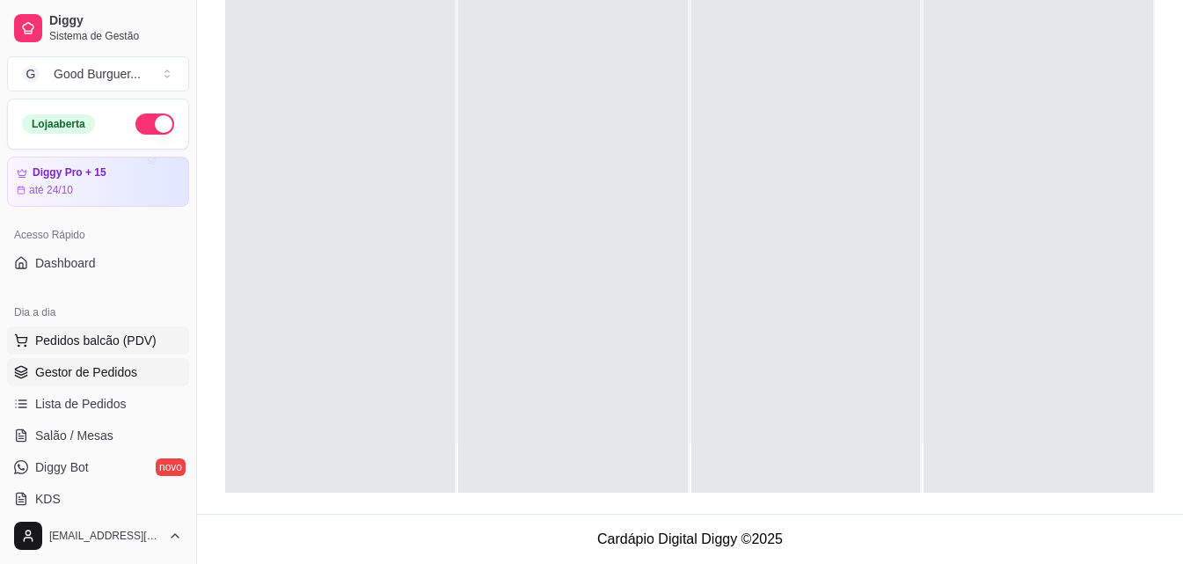
click at [81, 346] on span "Pedidos balcão (PDV)" at bounding box center [95, 341] width 121 height 18
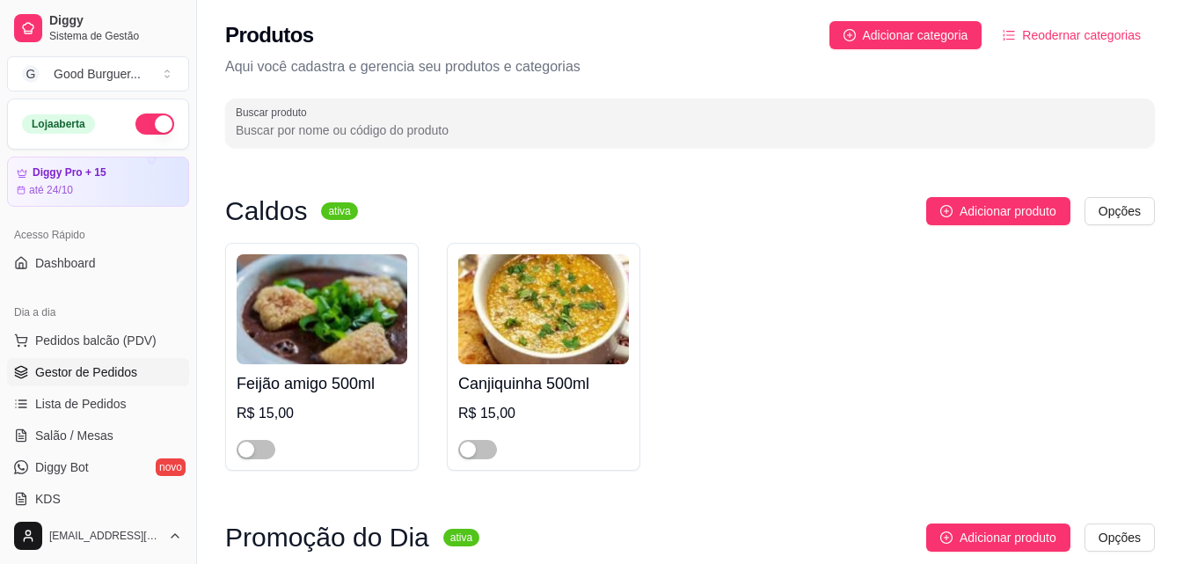
click at [74, 374] on span "Gestor de Pedidos" at bounding box center [86, 372] width 102 height 18
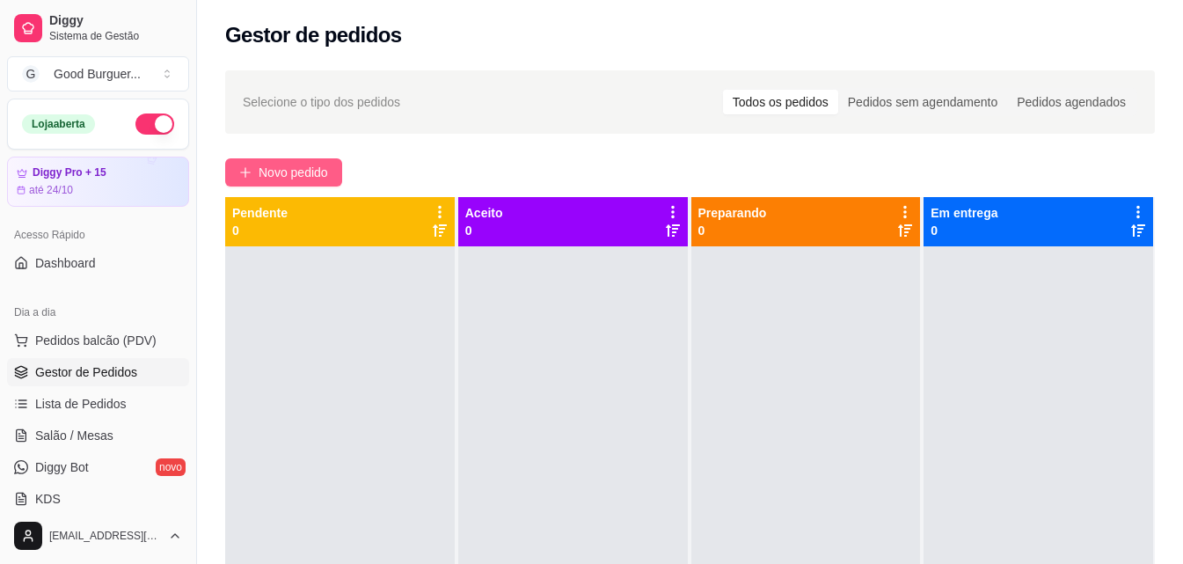
click at [287, 160] on button "Novo pedido" at bounding box center [283, 172] width 117 height 28
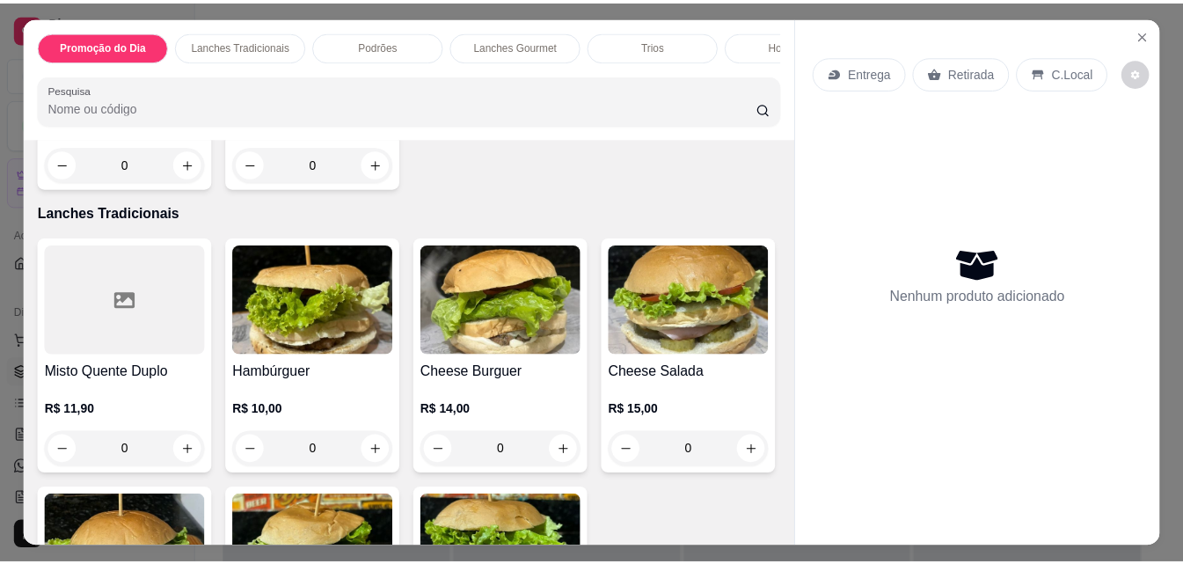
scroll to position [352, 0]
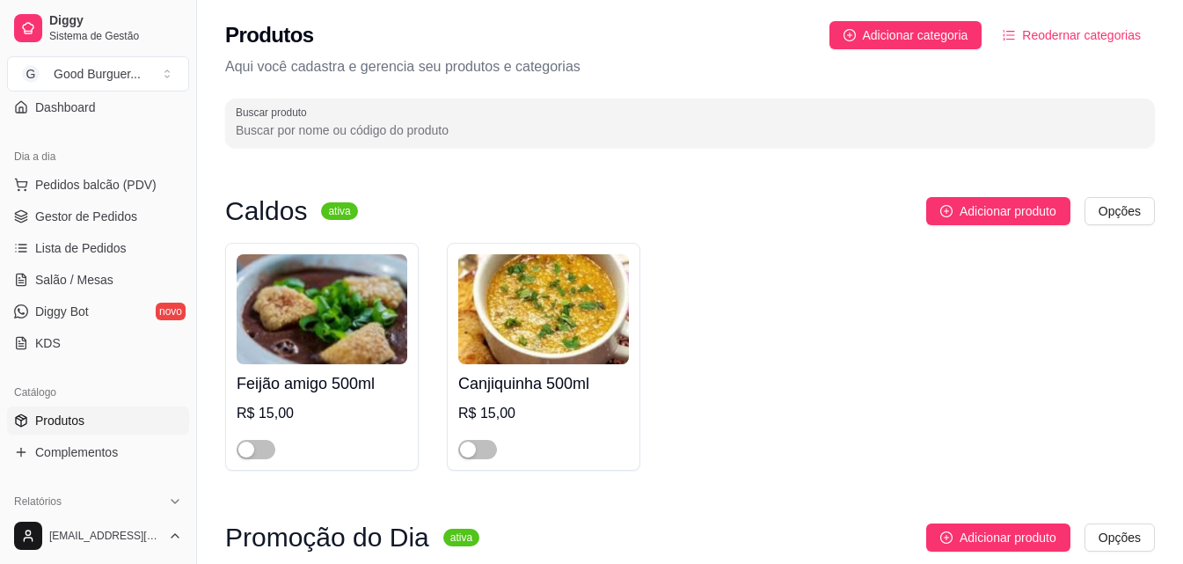
scroll to position [176, 0]
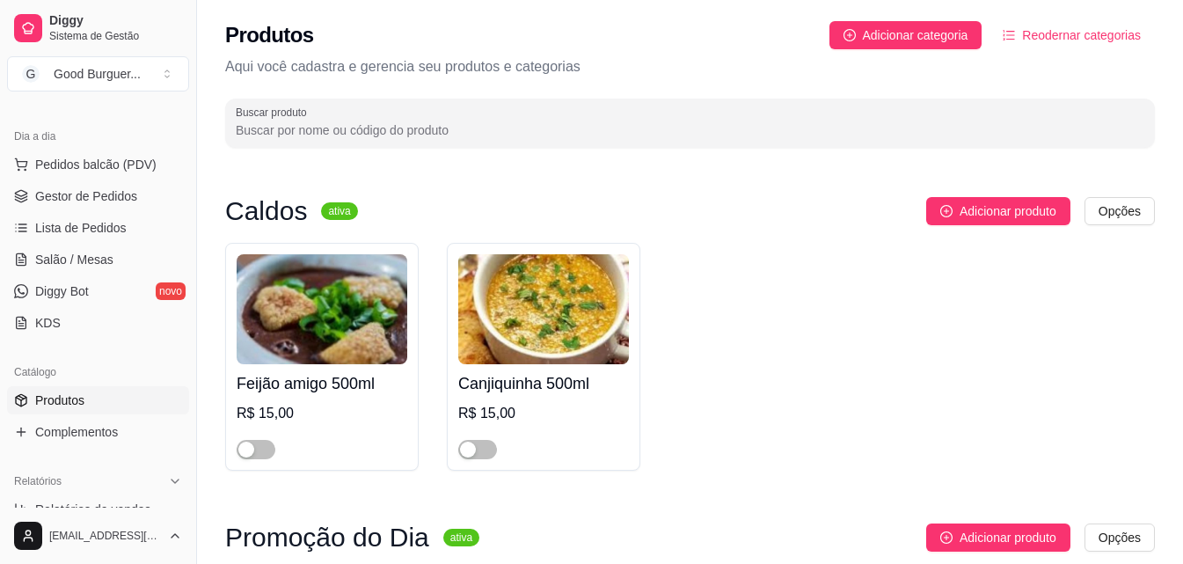
click at [59, 401] on span "Produtos" at bounding box center [59, 400] width 49 height 18
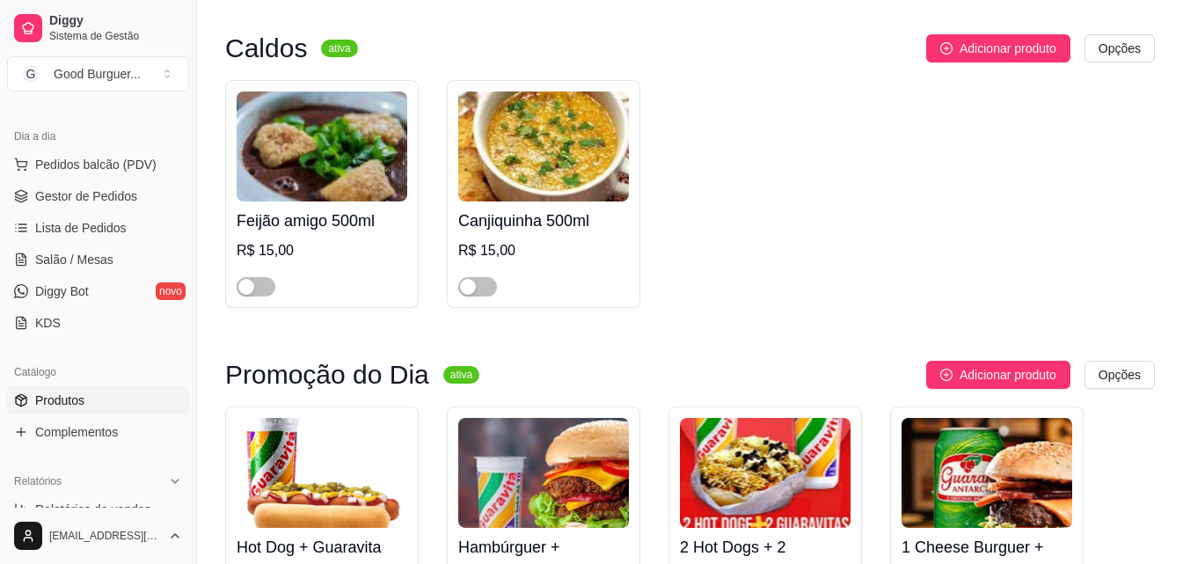
scroll to position [264, 0]
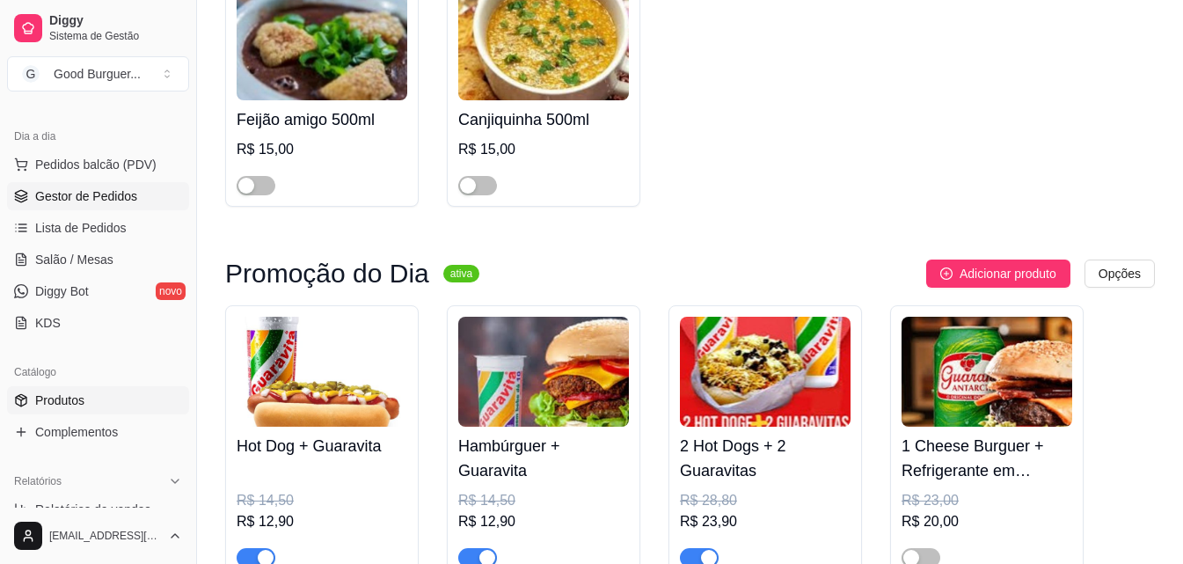
click at [87, 192] on span "Gestor de Pedidos" at bounding box center [86, 196] width 102 height 18
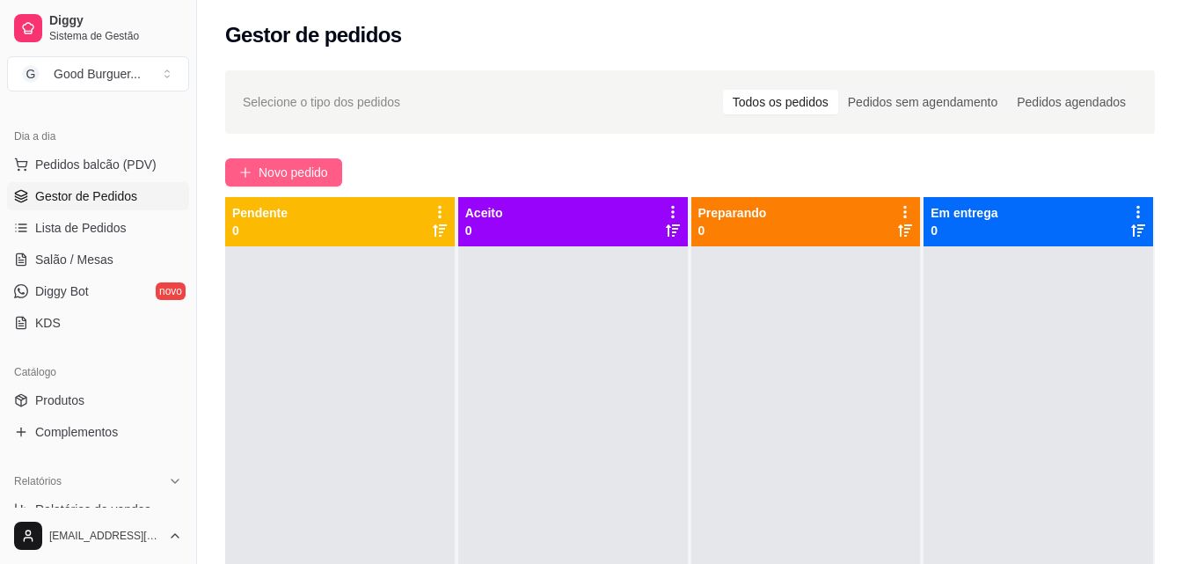
click at [286, 168] on span "Novo pedido" at bounding box center [293, 172] width 69 height 19
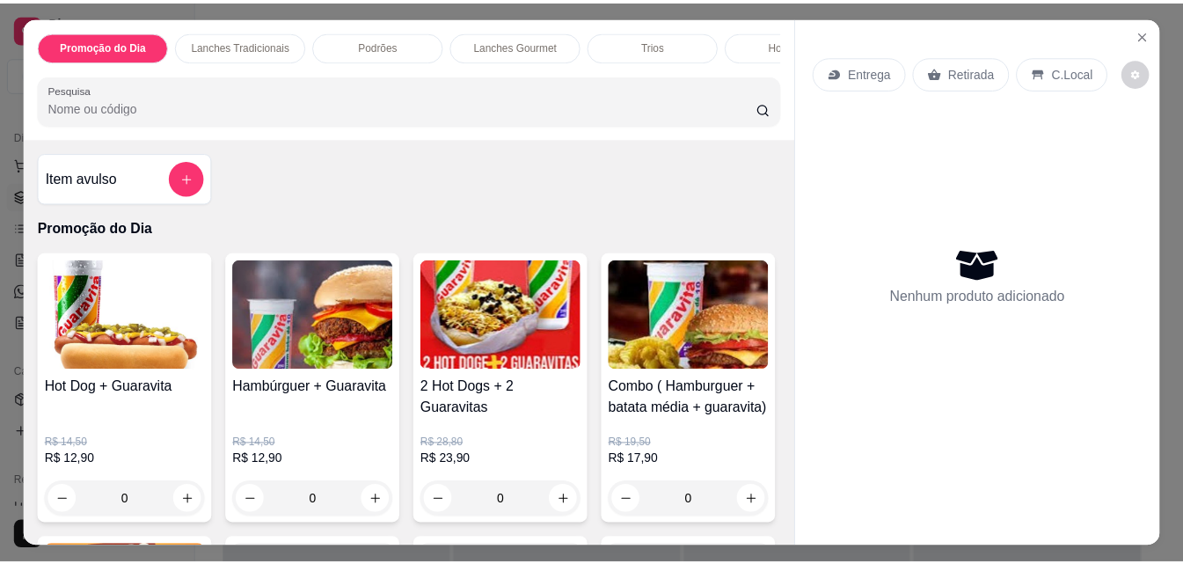
scroll to position [88, 0]
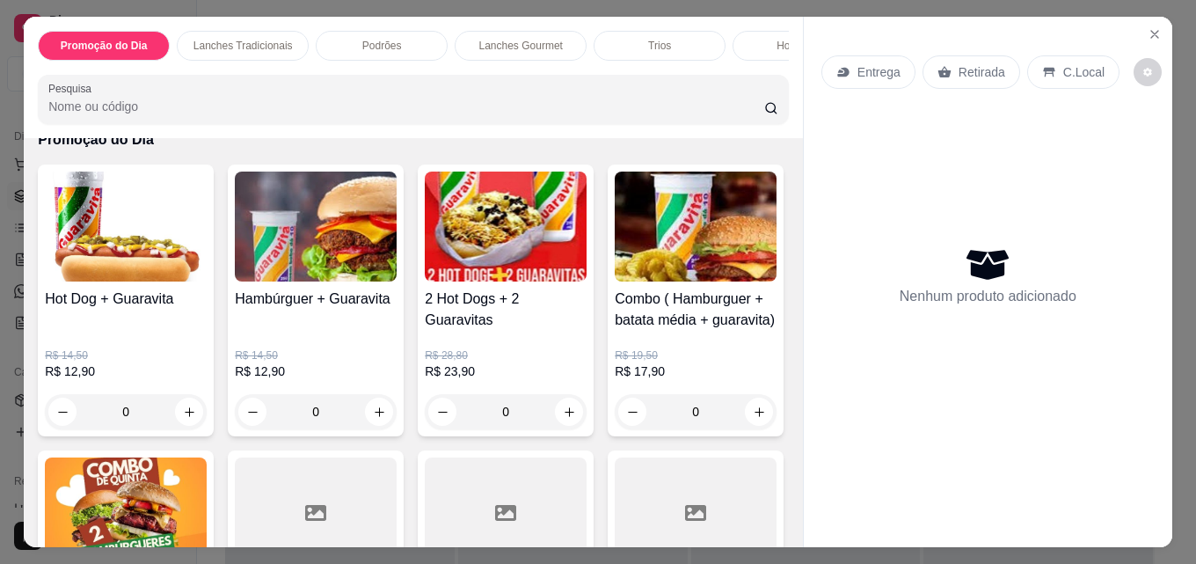
click at [359, 329] on div "Hambúrguer + Guaravita" at bounding box center [316, 310] width 162 height 42
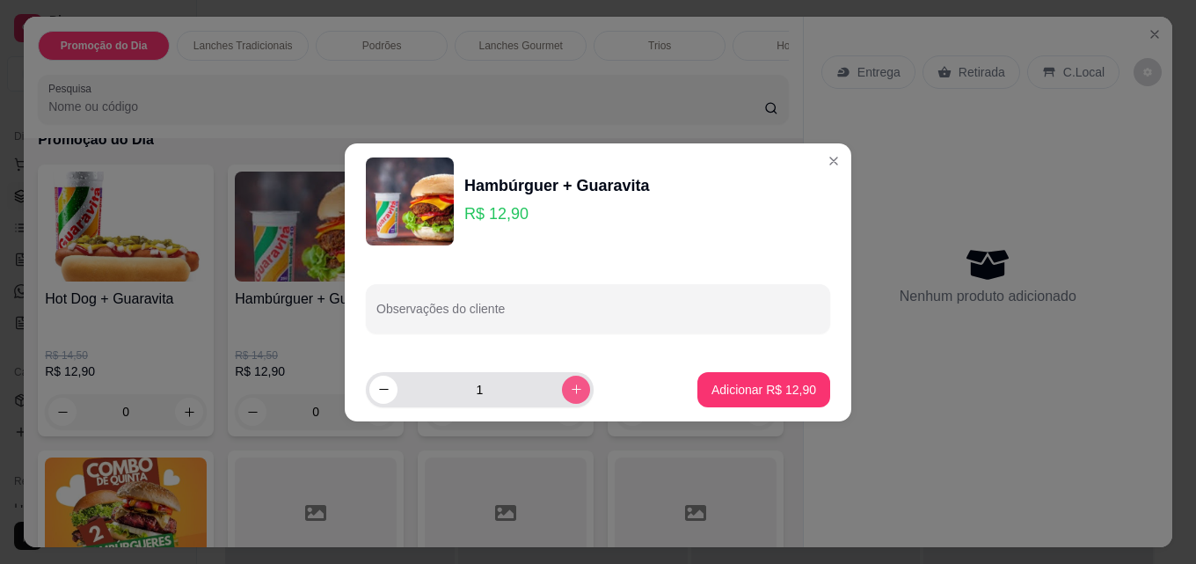
click at [562, 386] on button "increase-product-quantity" at bounding box center [576, 390] width 28 height 28
type input "2"
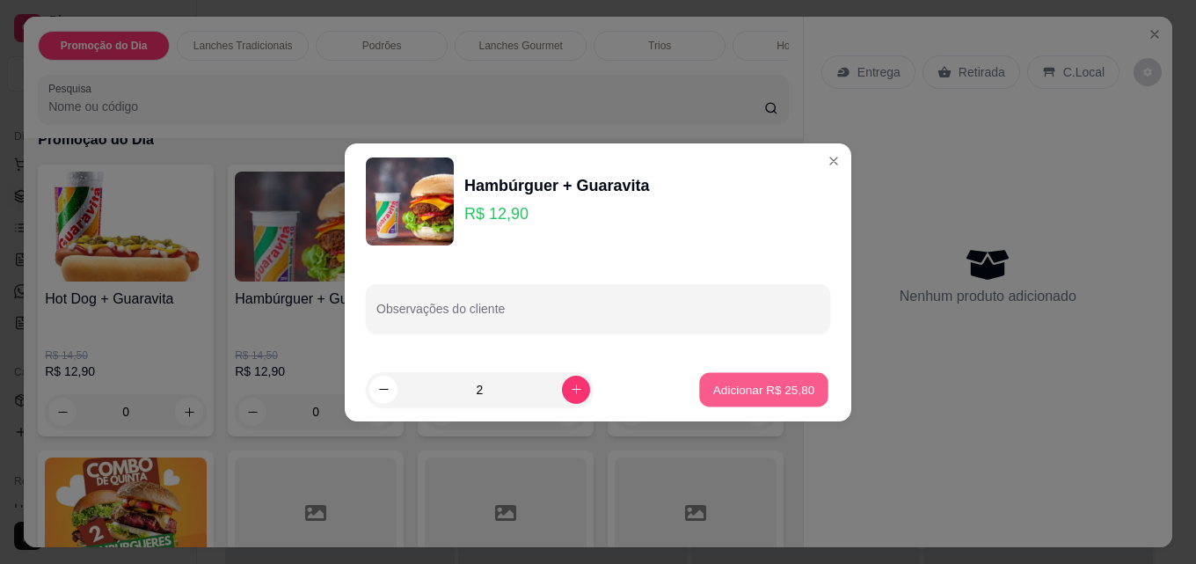
click at [735, 392] on p "Adicionar R$ 25,80" at bounding box center [764, 389] width 102 height 17
type input "2"
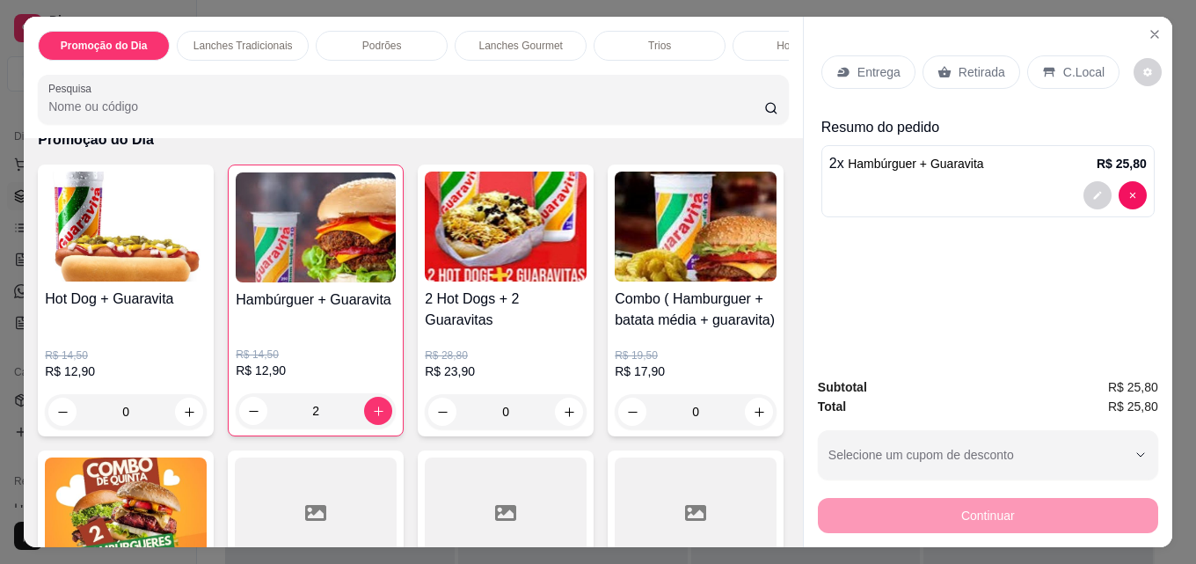
click at [164, 391] on div "R$ 14,50 R$ 12,90 0" at bounding box center [126, 388] width 162 height 81
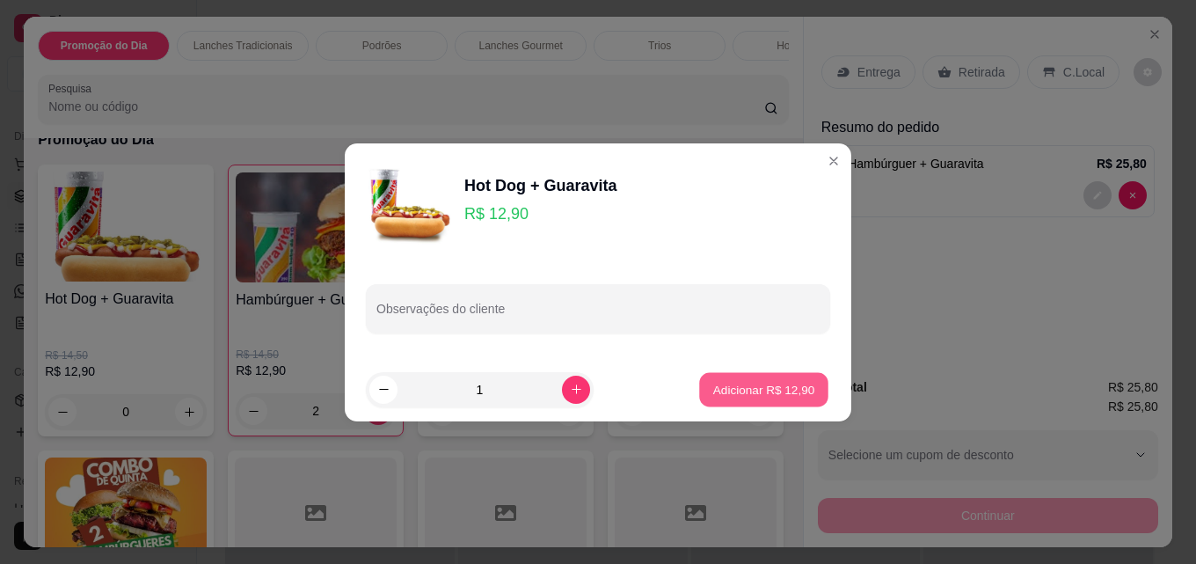
click at [757, 393] on p "Adicionar R$ 12,90" at bounding box center [764, 389] width 102 height 17
type input "1"
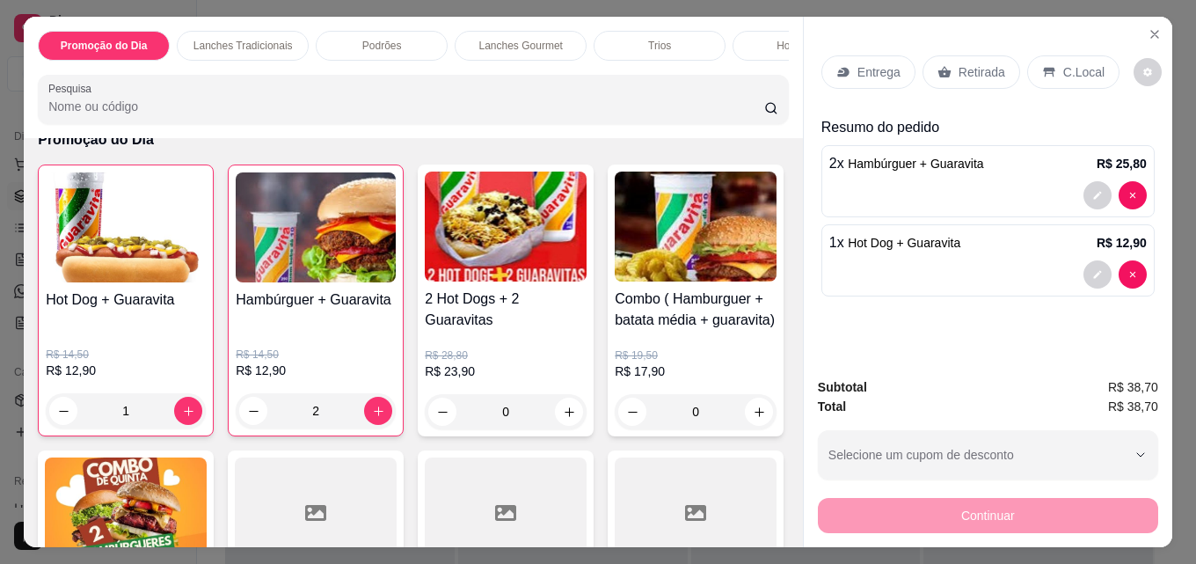
click at [881, 63] on p "Entrega" at bounding box center [879, 72] width 43 height 18
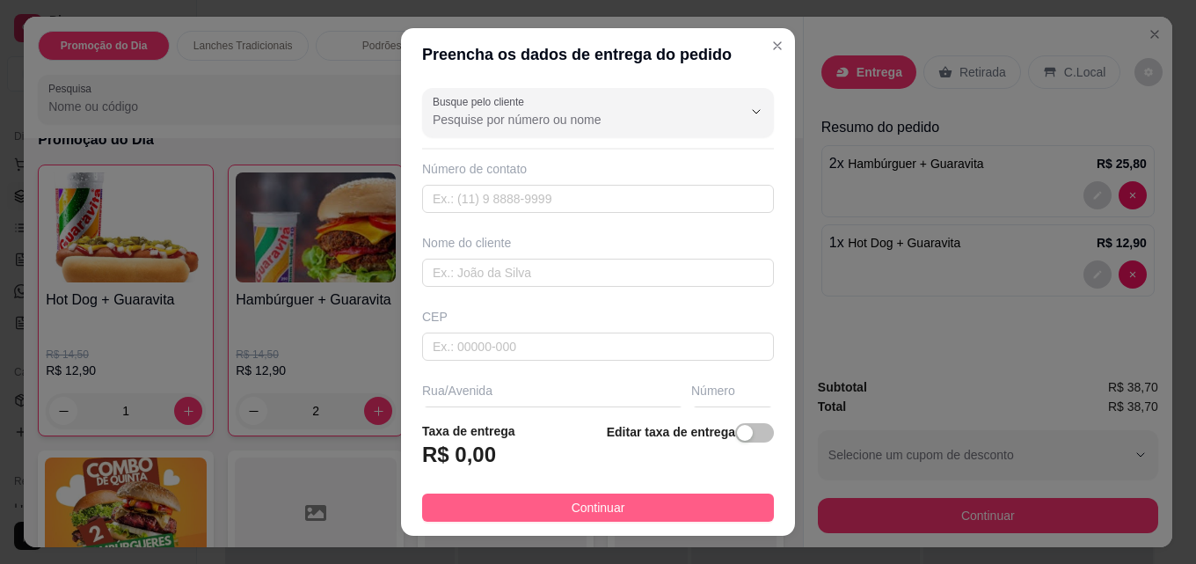
click at [572, 508] on span "Continuar" at bounding box center [599, 507] width 54 height 19
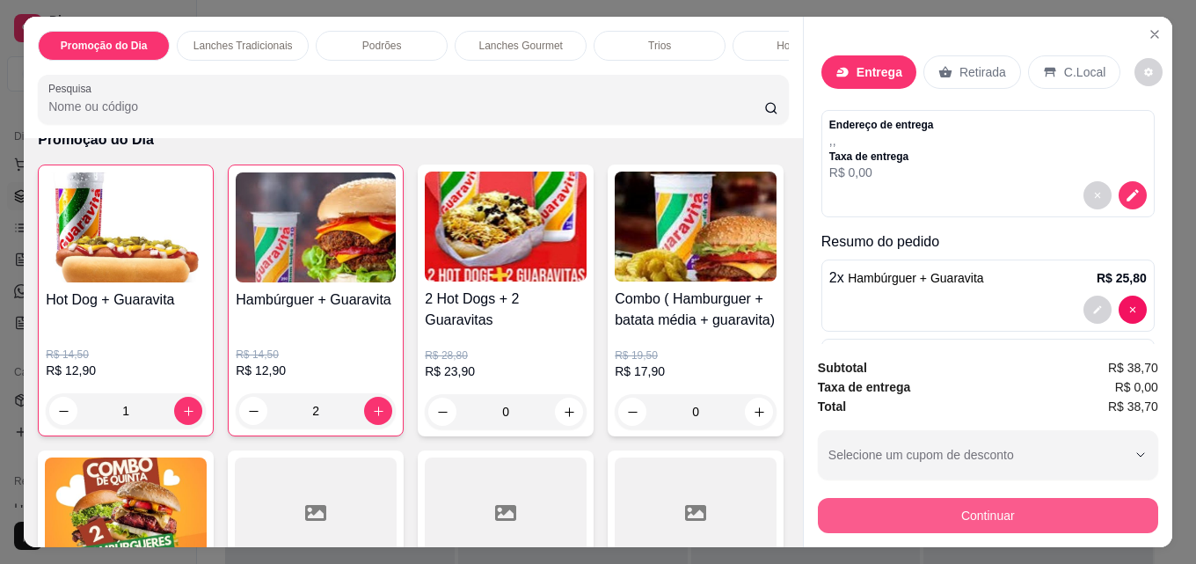
click at [875, 506] on button "Continuar" at bounding box center [988, 515] width 340 height 35
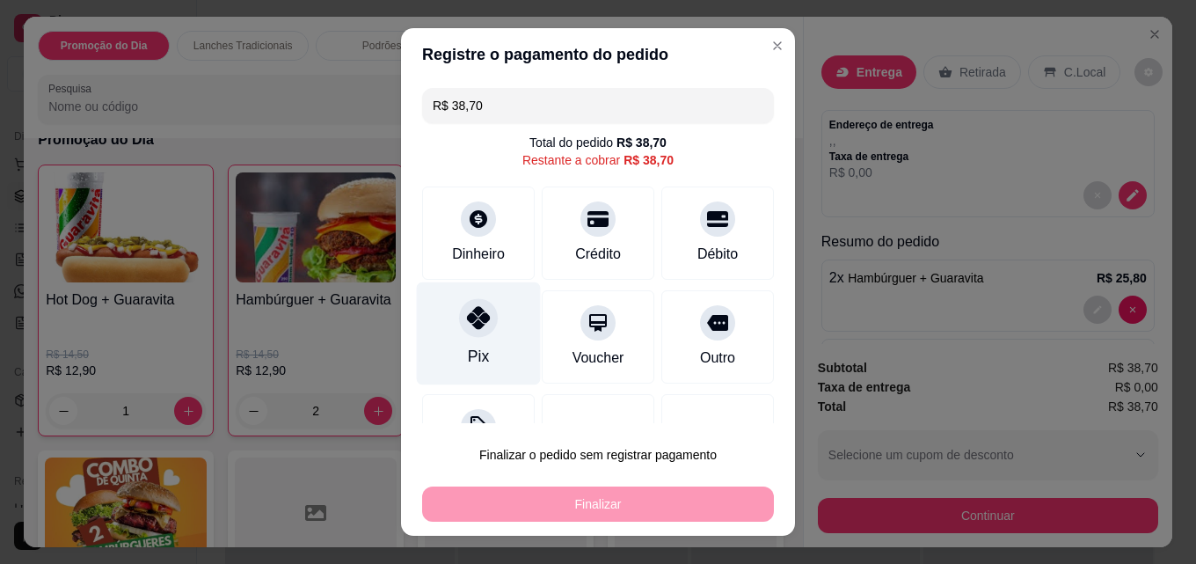
click at [468, 317] on icon at bounding box center [478, 317] width 23 height 23
type input "R$ 0,00"
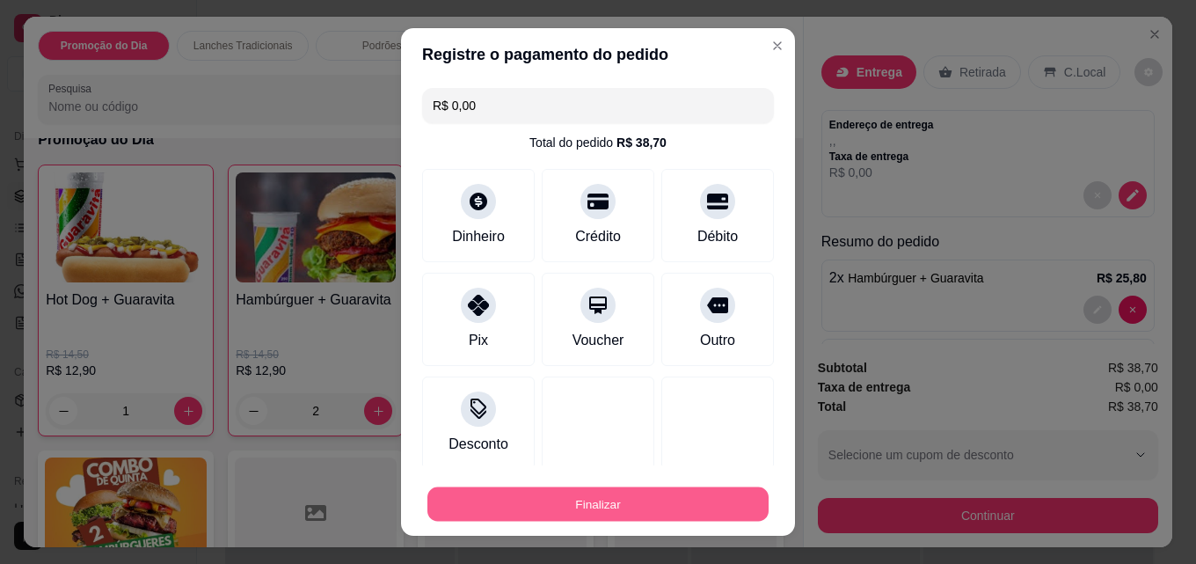
click at [594, 506] on button "Finalizar" at bounding box center [598, 504] width 341 height 34
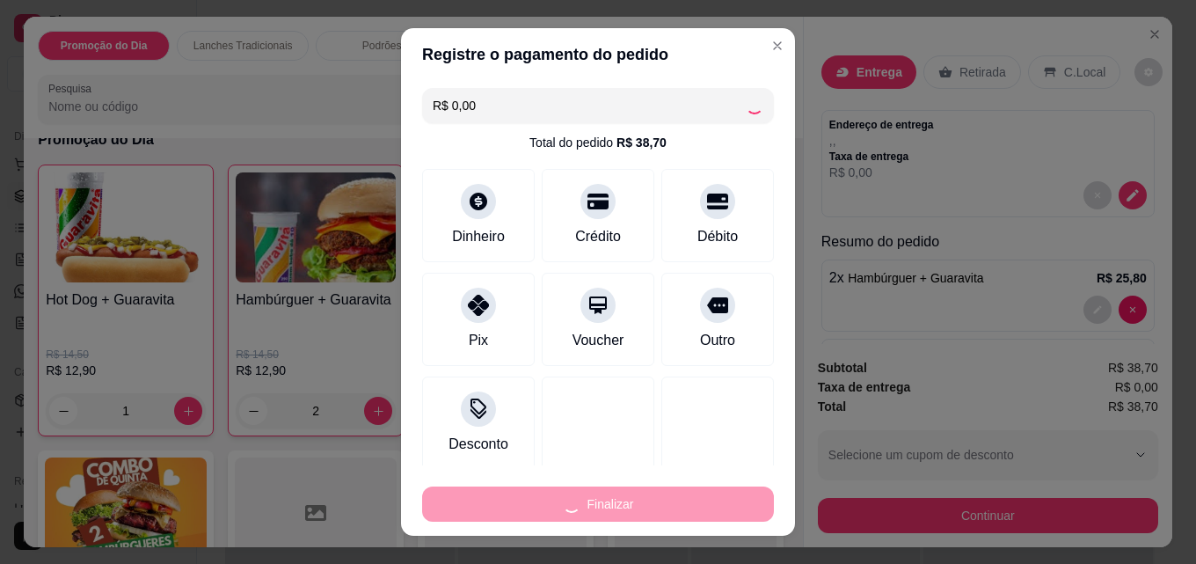
type input "0"
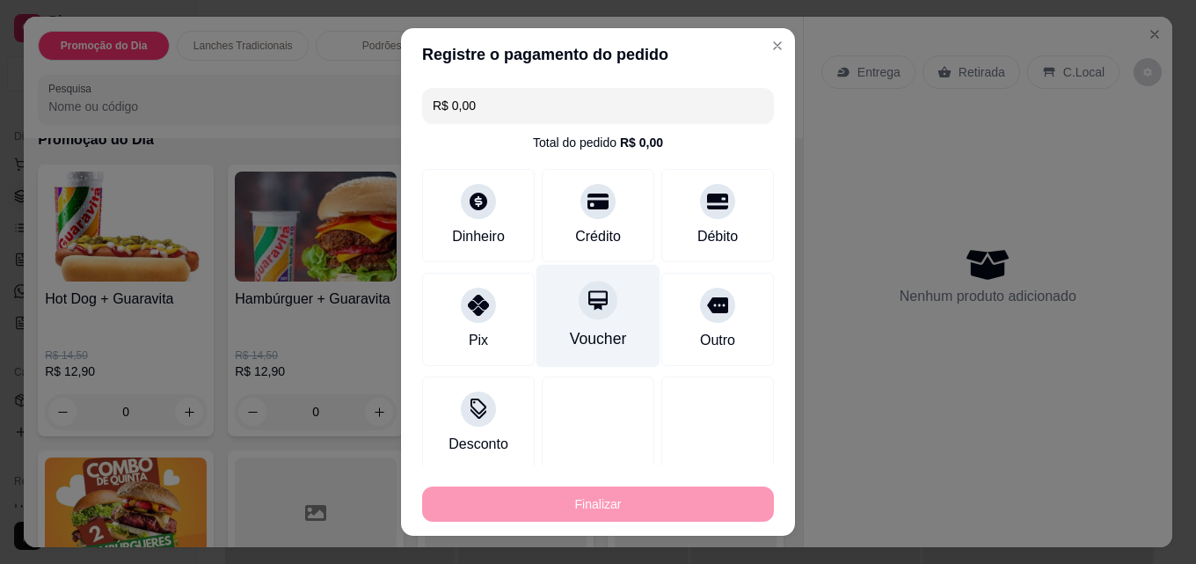
type input "-R$ 38,70"
